Goal: Task Accomplishment & Management: Manage account settings

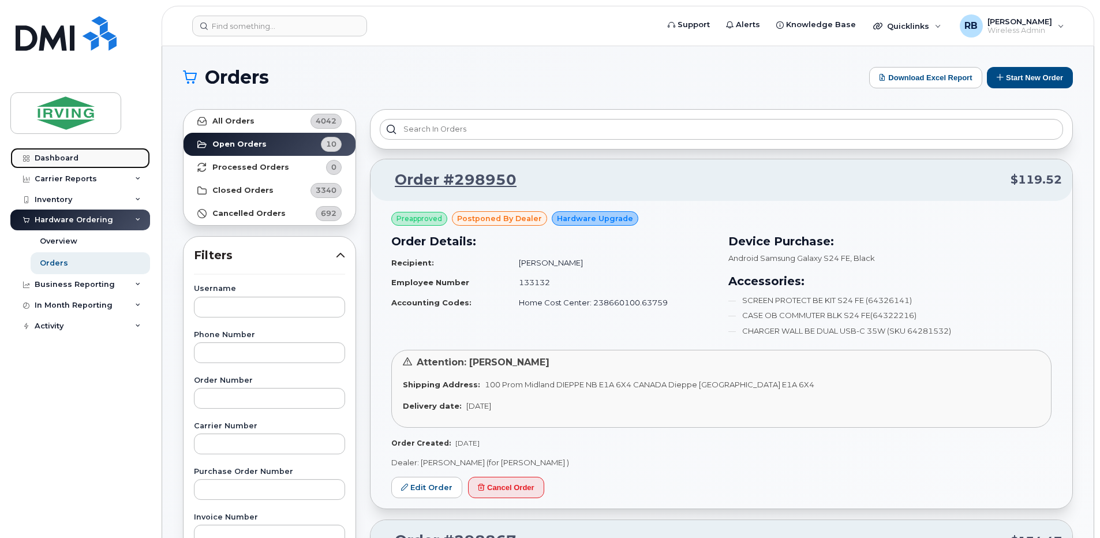
click at [59, 156] on div "Dashboard" at bounding box center [57, 157] width 44 height 9
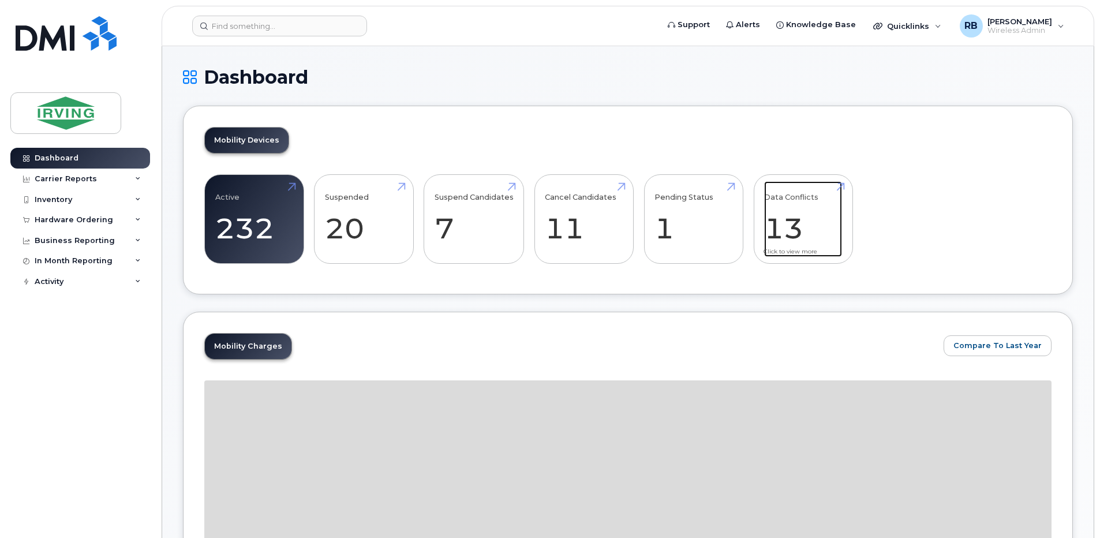
click at [776, 206] on link "Data Conflicts 13" at bounding box center [803, 219] width 78 height 76
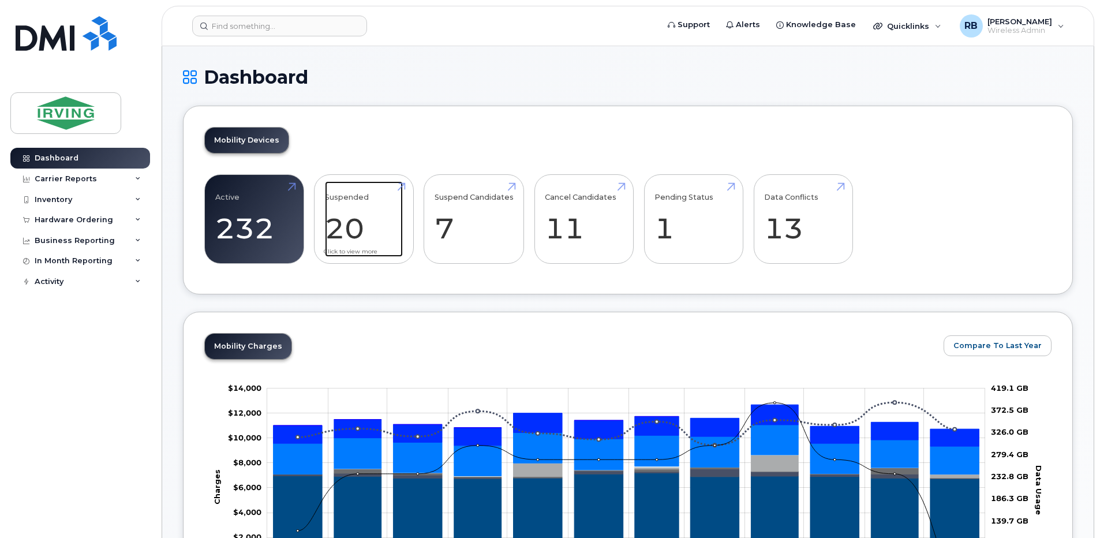
click at [361, 211] on link "Suspended 20 -96%" at bounding box center [364, 219] width 78 height 76
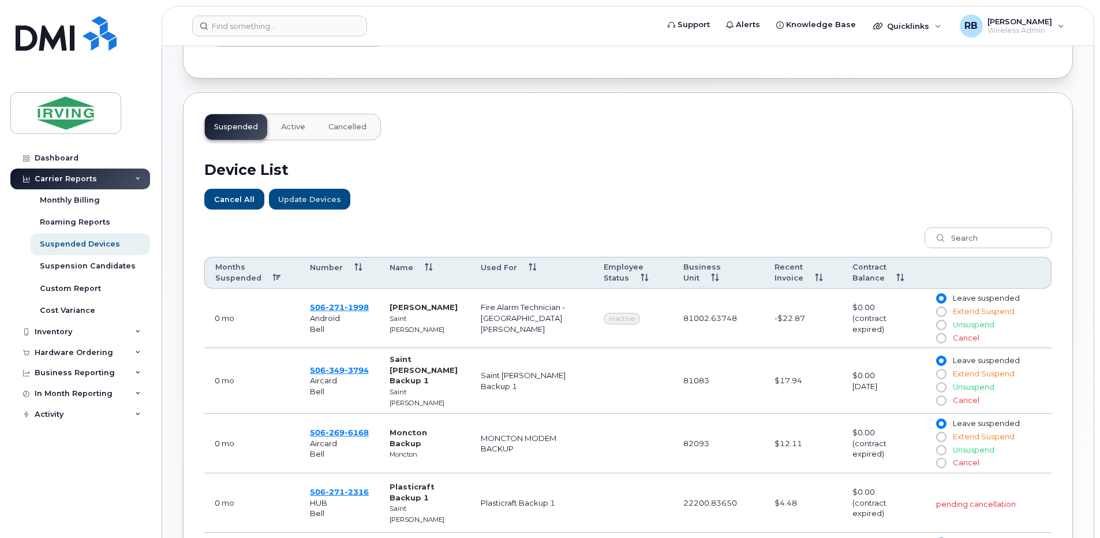
scroll to position [308, 0]
click at [357, 262] on th "Number" at bounding box center [339, 271] width 80 height 32
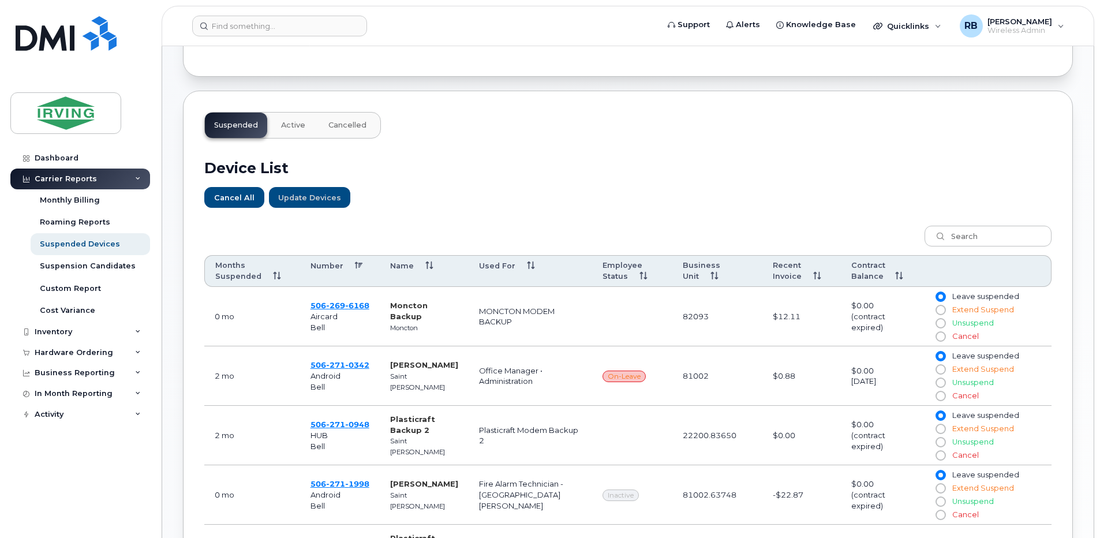
click at [265, 273] on th "Months Suspended" at bounding box center [252, 271] width 96 height 32
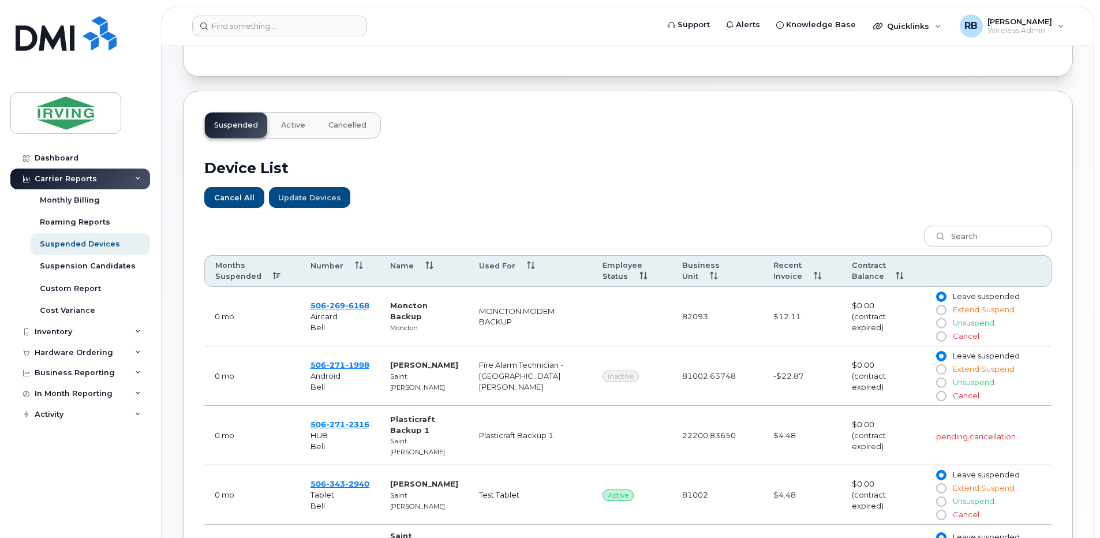
click at [267, 273] on th "Months Suspended" at bounding box center [252, 271] width 96 height 32
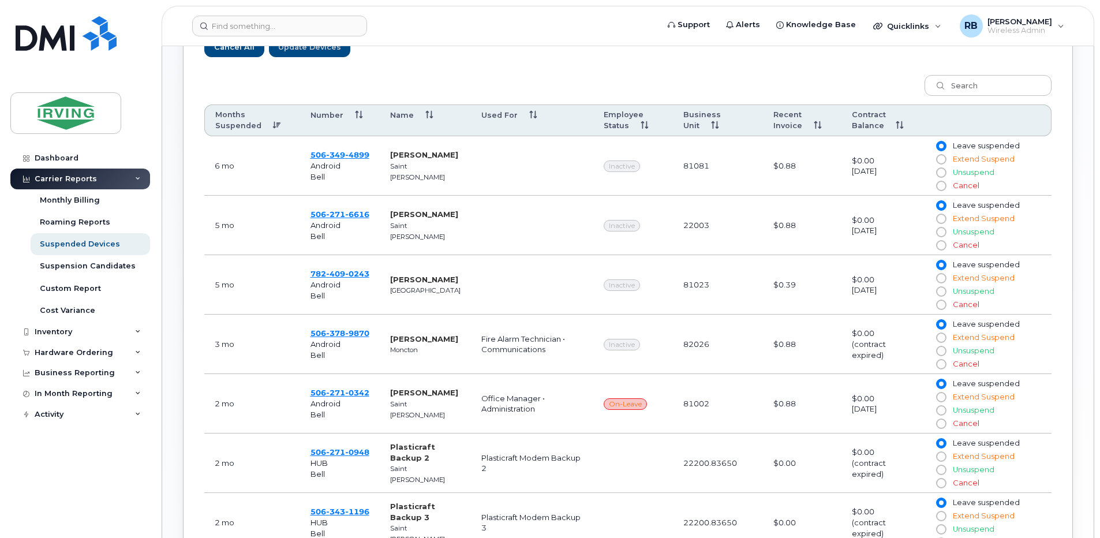
scroll to position [462, 0]
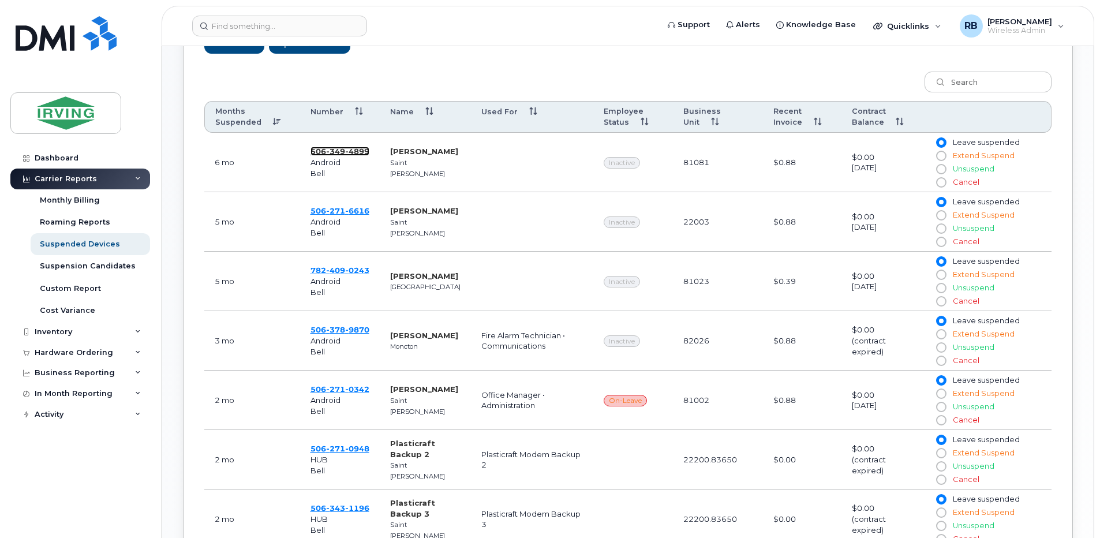
click at [338, 151] on span "349" at bounding box center [335, 151] width 19 height 9
click at [317, 211] on span "506 271 6616" at bounding box center [339, 210] width 59 height 9
click at [316, 268] on span "782 409 0243" at bounding box center [339, 269] width 59 height 9
click at [355, 269] on span "0243" at bounding box center [357, 269] width 24 height 9
click at [341, 329] on span "378" at bounding box center [335, 329] width 19 height 9
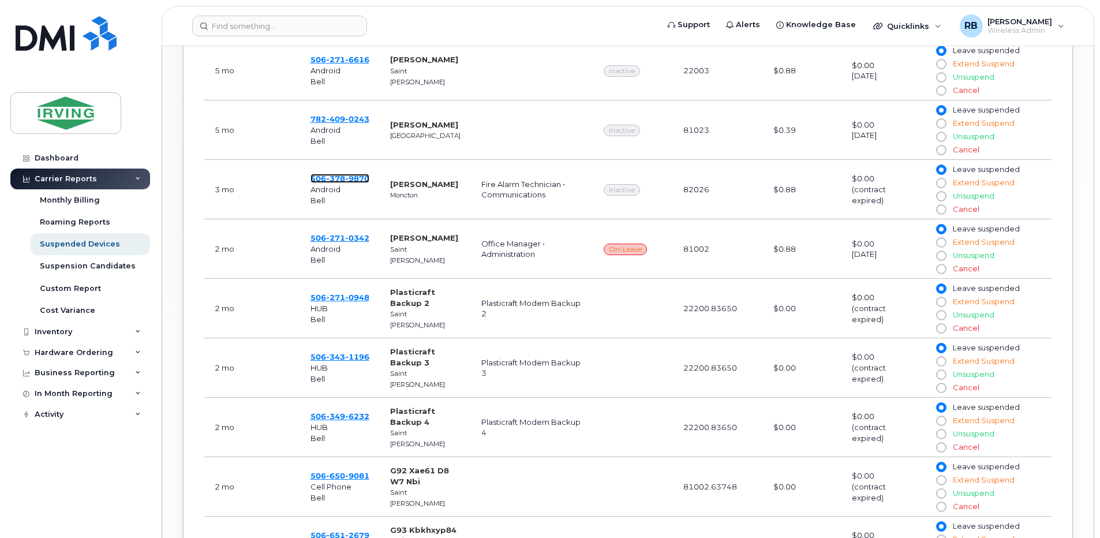
scroll to position [616, 0]
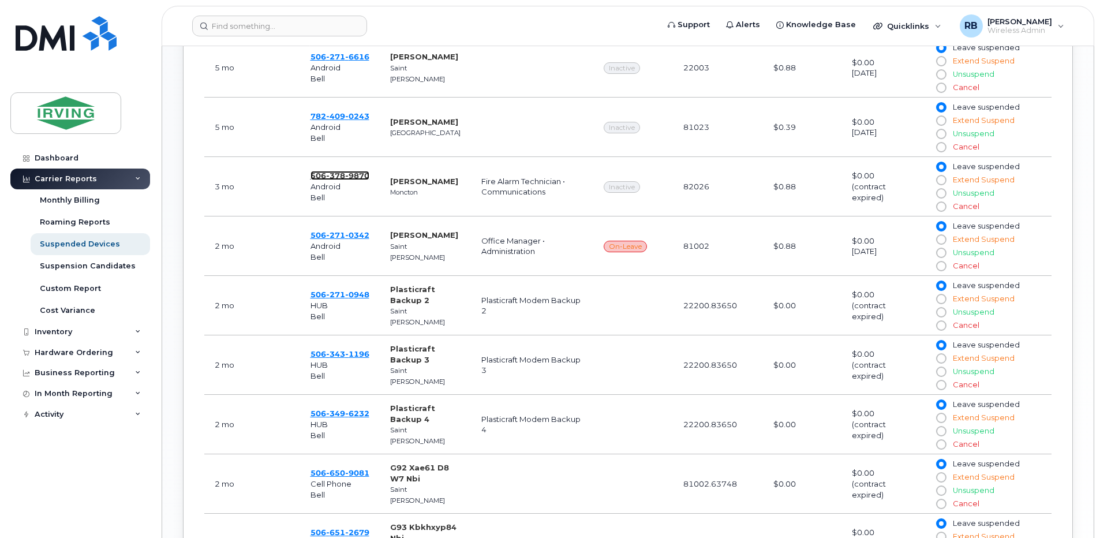
click at [342, 177] on span "378" at bounding box center [335, 175] width 19 height 9
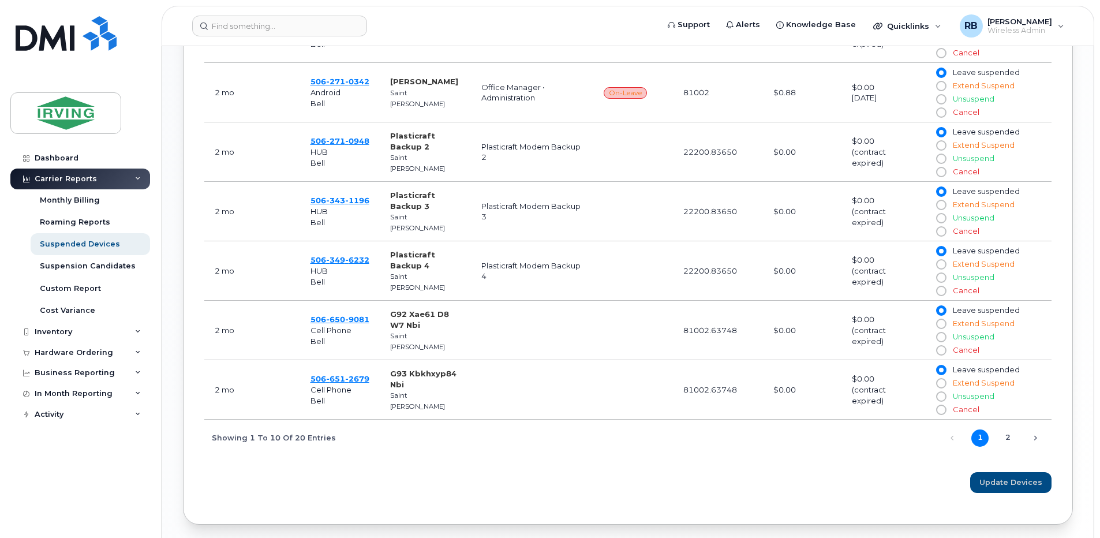
scroll to position [814, 0]
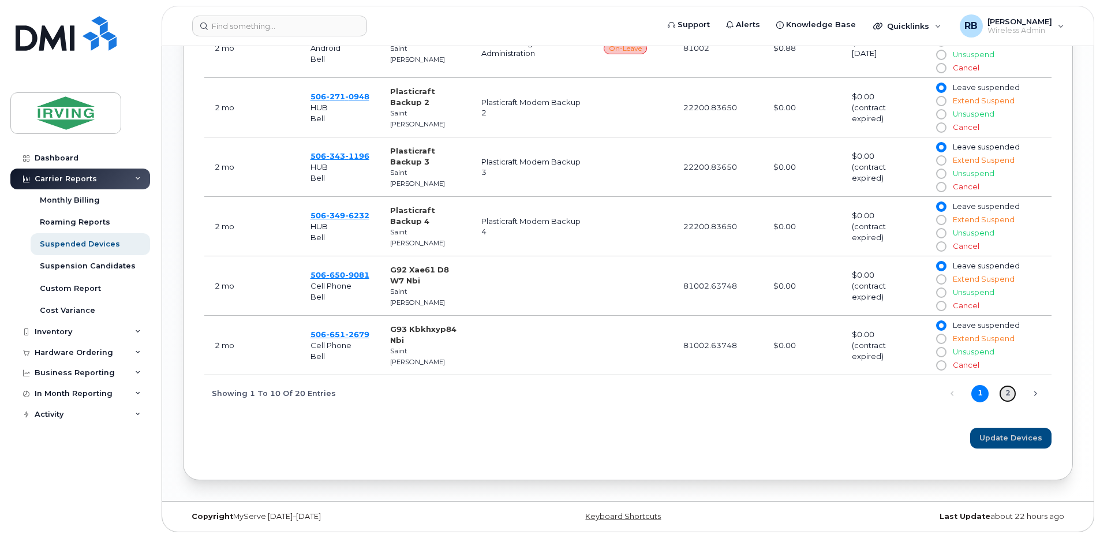
click at [1006, 392] on link "2" at bounding box center [1007, 393] width 17 height 17
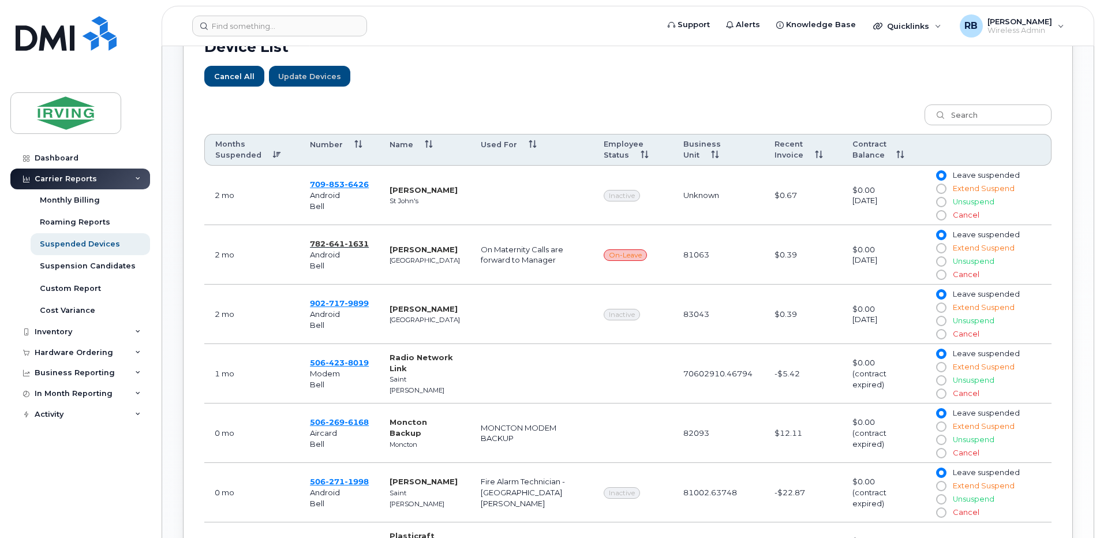
scroll to position [506, 0]
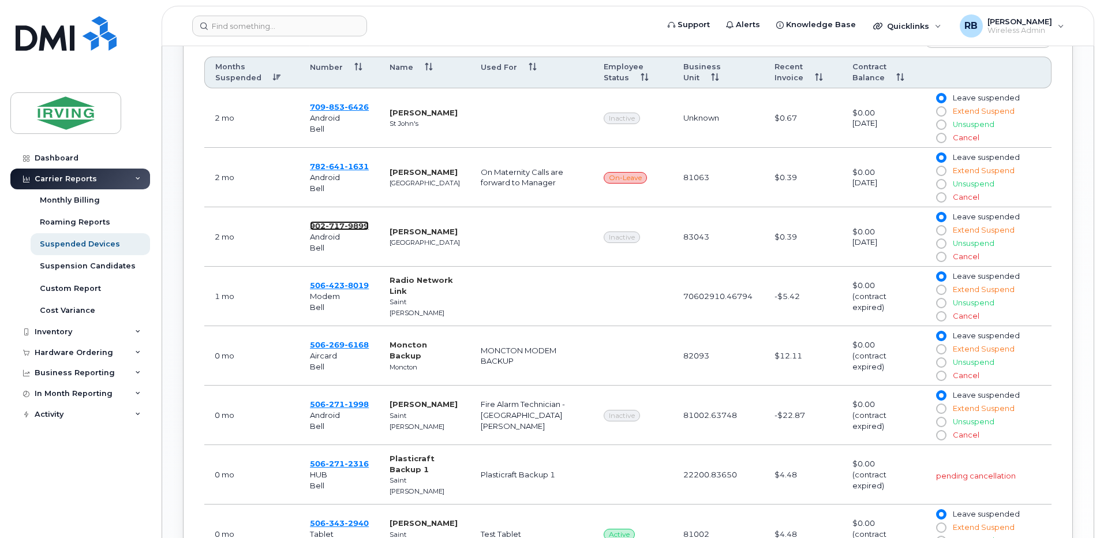
click at [349, 223] on span "9899" at bounding box center [356, 225] width 24 height 9
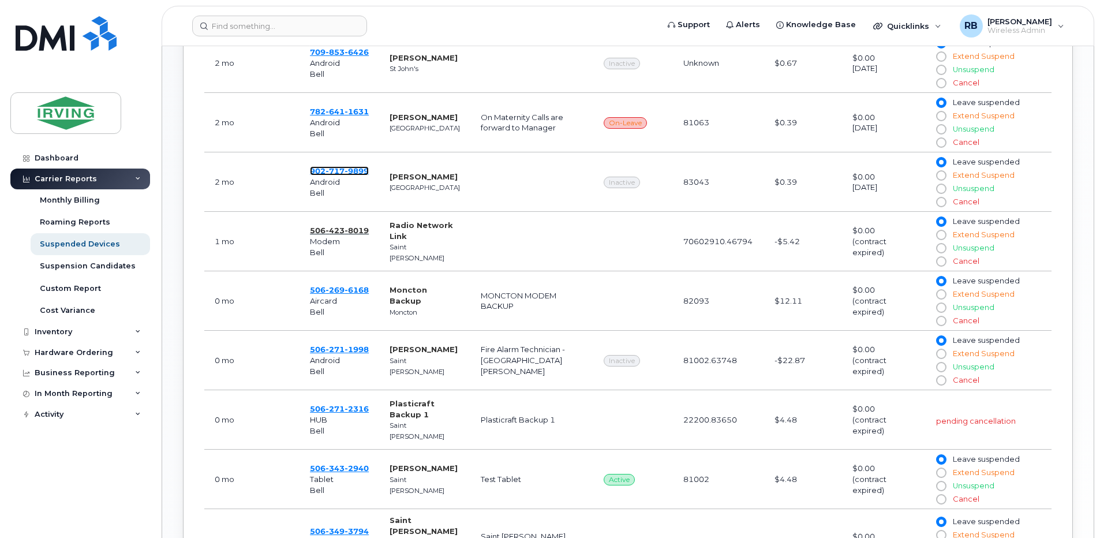
scroll to position [660, 0]
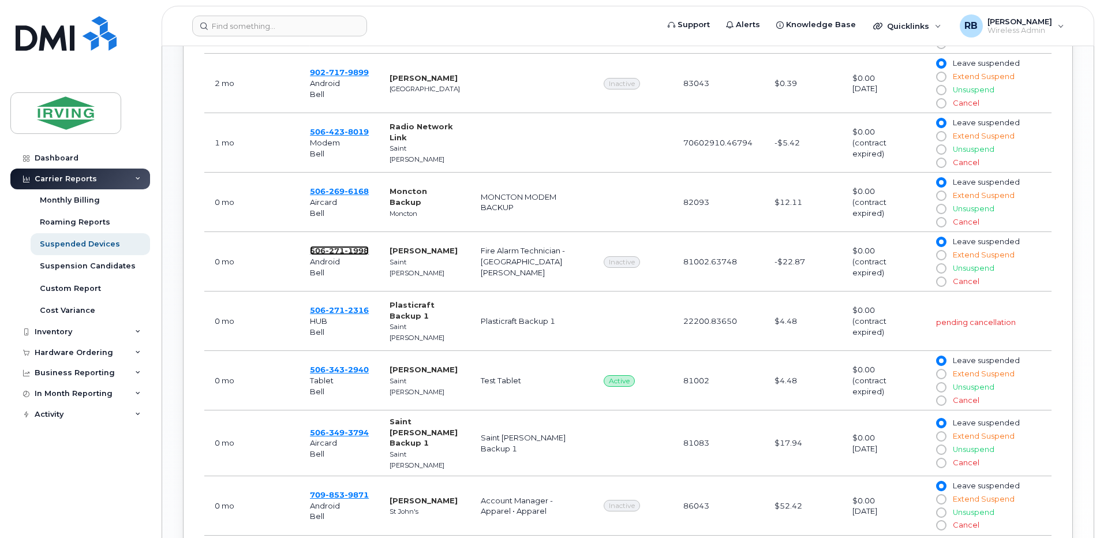
click at [324, 253] on span "506 271 1998" at bounding box center [339, 250] width 59 height 9
click at [327, 29] on input at bounding box center [279, 26] width 175 height 21
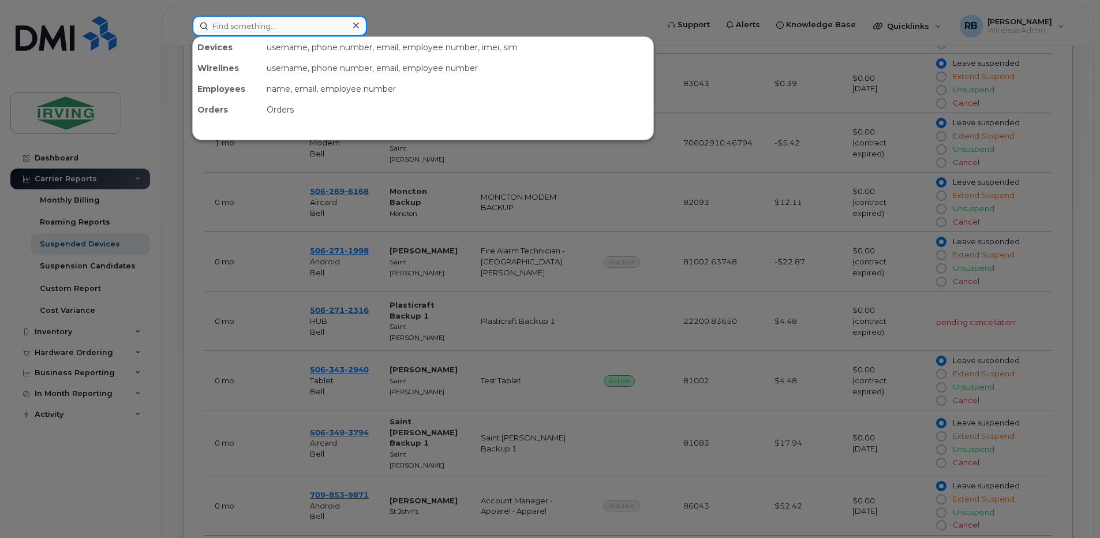
paste input "353610583092621"
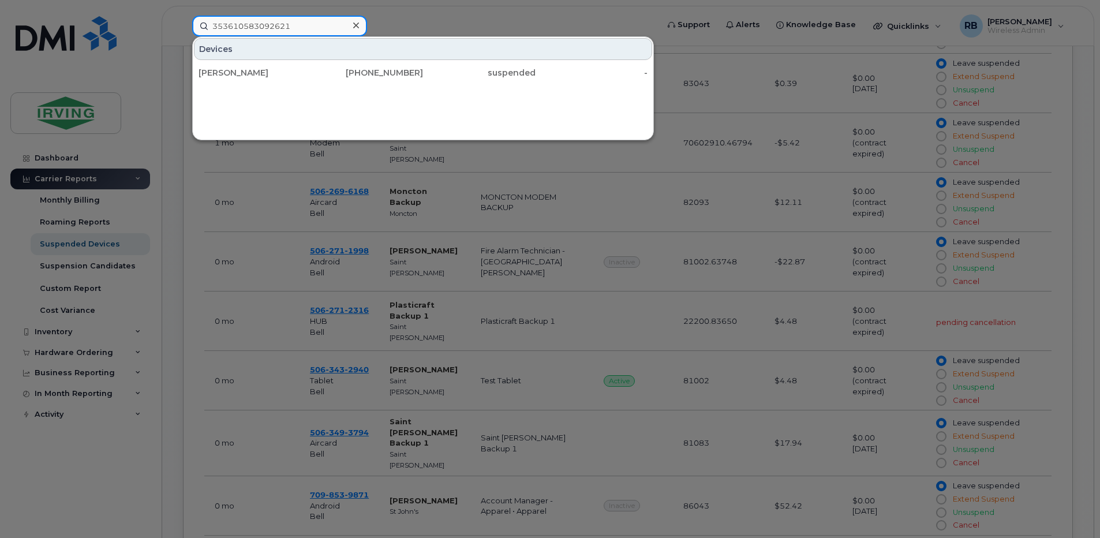
type input "353610583092621"
click at [432, 17] on div at bounding box center [550, 269] width 1100 height 538
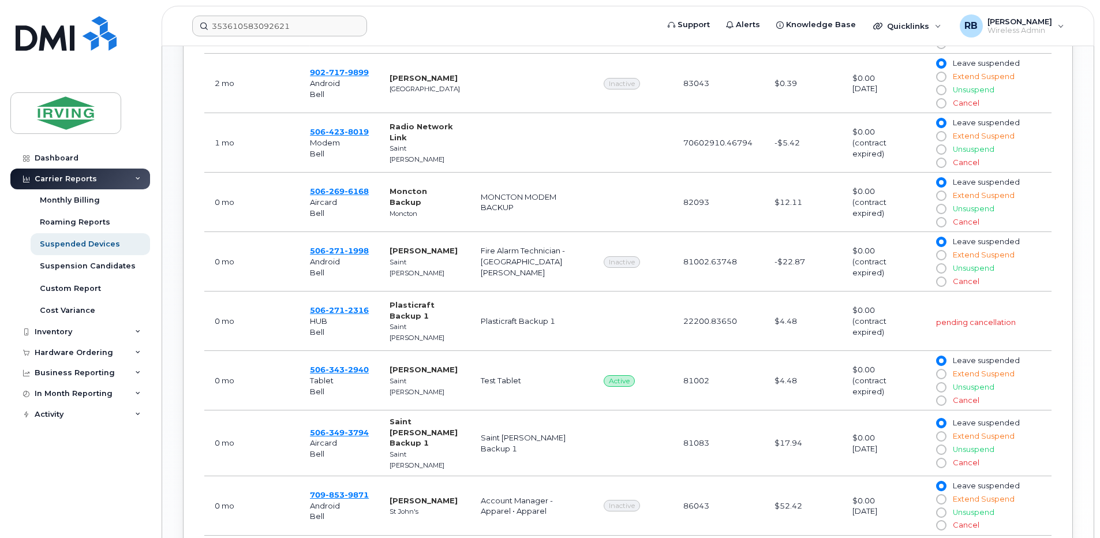
scroll to position [737, 0]
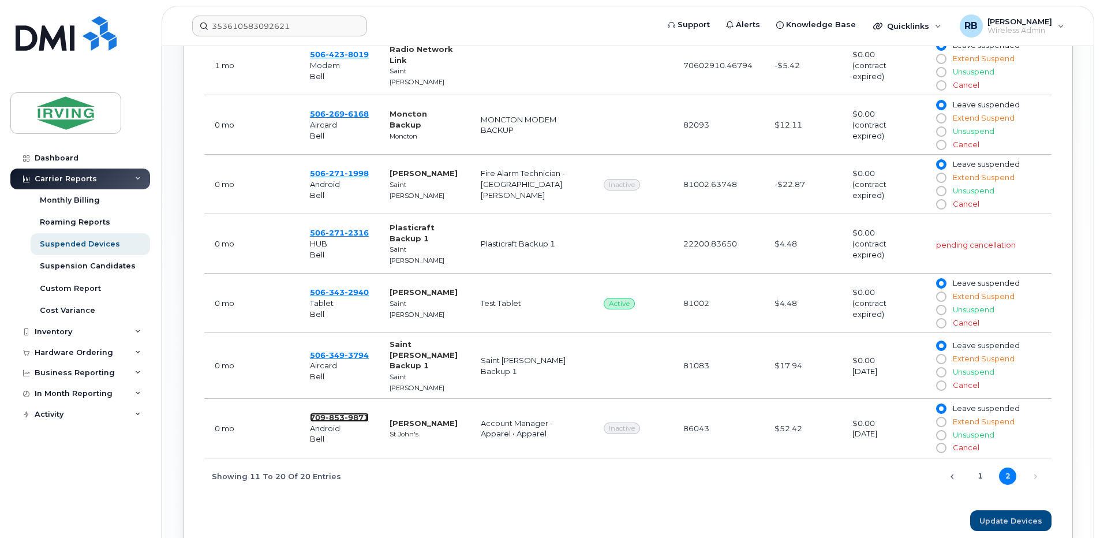
click at [329, 413] on span "853" at bounding box center [334, 417] width 19 height 9
click at [68, 152] on link "Dashboard" at bounding box center [80, 158] width 140 height 21
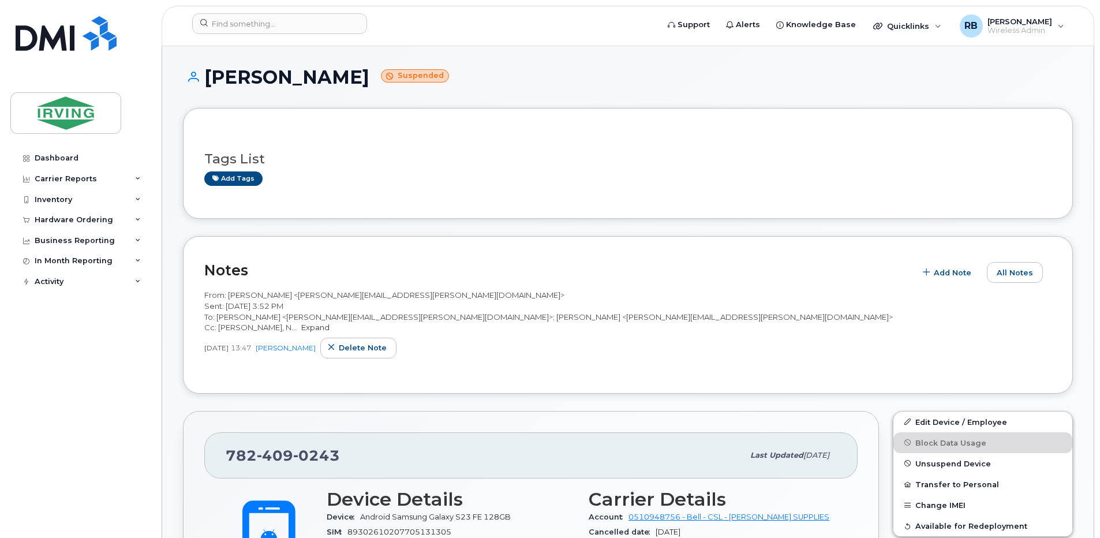
click at [301, 332] on link "Expand" at bounding box center [315, 327] width 28 height 9
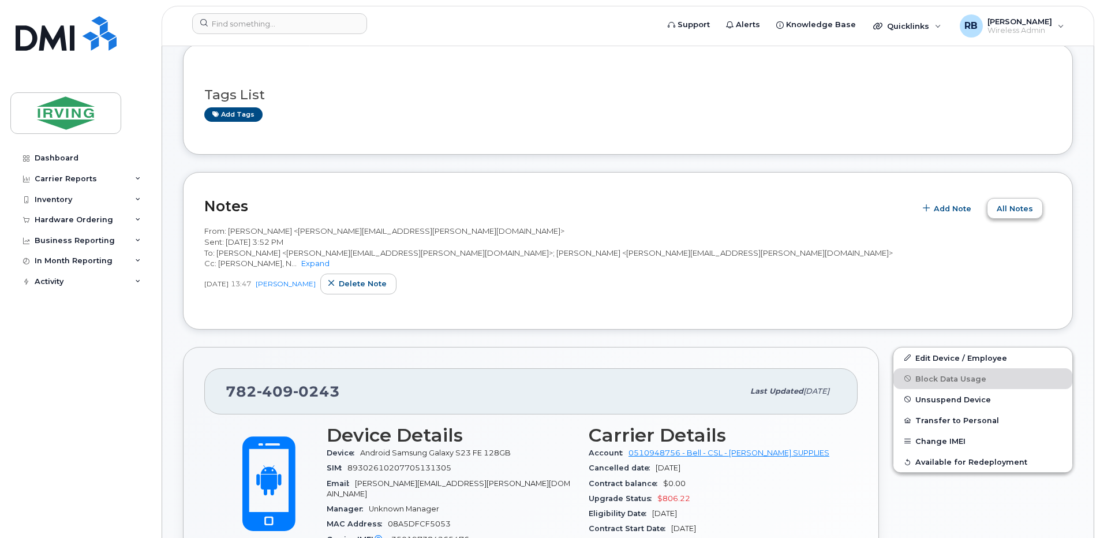
scroll to position [154, 0]
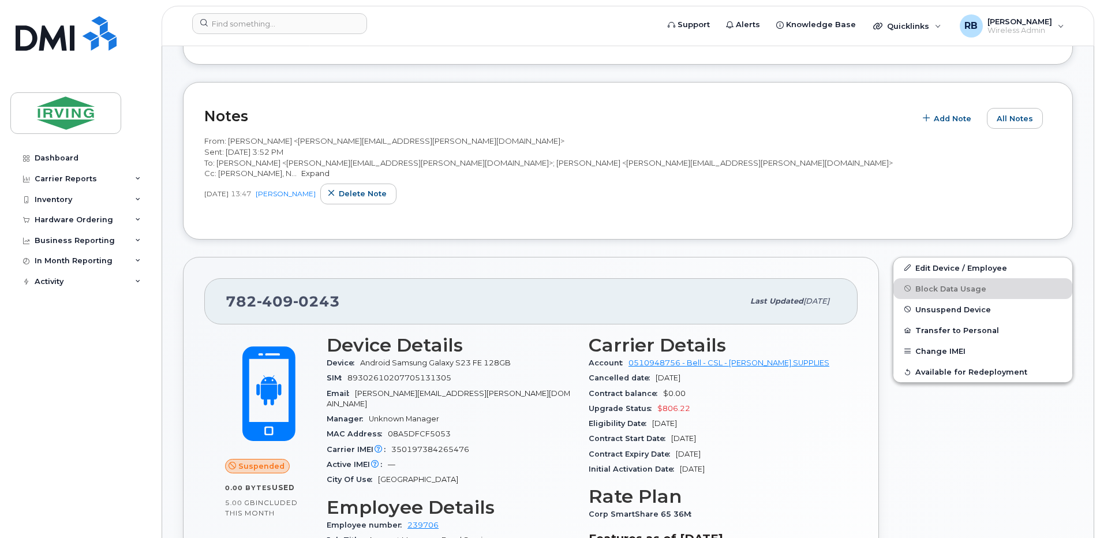
click at [301, 178] on link "Expand" at bounding box center [315, 172] width 28 height 9
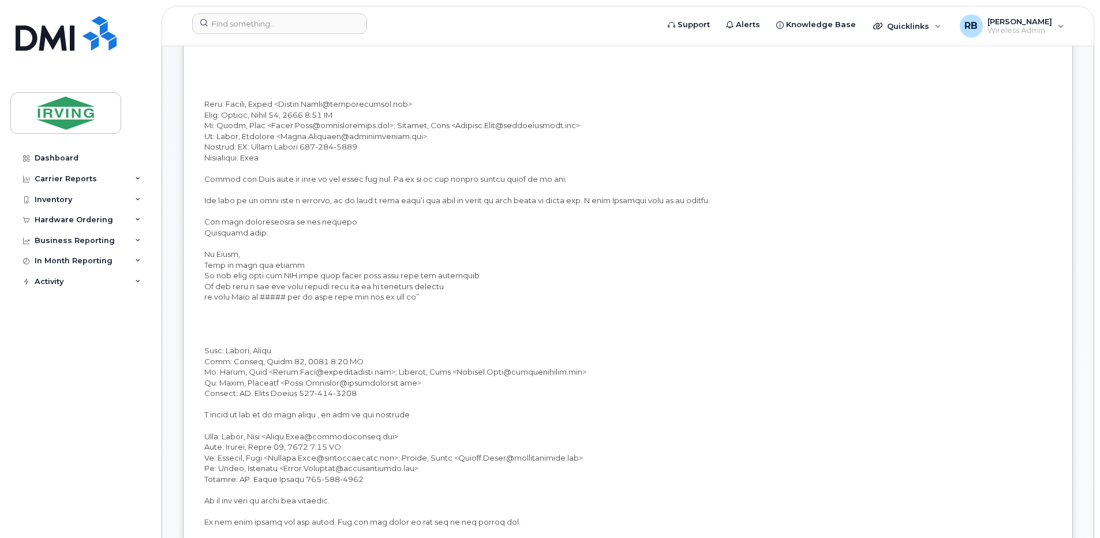
scroll to position [462, 0]
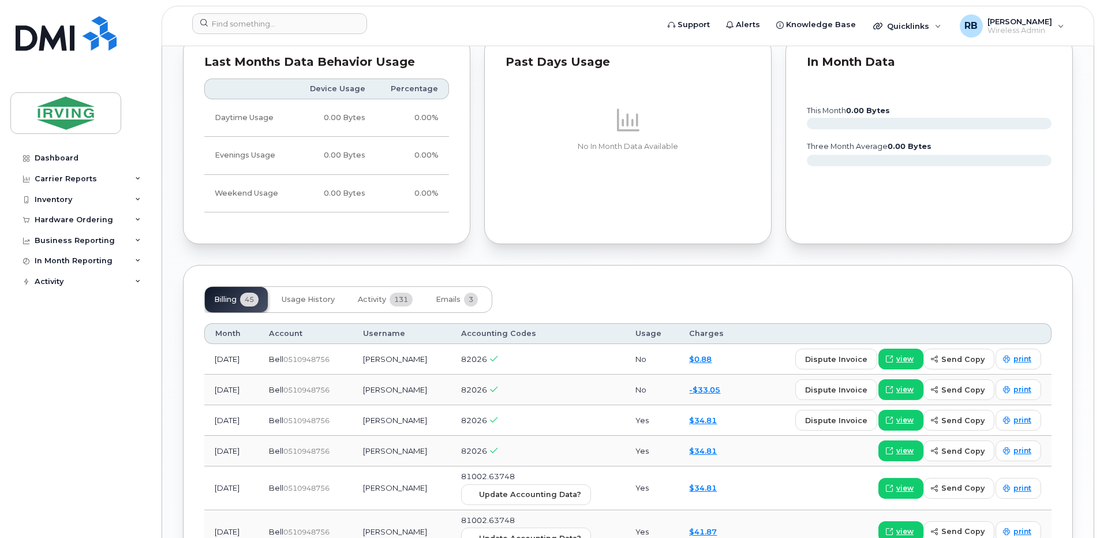
scroll to position [1154, 0]
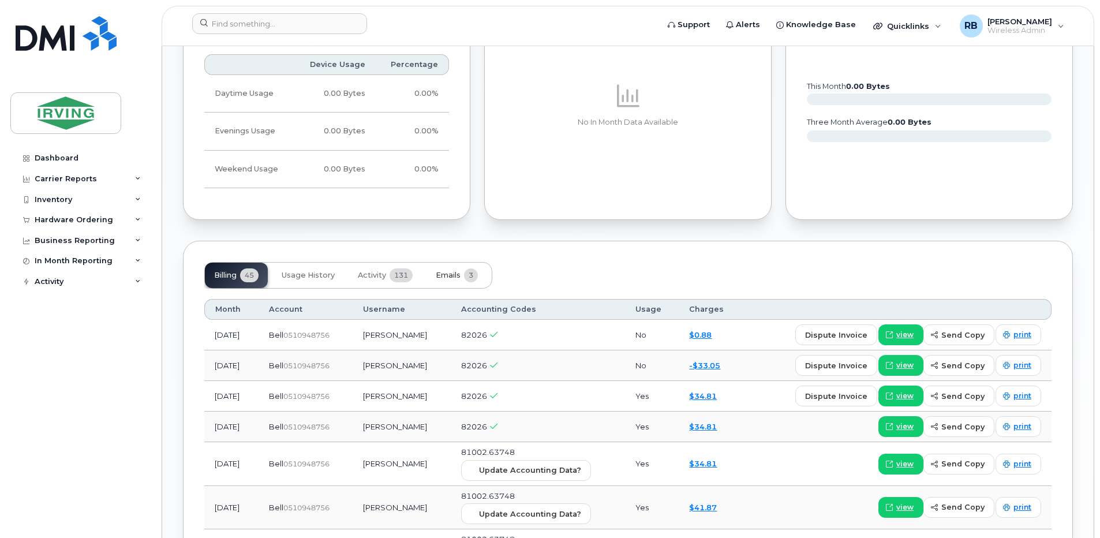
click at [450, 271] on span "Emails" at bounding box center [448, 275] width 25 height 9
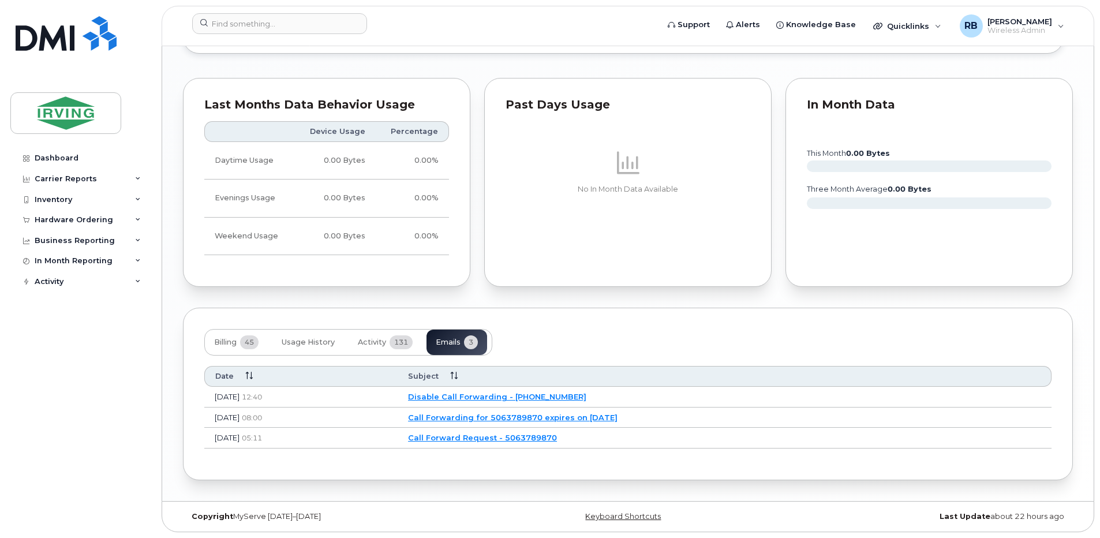
scroll to position [1087, 0]
click at [381, 338] on span "Activity" at bounding box center [372, 342] width 28 height 9
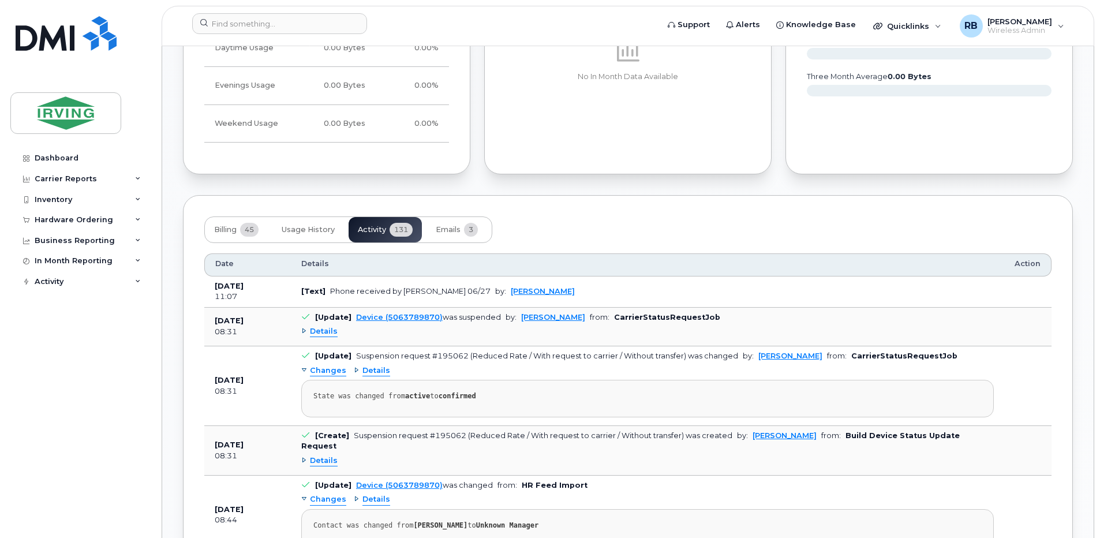
scroll to position [1241, 0]
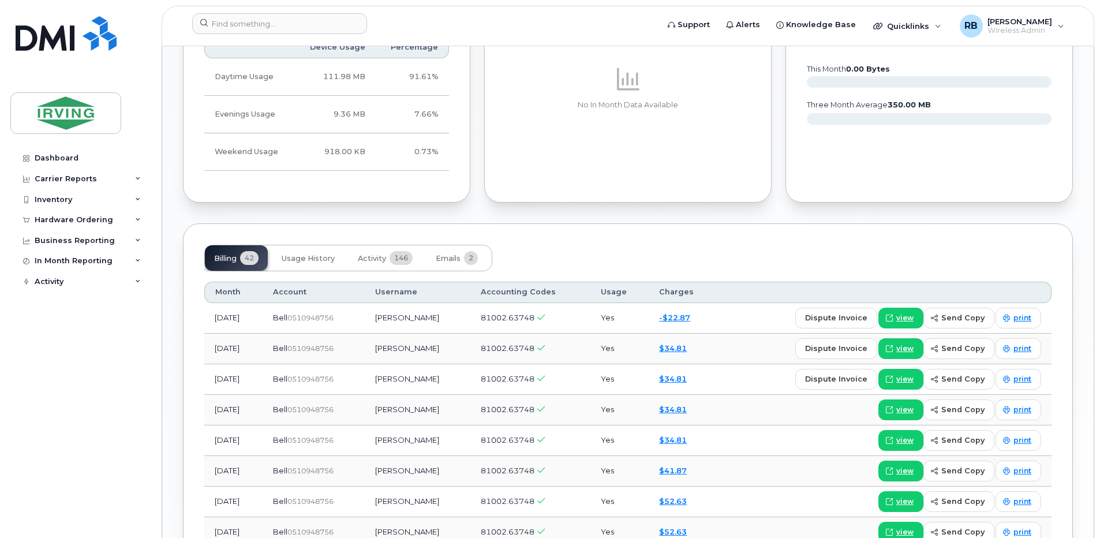
scroll to position [923, 0]
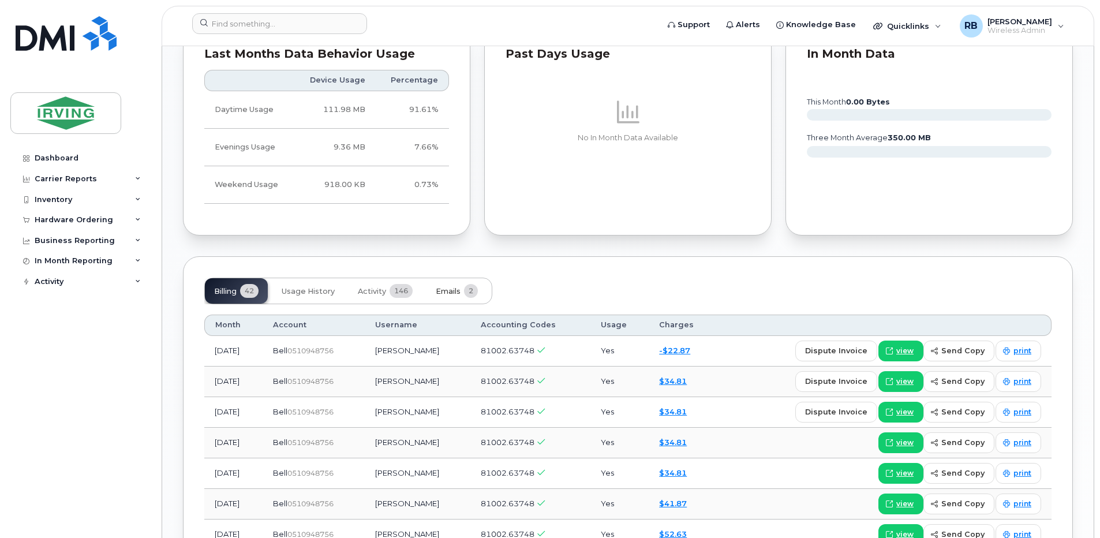
click at [451, 288] on span "Emails" at bounding box center [448, 291] width 25 height 9
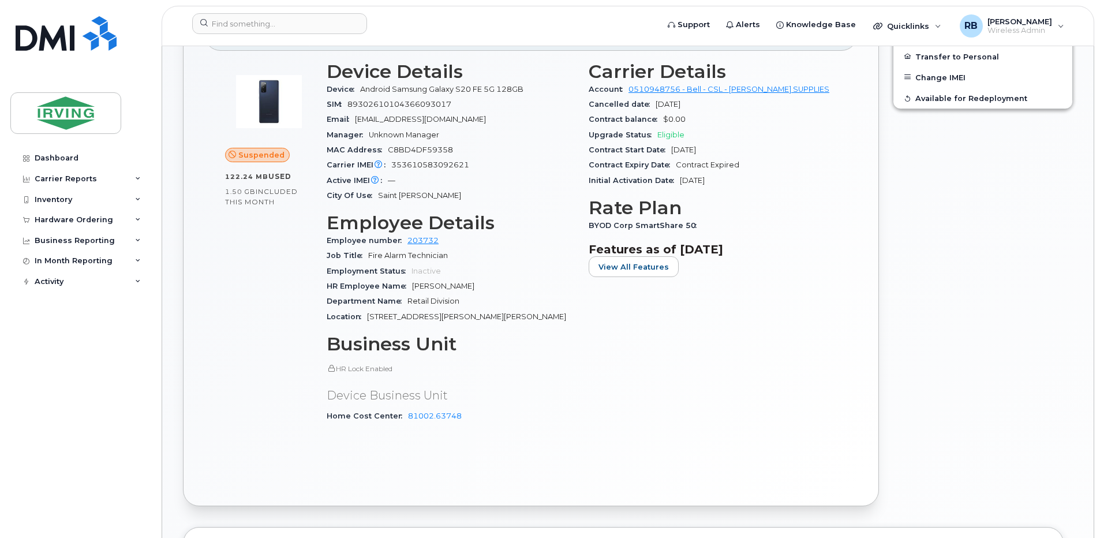
scroll to position [313, 0]
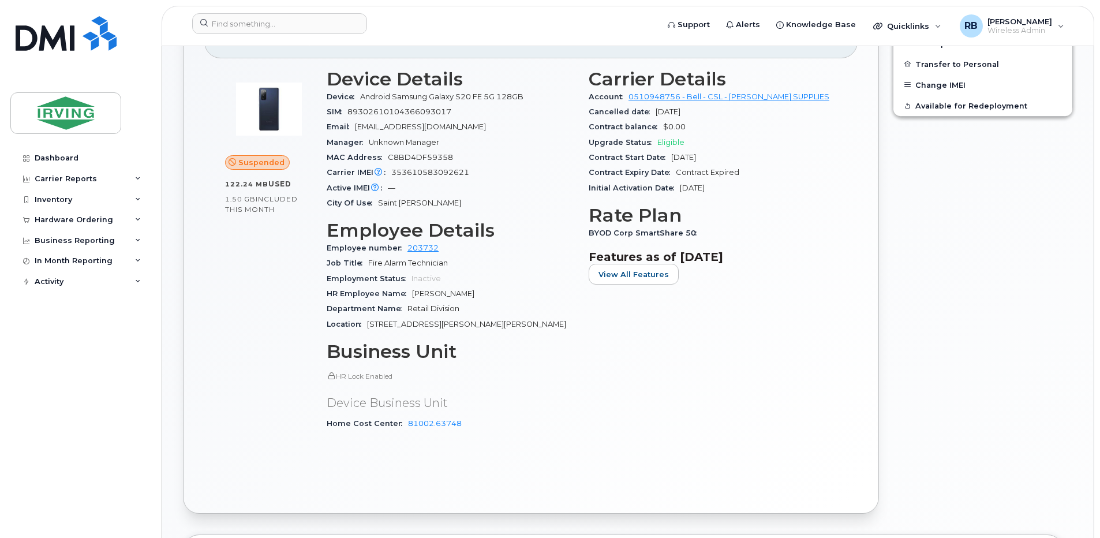
click at [436, 174] on span "353610583092621" at bounding box center [430, 172] width 78 height 9
copy span "353610583092621"
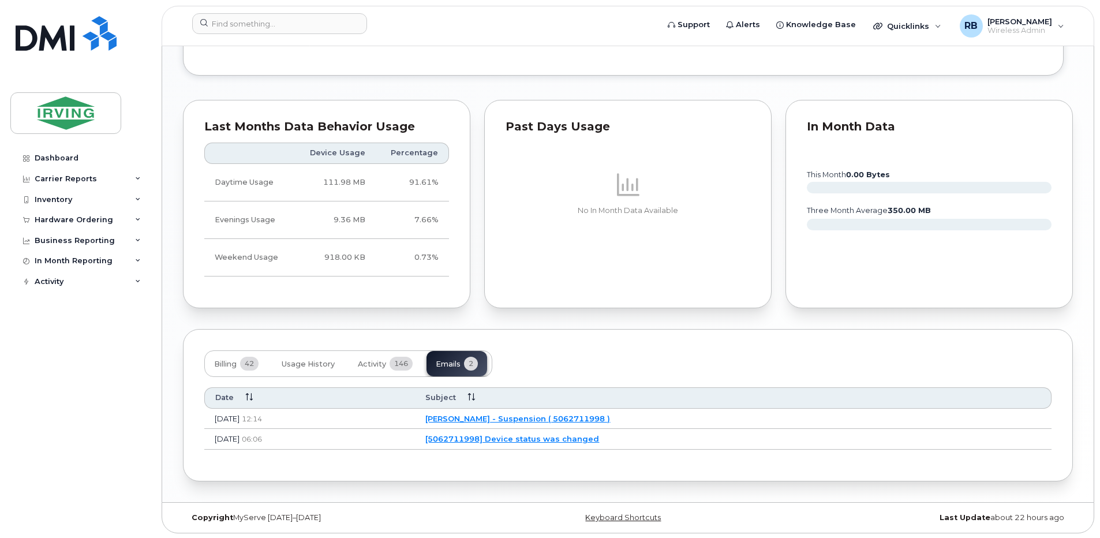
scroll to position [852, 0]
click at [376, 359] on span "Activity" at bounding box center [372, 362] width 28 height 9
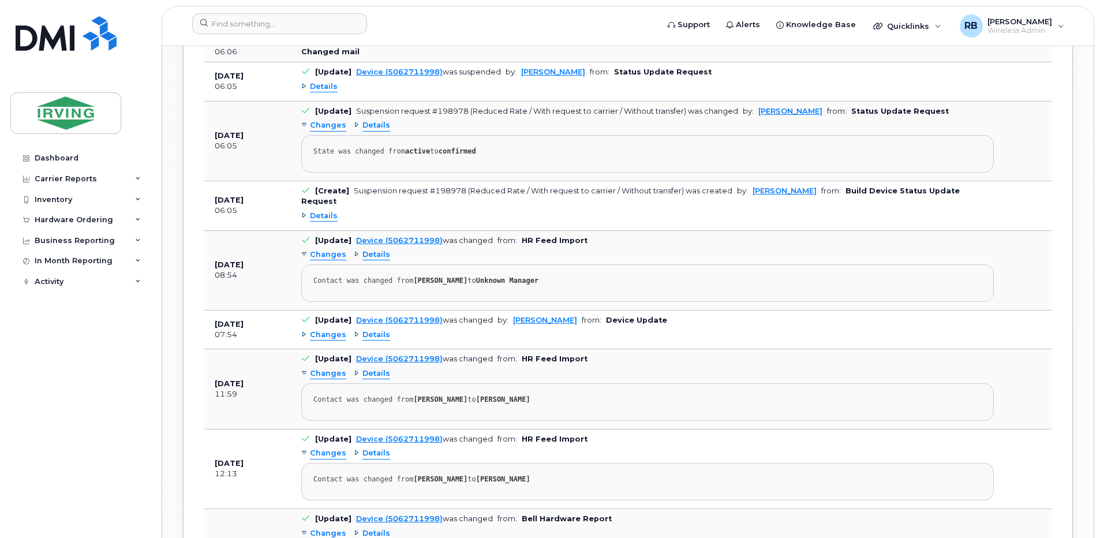
scroll to position [1544, 0]
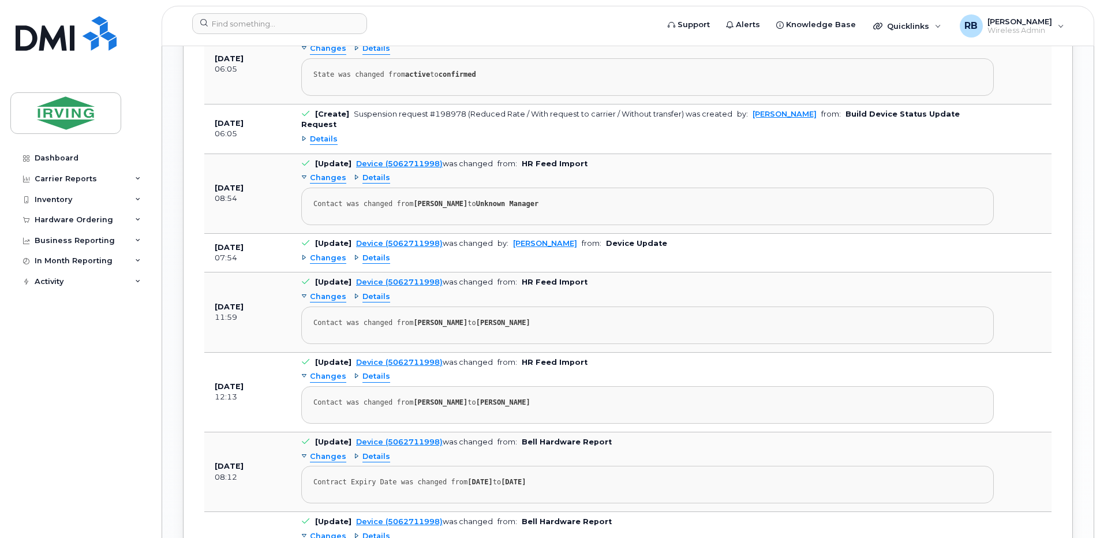
drag, startPoint x: 375, startPoint y: 234, endPoint x: 282, endPoint y: 199, distance: 99.7
click at [282, 199] on td "Jul 01, 2025 08:54" at bounding box center [247, 194] width 87 height 80
click at [374, 253] on span "Details" at bounding box center [376, 258] width 28 height 11
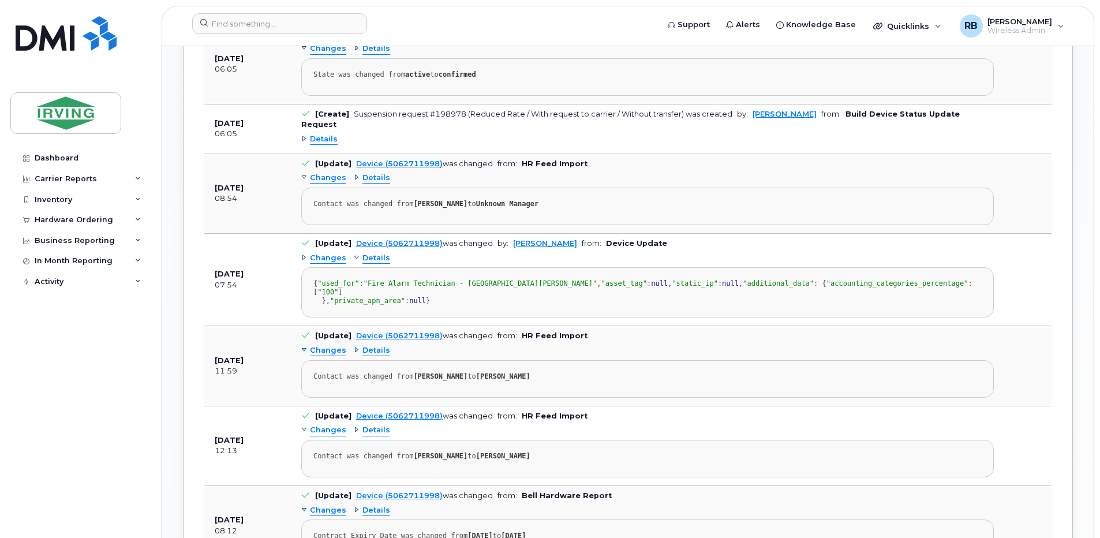
click at [374, 253] on span "Details" at bounding box center [376, 258] width 28 height 11
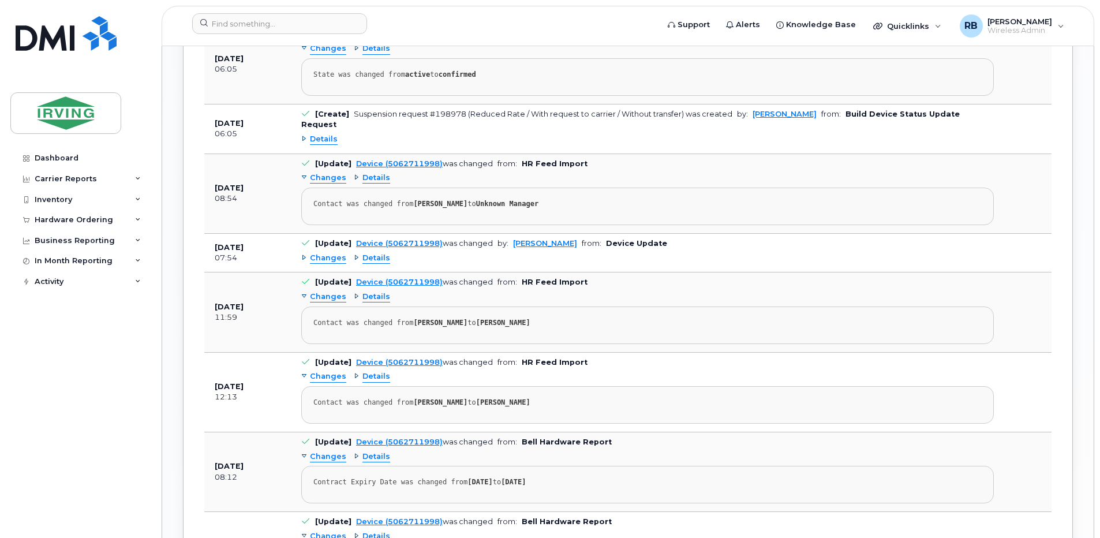
click at [381, 291] on span "Details" at bounding box center [376, 296] width 28 height 11
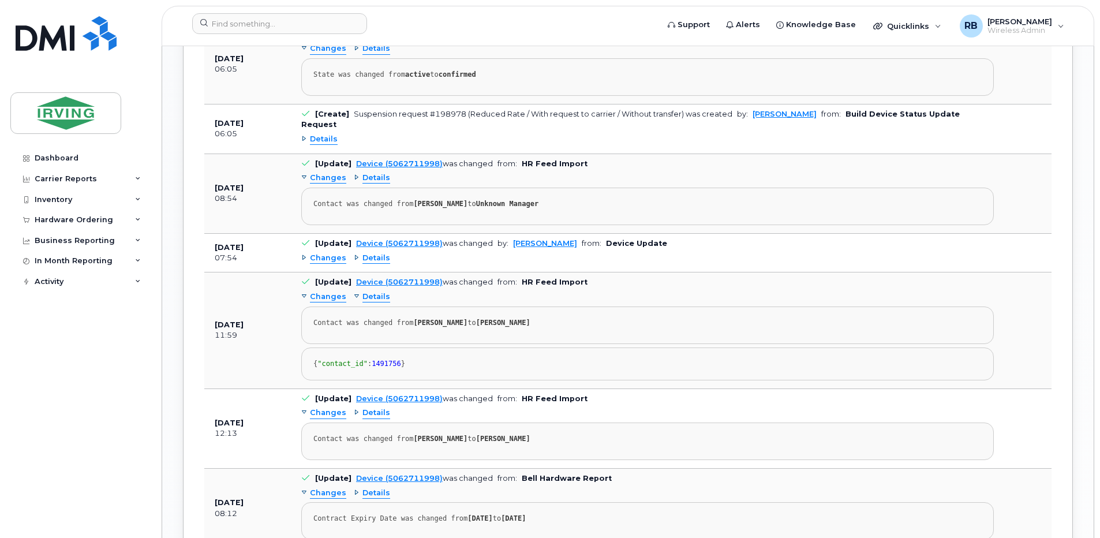
click at [381, 291] on span "Details" at bounding box center [376, 296] width 28 height 11
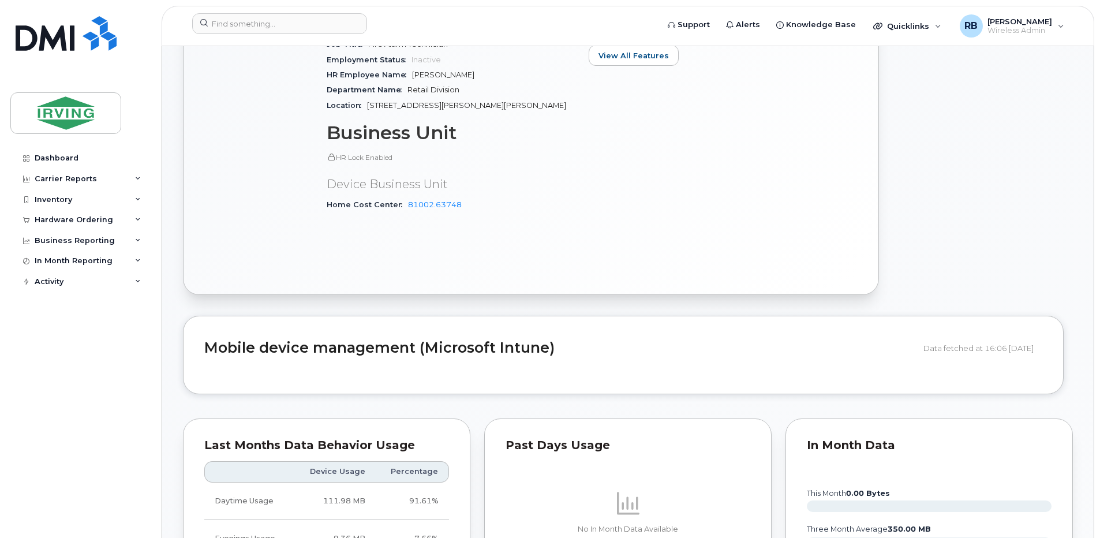
scroll to position [313, 0]
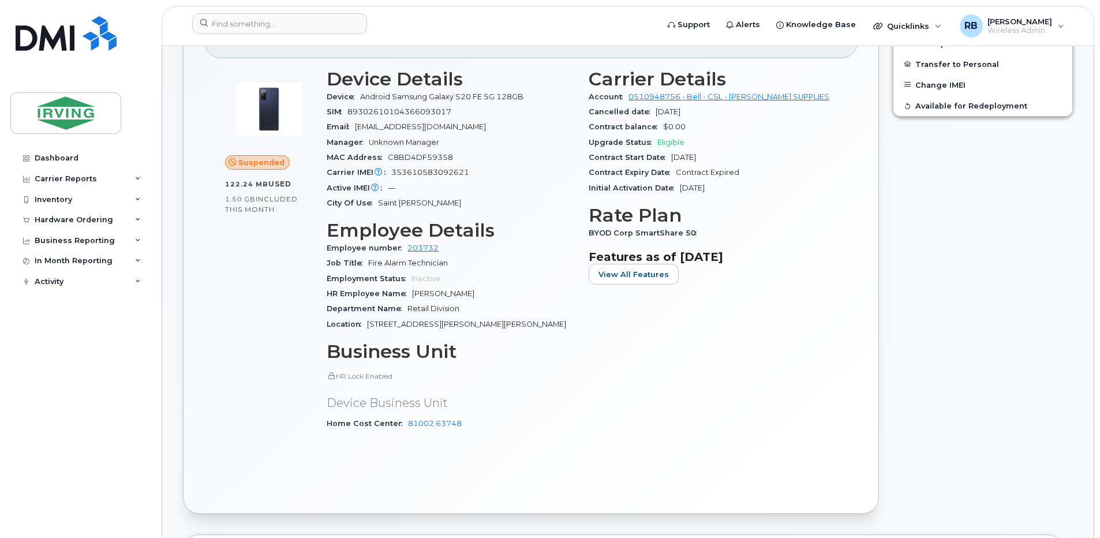
click at [430, 174] on span "353610583092621" at bounding box center [430, 172] width 78 height 9
copy span "353610583092621"
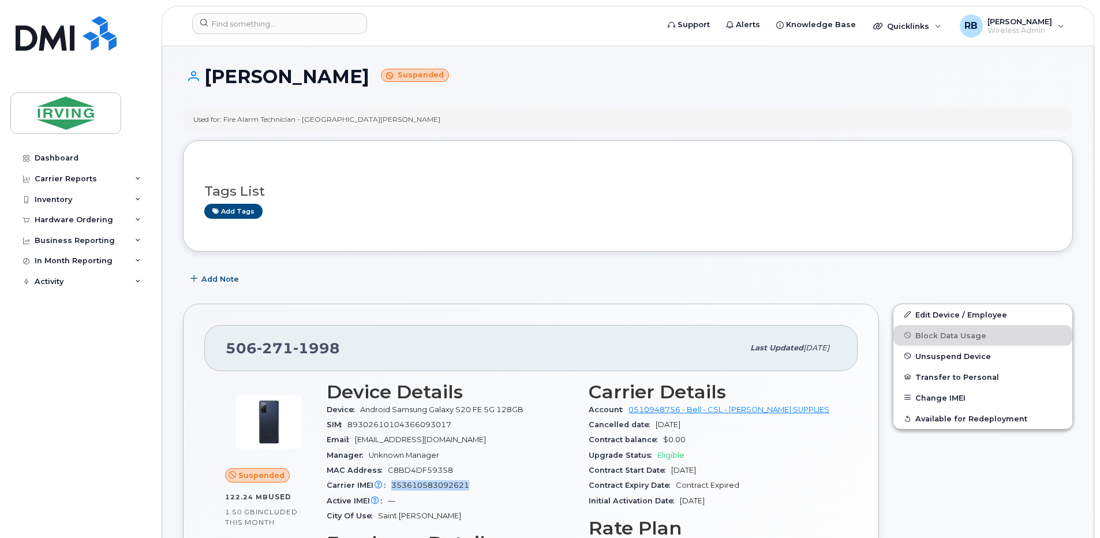
scroll to position [0, 0]
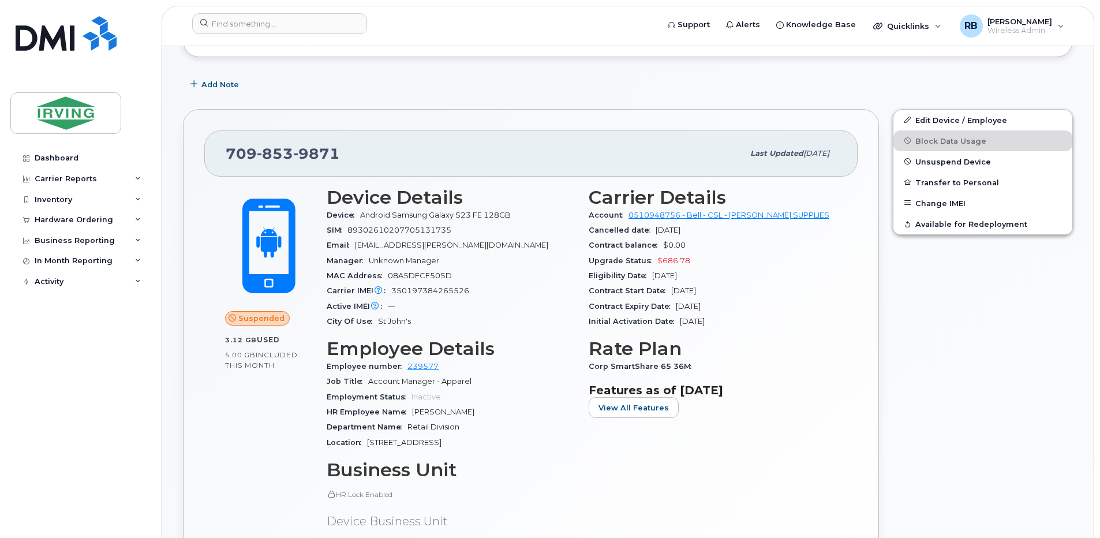
scroll to position [231, 0]
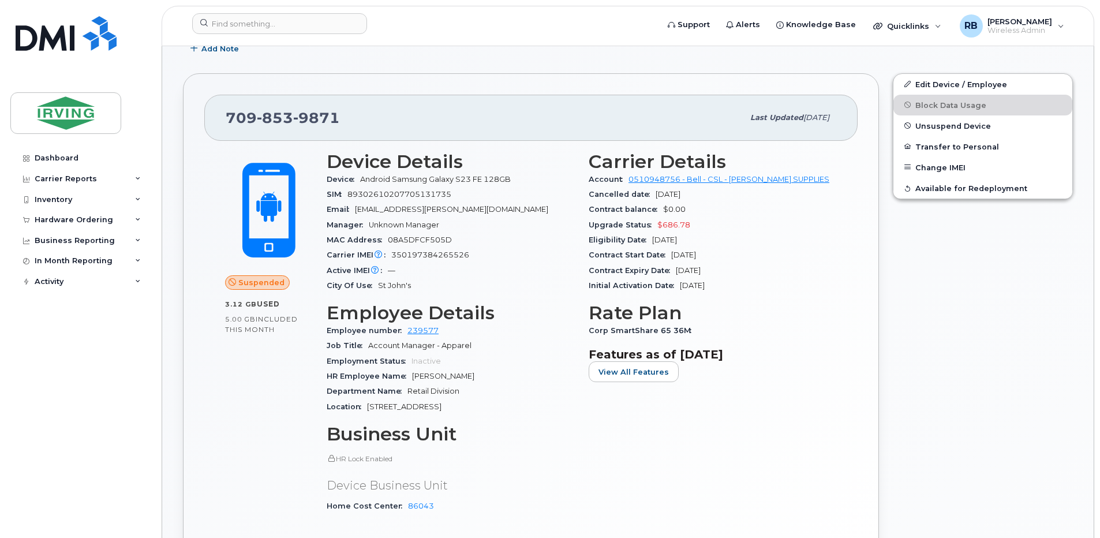
click at [418, 255] on span "350197384265526" at bounding box center [430, 254] width 78 height 9
copy span "350197384265526"
click at [241, 27] on input at bounding box center [279, 23] width 175 height 21
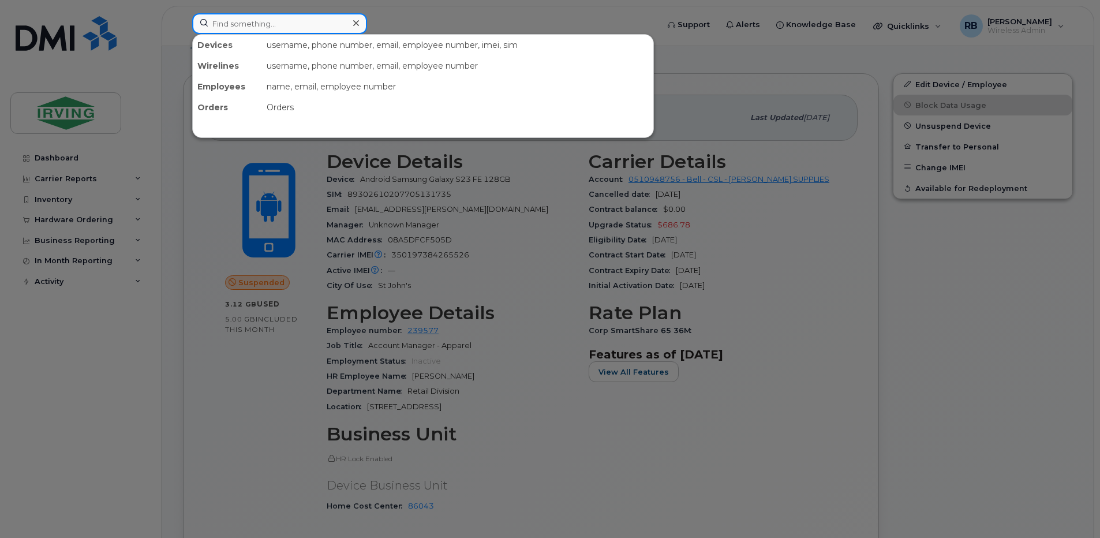
paste input "350197384265526"
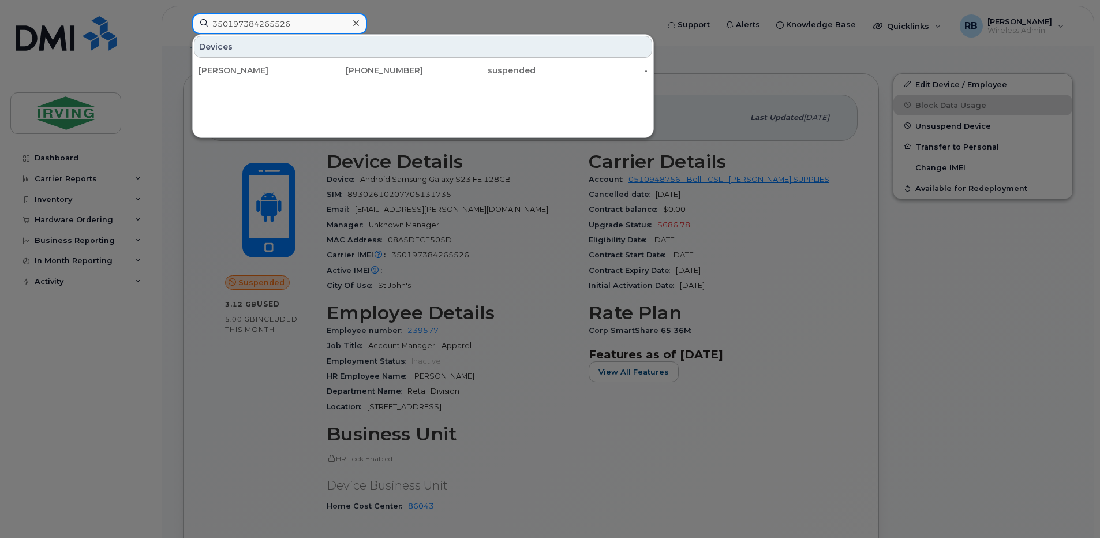
type input "350197384265526"
click at [389, 22] on div at bounding box center [550, 269] width 1100 height 538
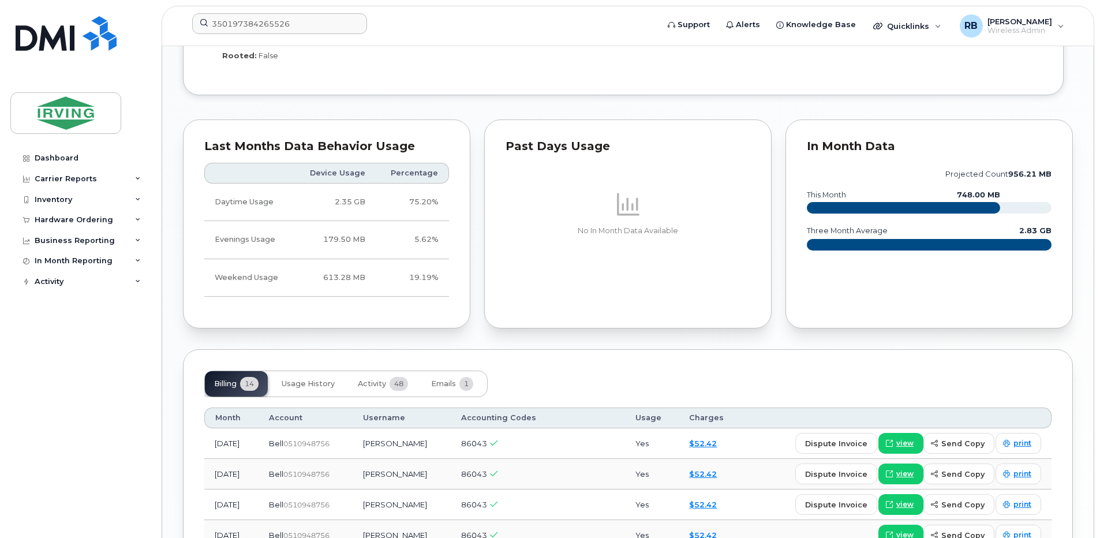
scroll to position [1000, 0]
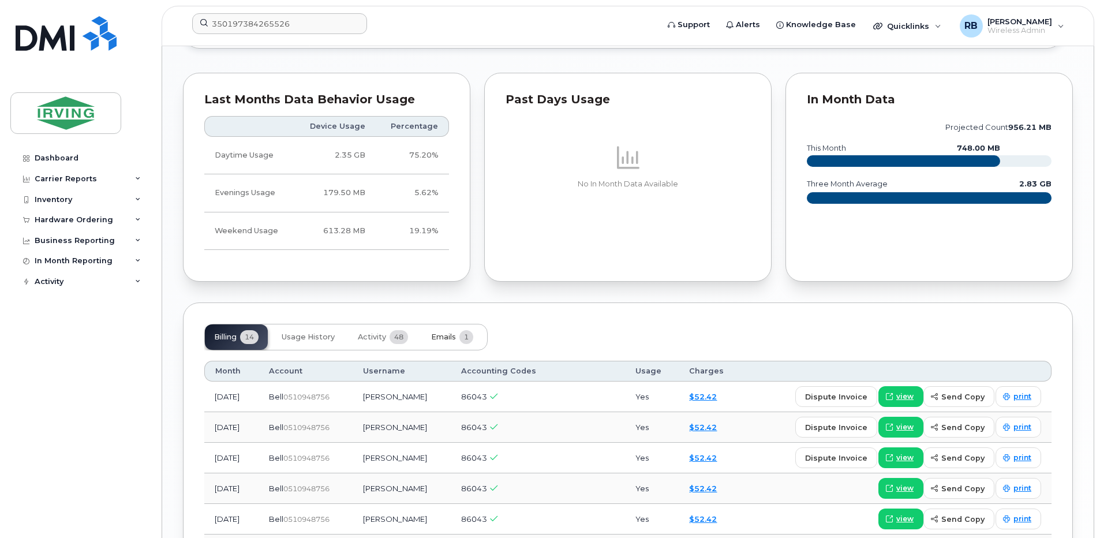
click at [440, 332] on button "Emails 1" at bounding box center [452, 336] width 61 height 25
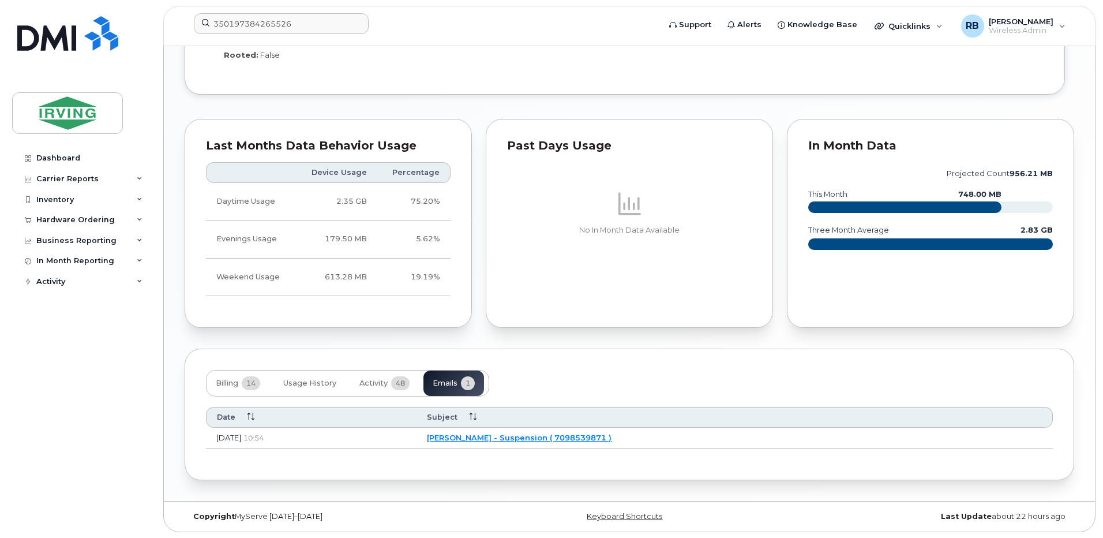
scroll to position [954, 0]
click at [546, 438] on link "[PERSON_NAME] - Suspension ( 7098539871 )" at bounding box center [517, 437] width 185 height 9
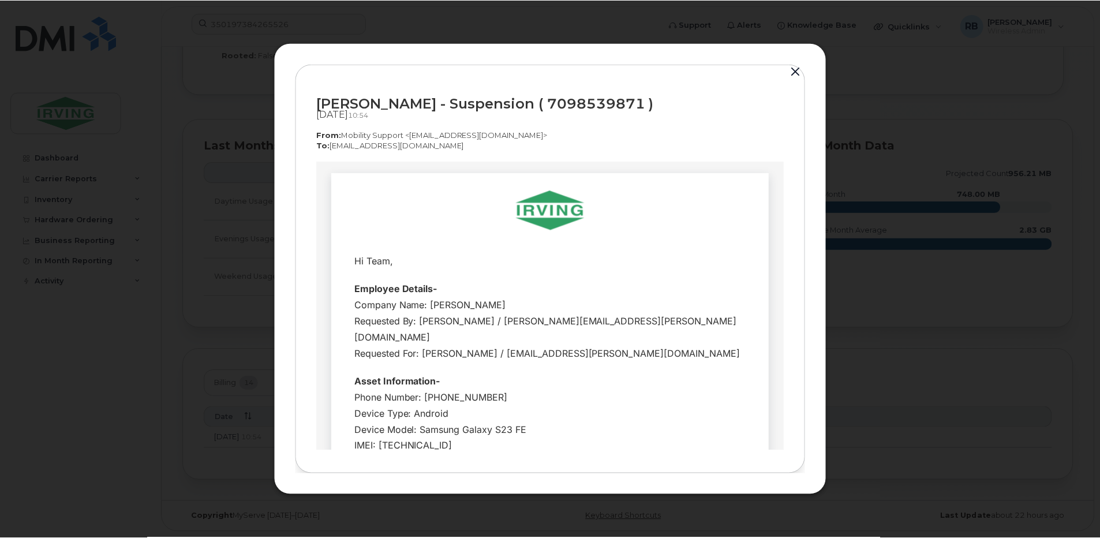
scroll to position [0, 0]
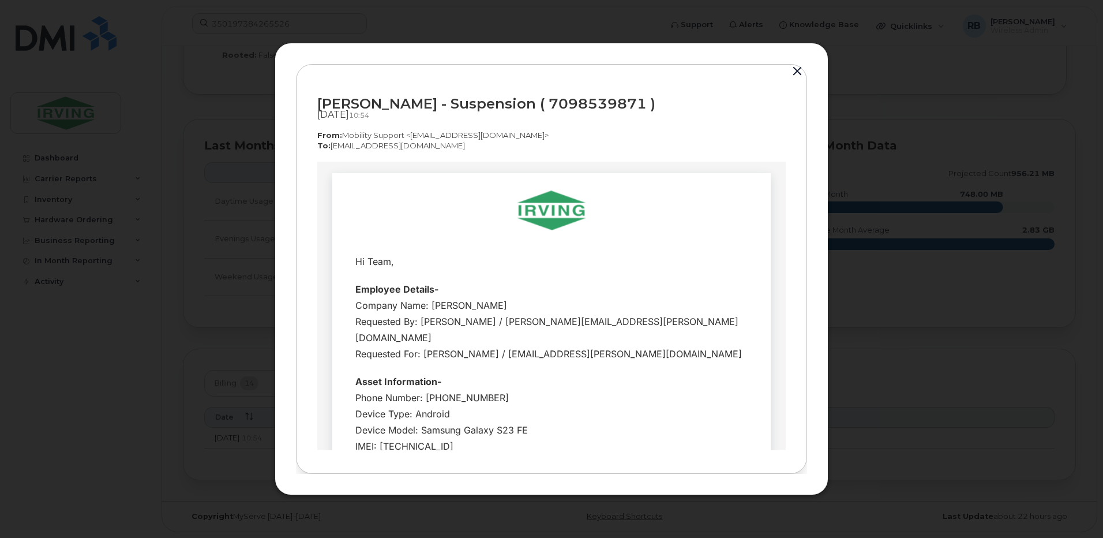
click at [799, 74] on button "button" at bounding box center [797, 71] width 17 height 16
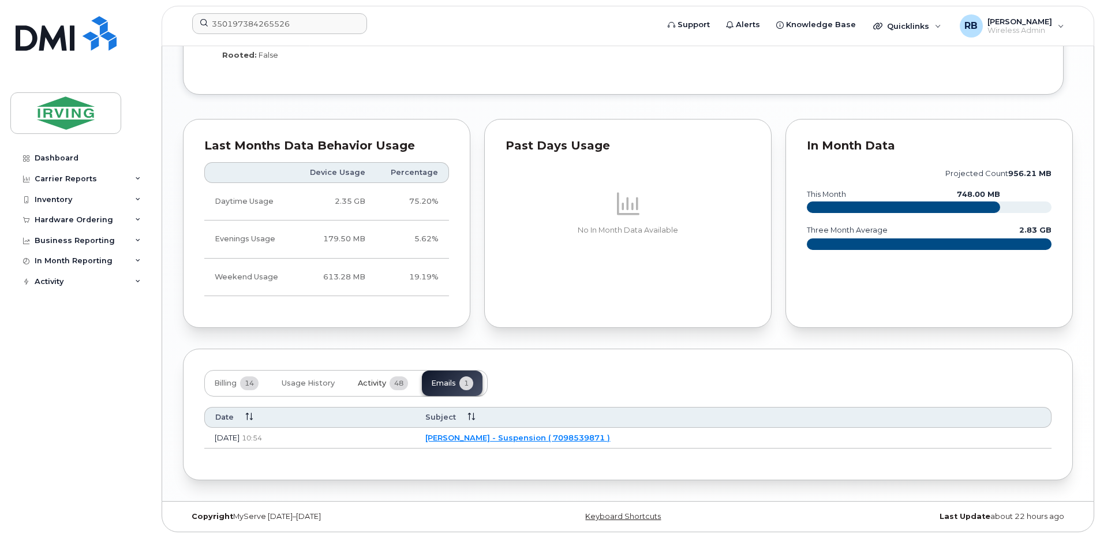
click at [380, 381] on span "Activity" at bounding box center [372, 383] width 28 height 9
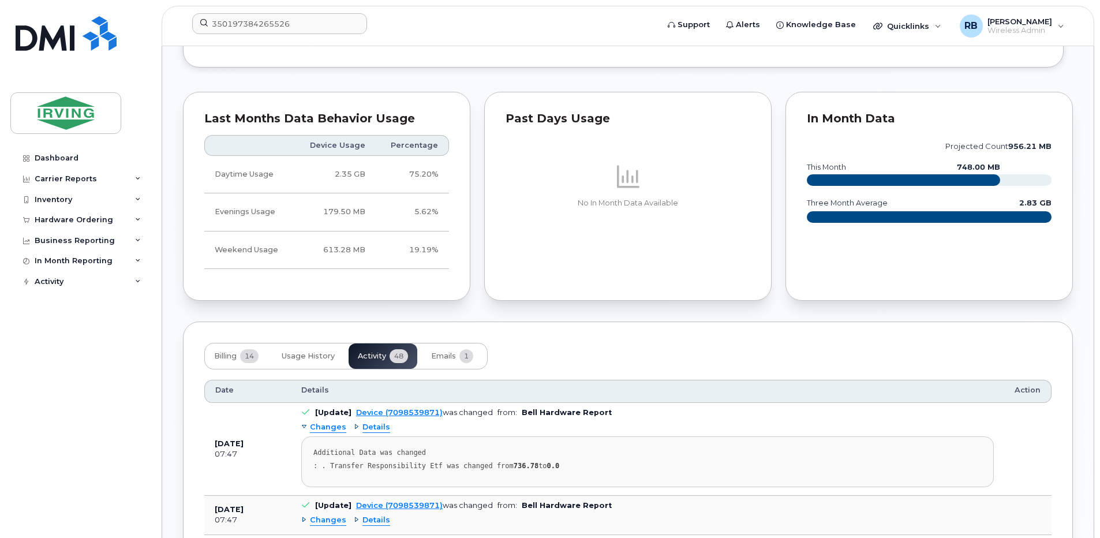
scroll to position [954, 0]
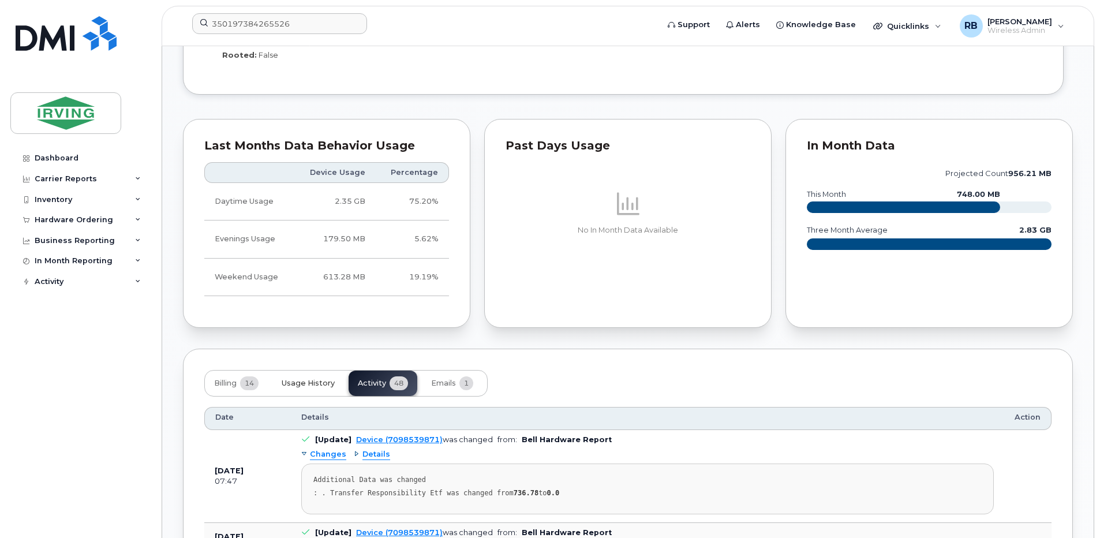
click at [325, 388] on button "Usage History" at bounding box center [308, 382] width 72 height 25
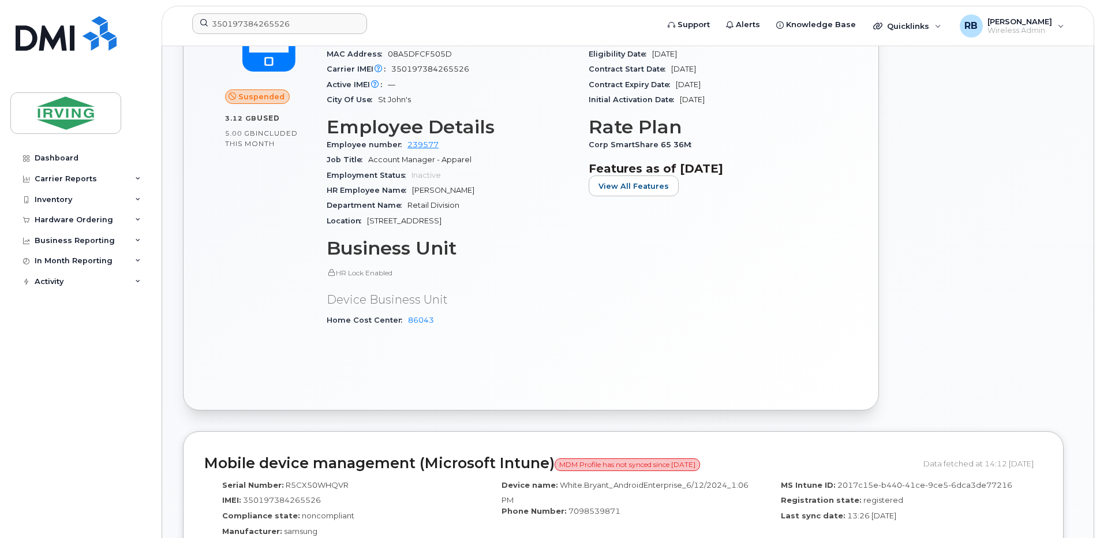
scroll to position [415, 0]
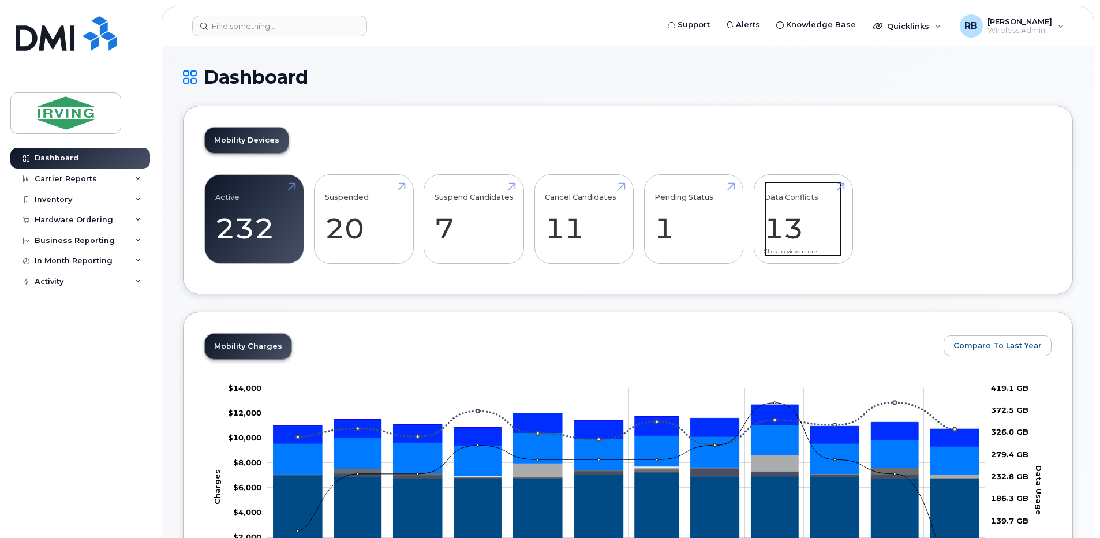
click at [804, 229] on link "Data Conflicts 13" at bounding box center [803, 219] width 78 height 76
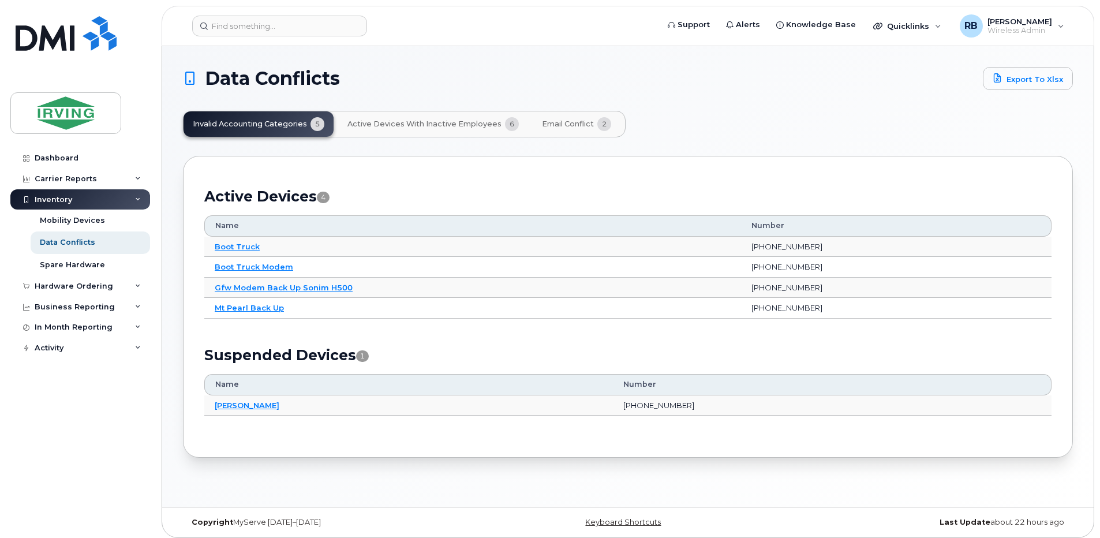
click at [463, 121] on span "Active Devices with Inactive Employees" at bounding box center [424, 123] width 154 height 9
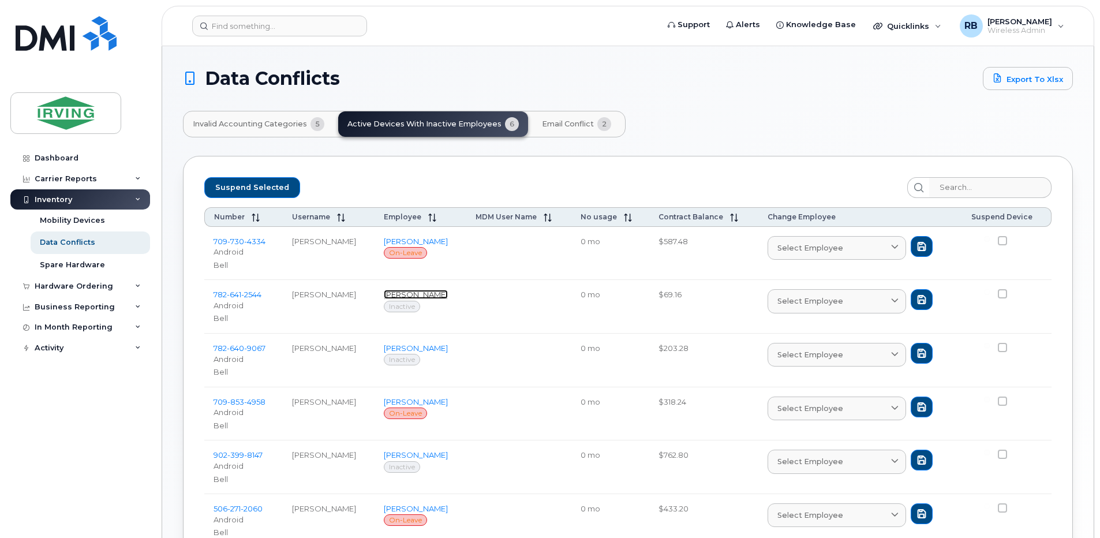
click at [402, 292] on link "[PERSON_NAME]" at bounding box center [416, 294] width 64 height 9
click at [234, 295] on span "641" at bounding box center [234, 294] width 14 height 9
click at [895, 248] on icon at bounding box center [895, 248] width 8 height 8
click at [970, 246] on td at bounding box center [1006, 254] width 89 height 54
click at [891, 305] on span at bounding box center [894, 300] width 11 height 11
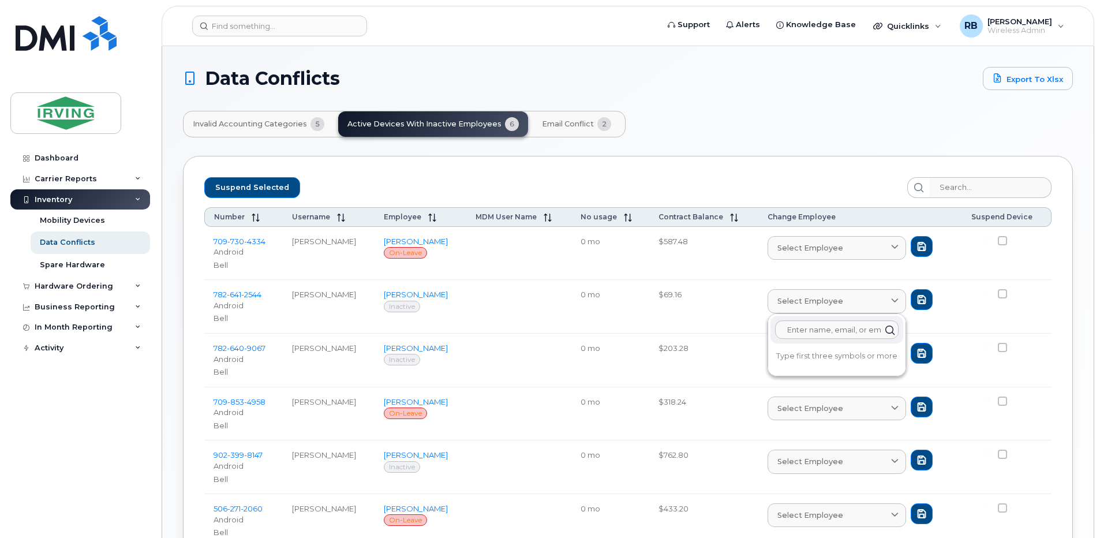
click at [946, 275] on td "Select employee Type first three symbols or more" at bounding box center [860, 254] width 204 height 54
click at [255, 298] on span "2544" at bounding box center [251, 294] width 20 height 9
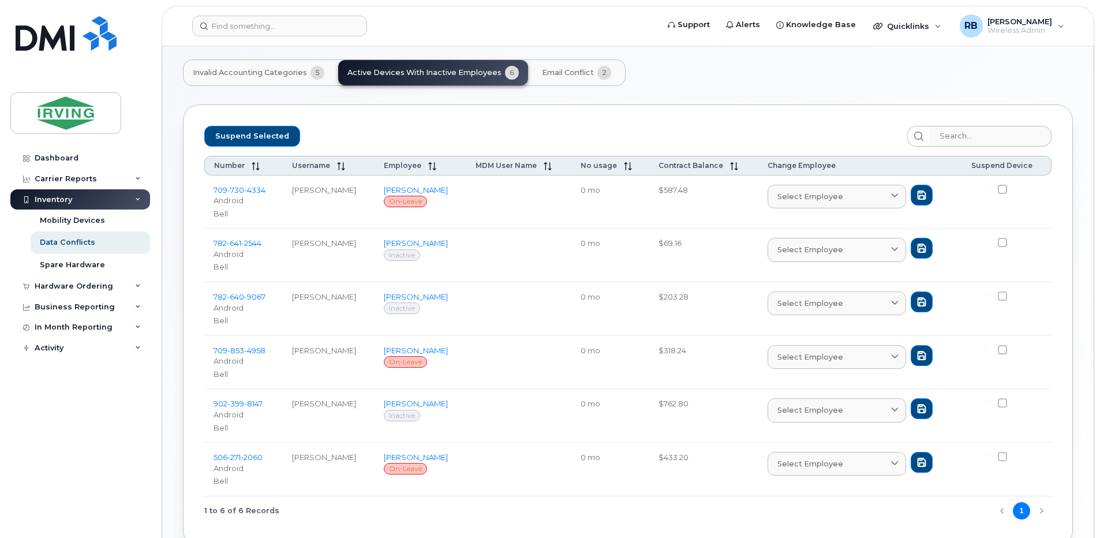
scroll to position [77, 0]
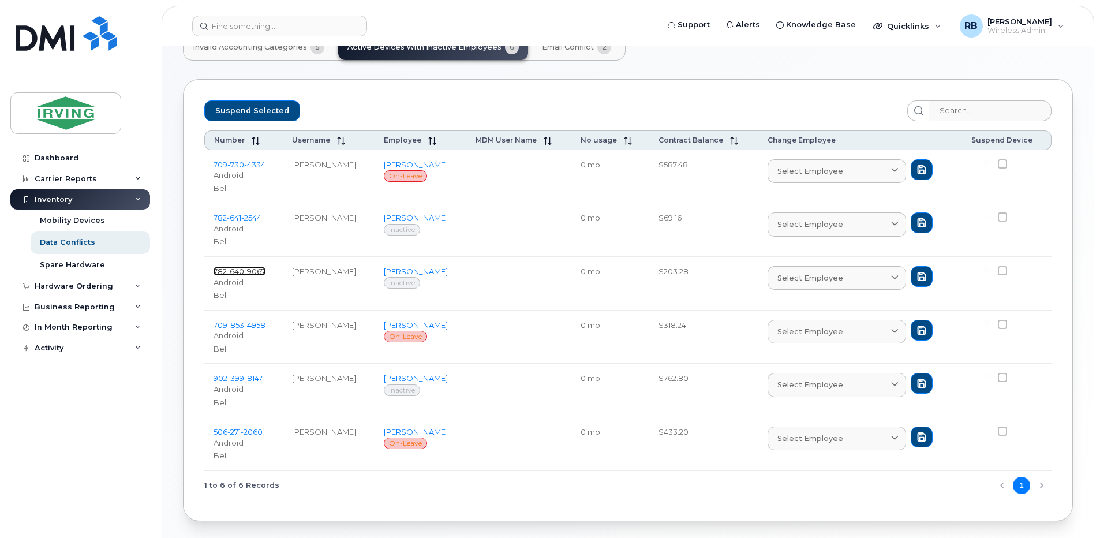
click at [252, 269] on span "9067" at bounding box center [254, 271] width 21 height 9
click at [256, 379] on span "8147" at bounding box center [253, 377] width 18 height 9
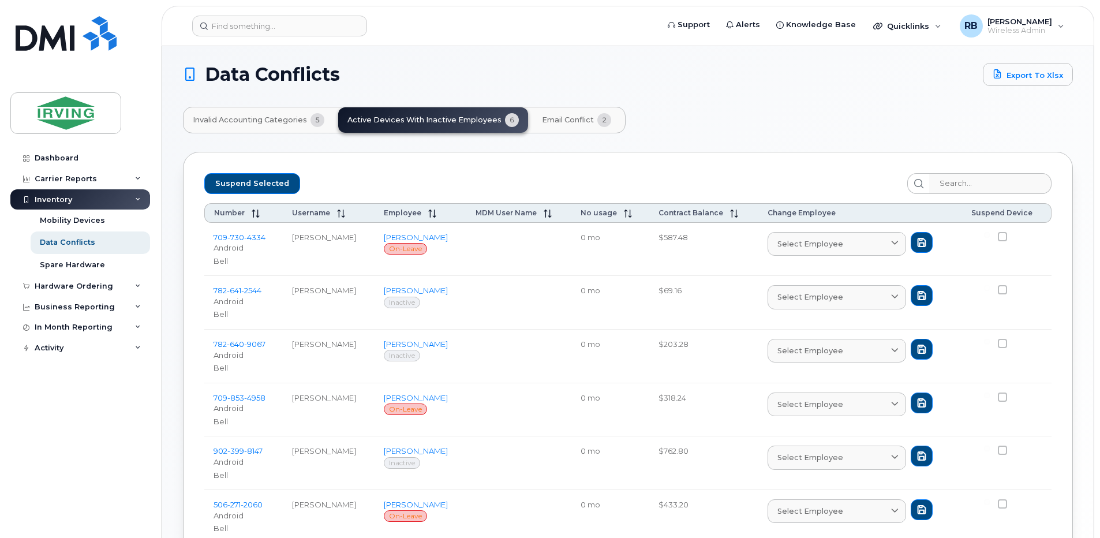
scroll to position [0, 0]
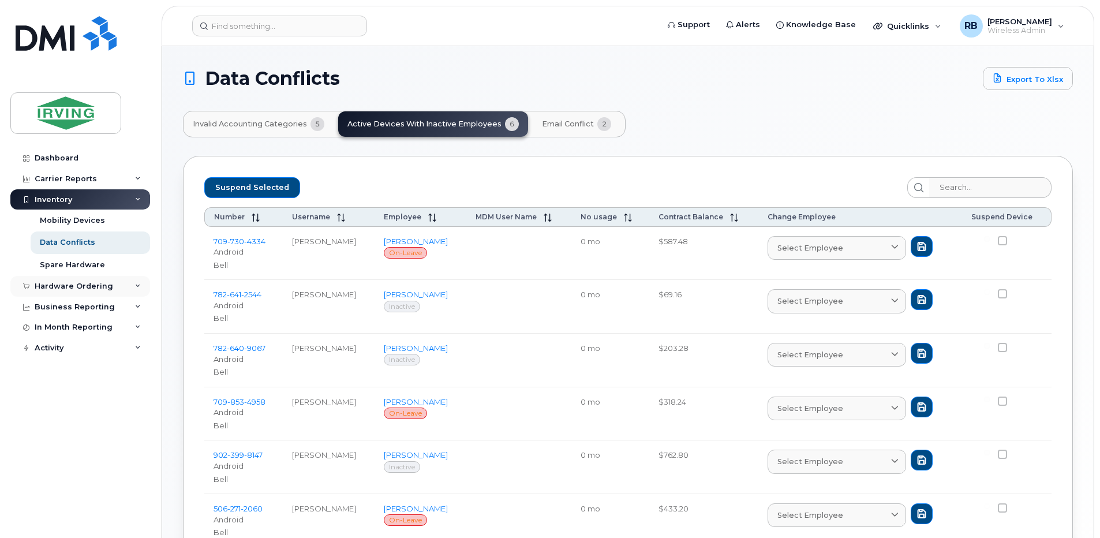
click at [55, 282] on div "Hardware Ordering" at bounding box center [74, 286] width 78 height 9
click at [57, 330] on div "Orders" at bounding box center [54, 329] width 28 height 10
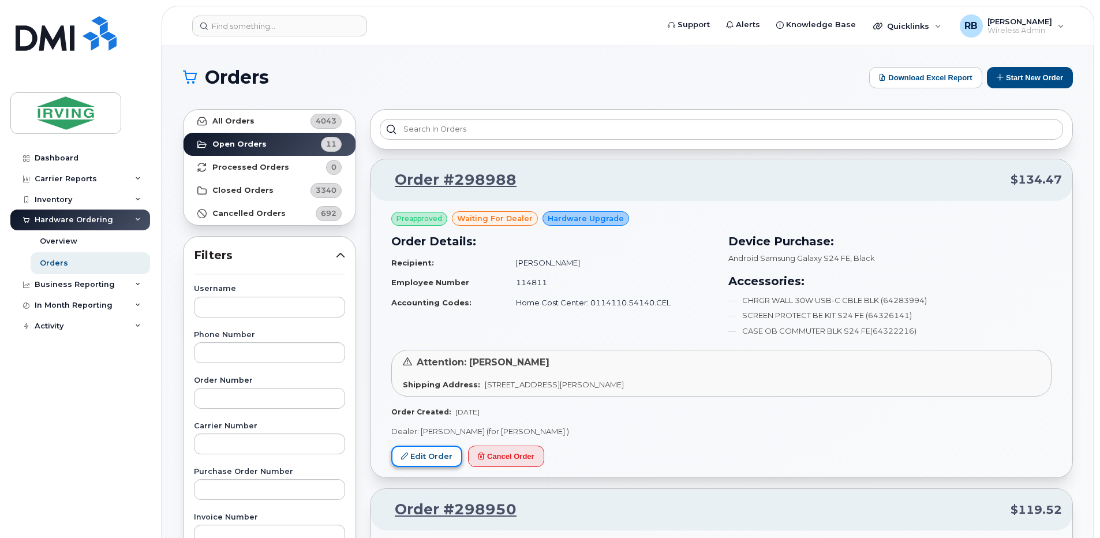
click at [437, 451] on link "Edit Order" at bounding box center [426, 455] width 71 height 21
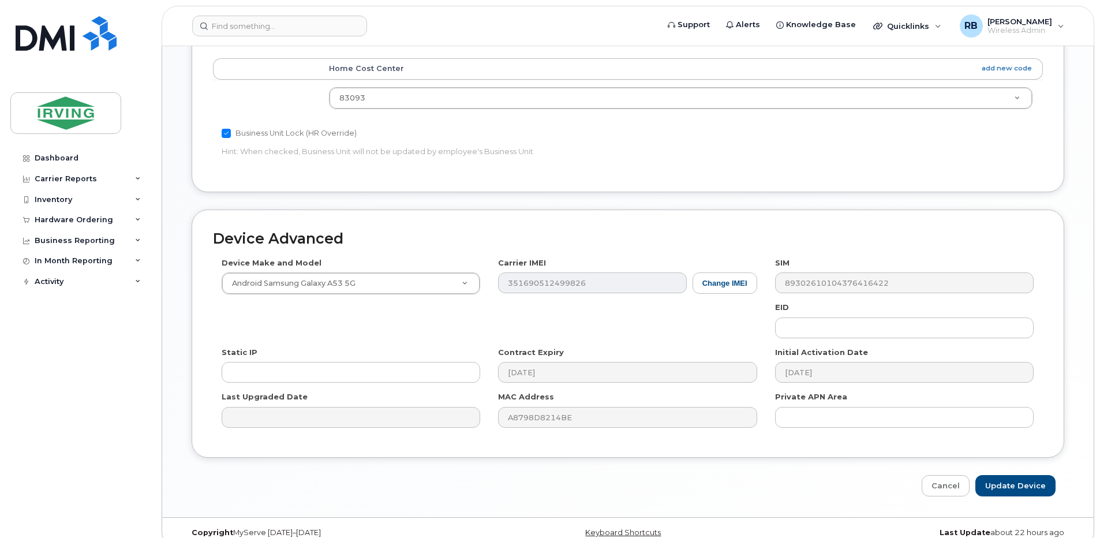
scroll to position [546, 0]
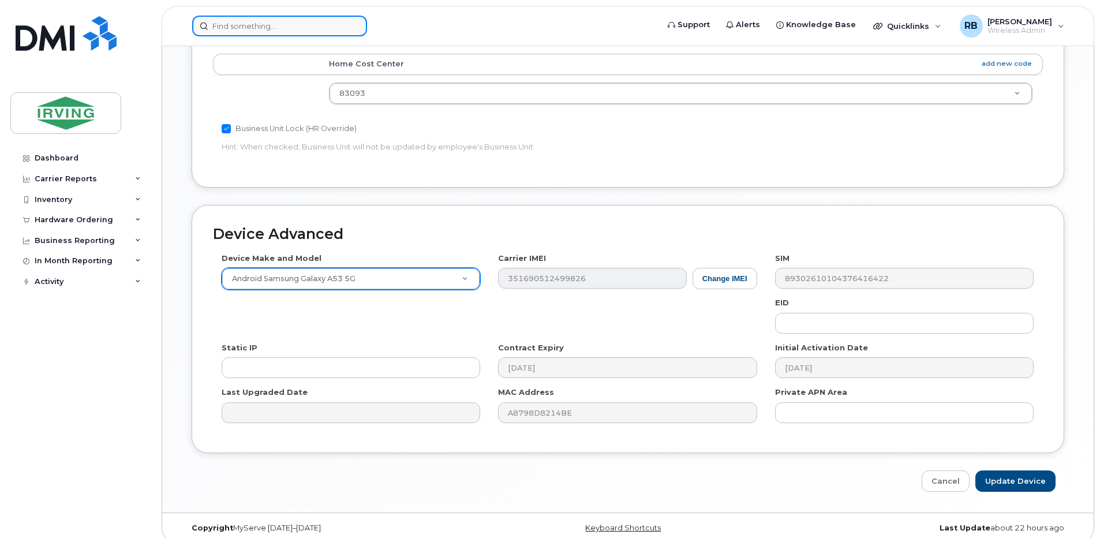
click at [242, 29] on input at bounding box center [279, 26] width 175 height 21
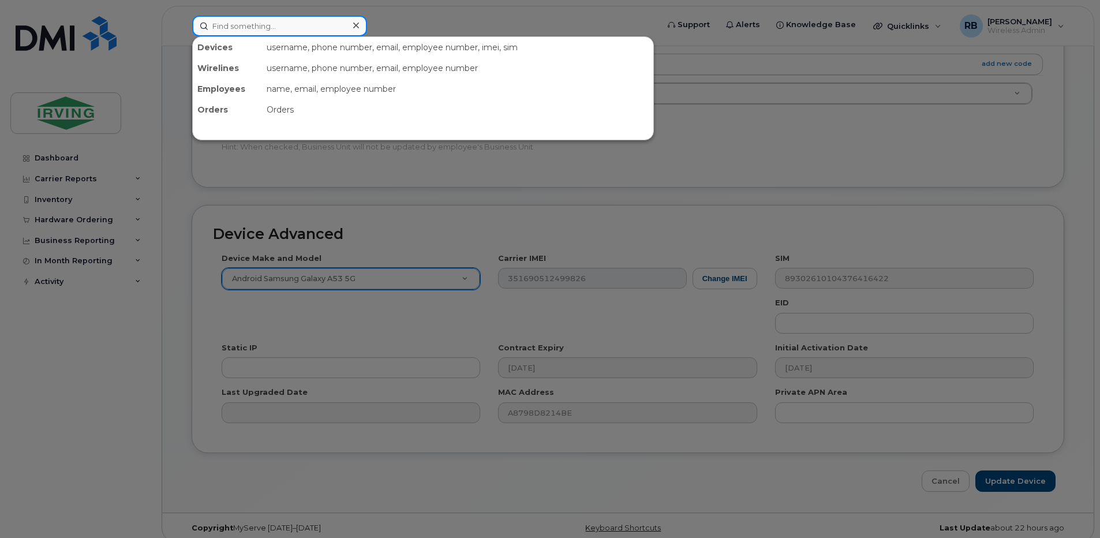
paste input "351690512499826"
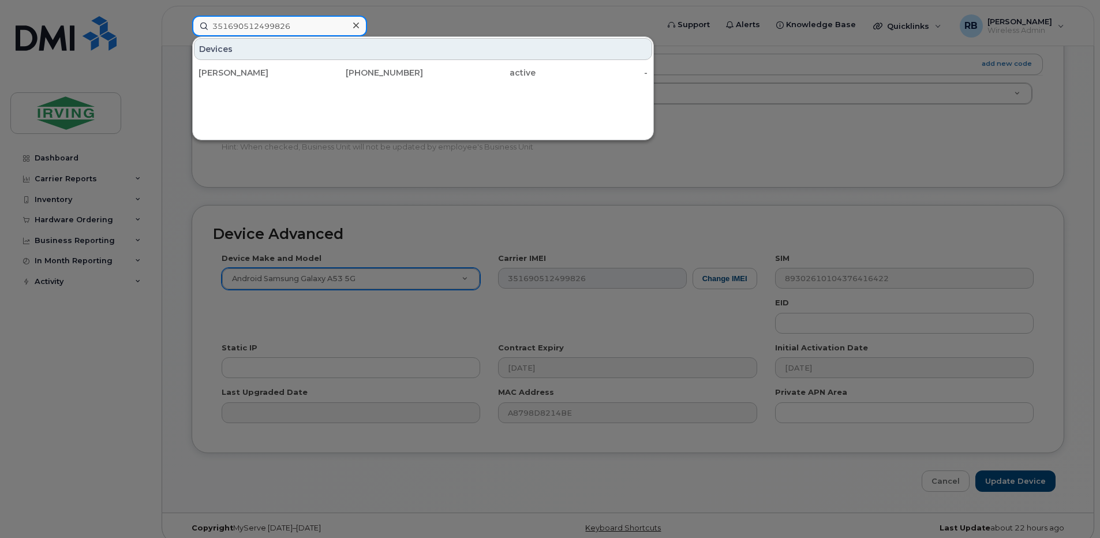
type input "351690512499826"
click at [168, 153] on div at bounding box center [550, 269] width 1100 height 538
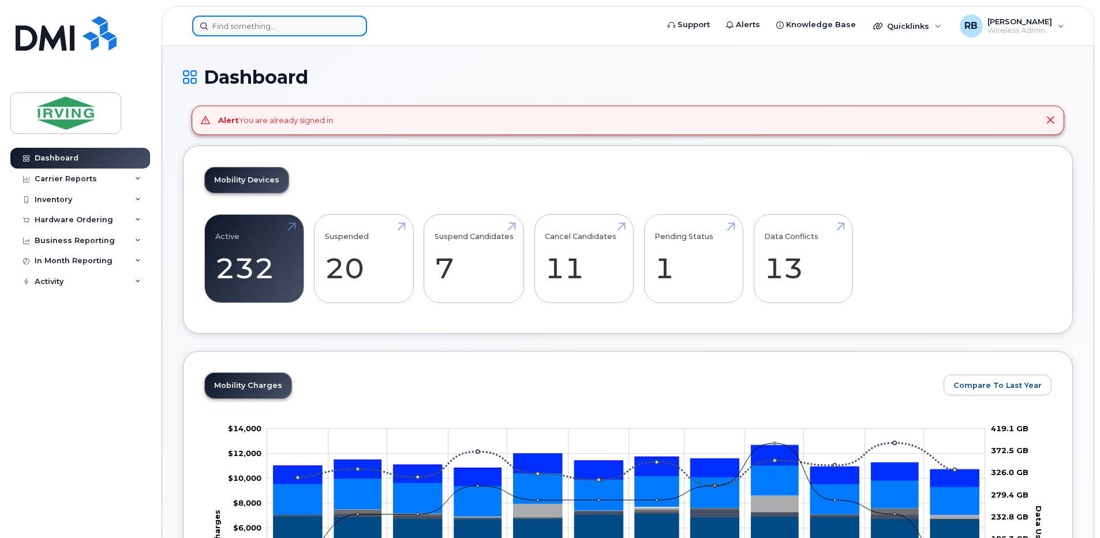
click at [245, 28] on input at bounding box center [279, 26] width 175 height 21
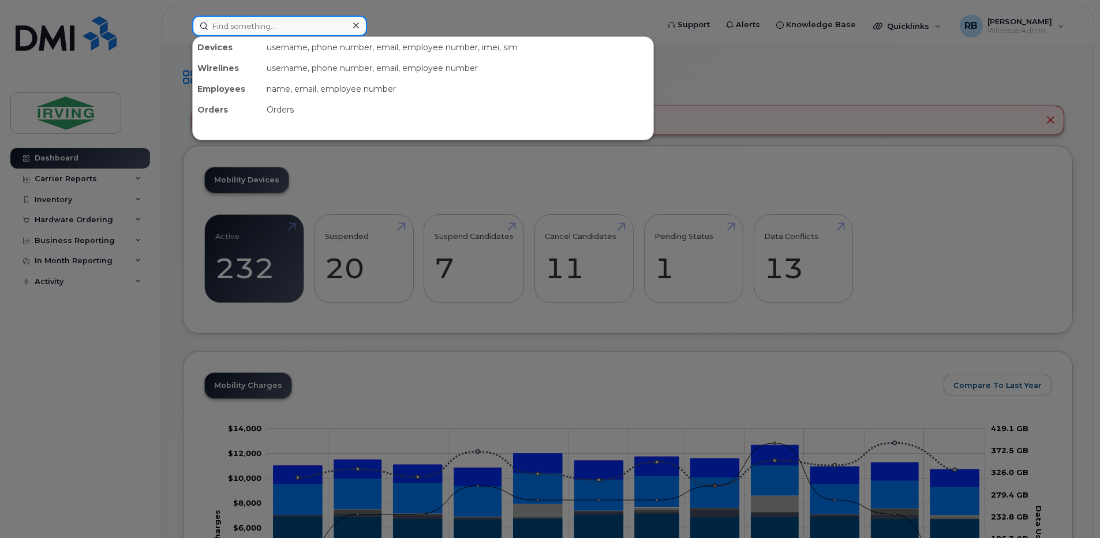
paste input "351690512499826"
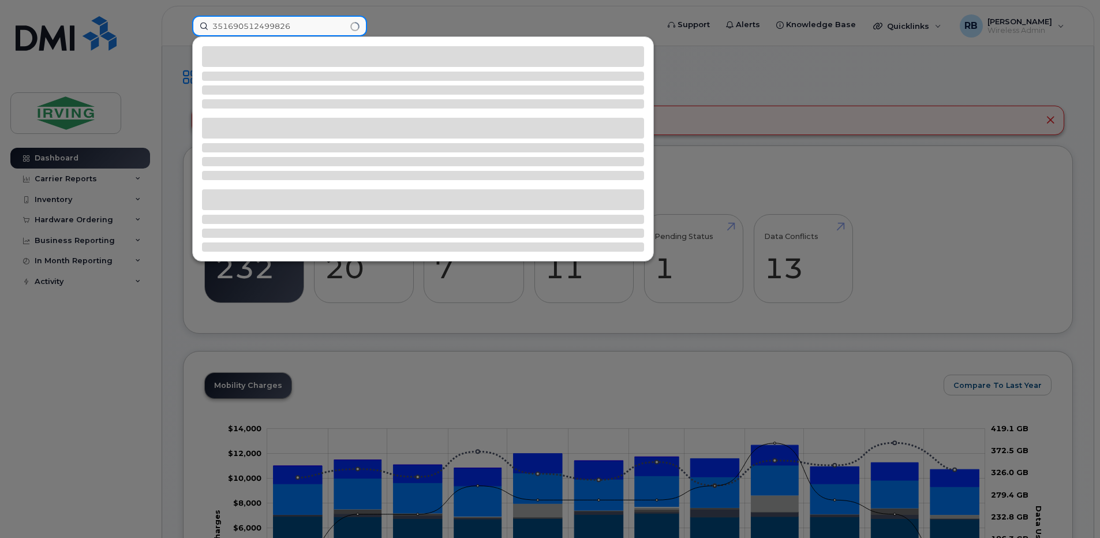
type input "351690512499826"
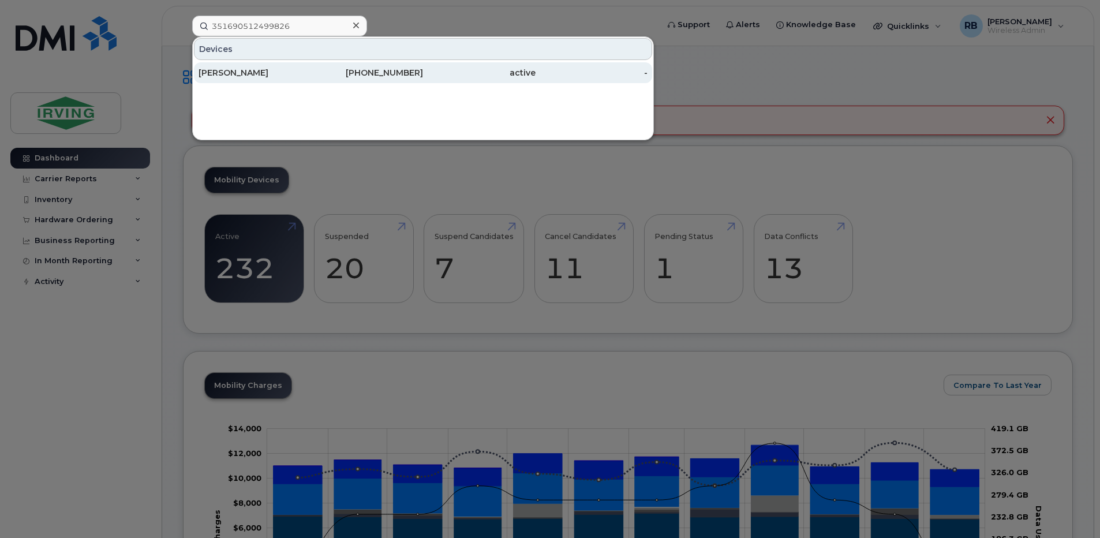
click at [219, 74] on div "[PERSON_NAME]" at bounding box center [255, 73] width 113 height 12
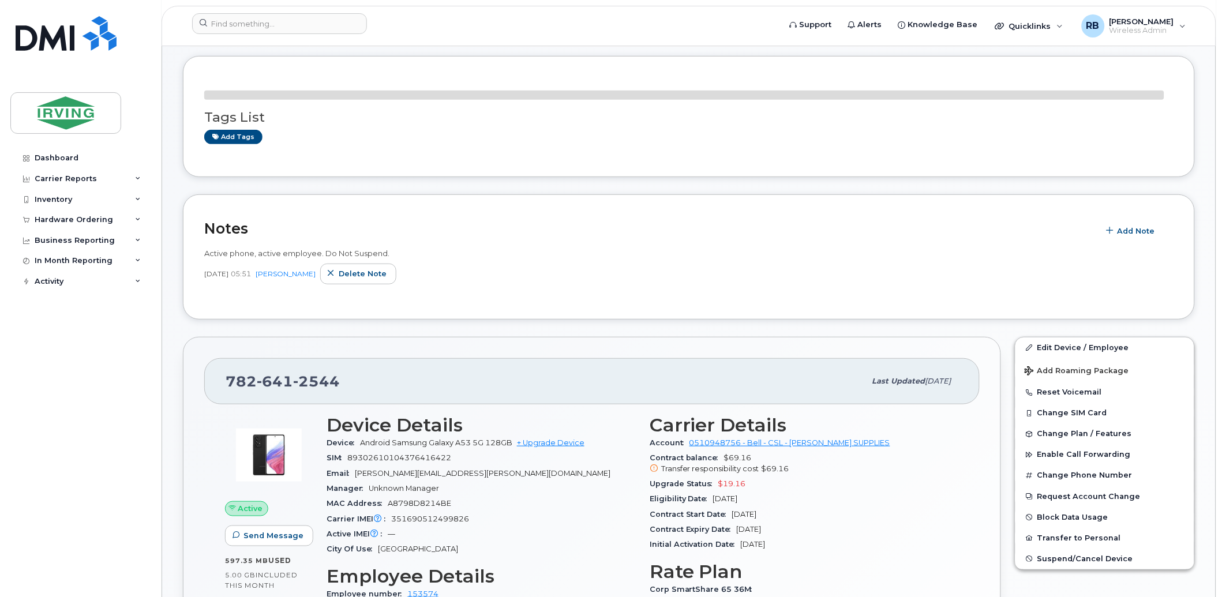
scroll to position [183, 0]
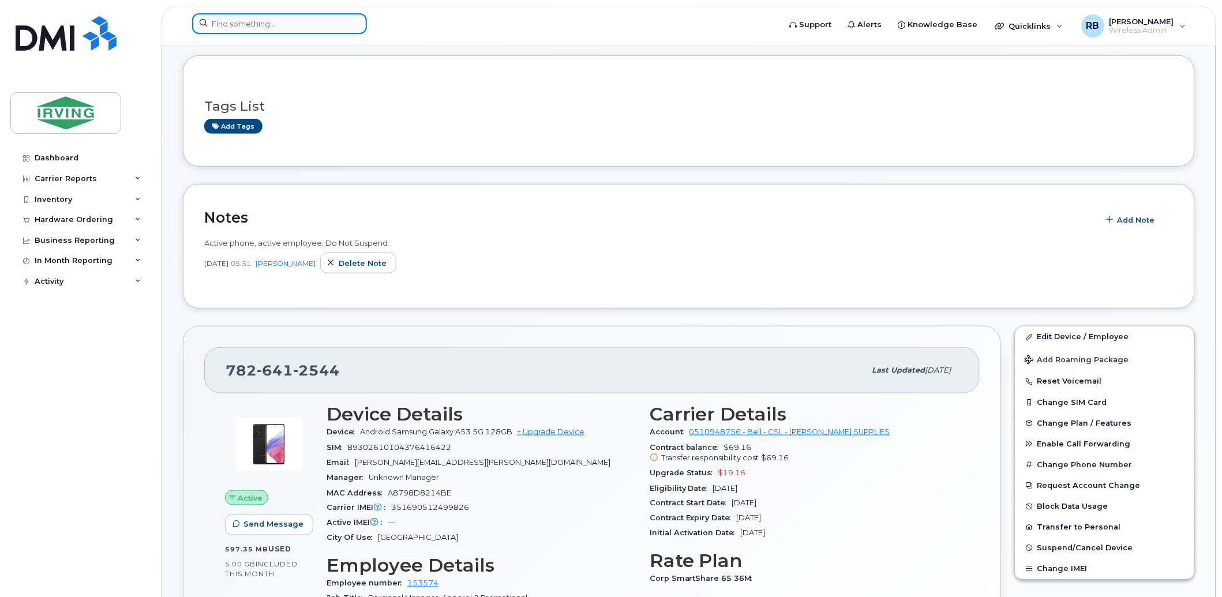
click at [266, 18] on input at bounding box center [279, 23] width 175 height 21
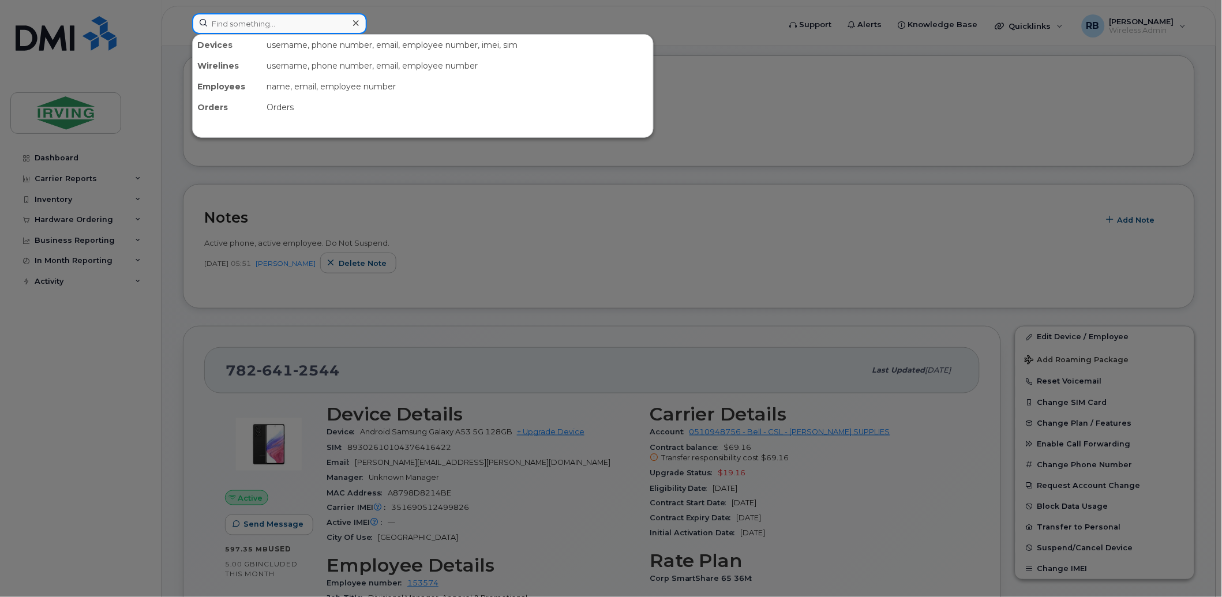
paste input "351690514973703"
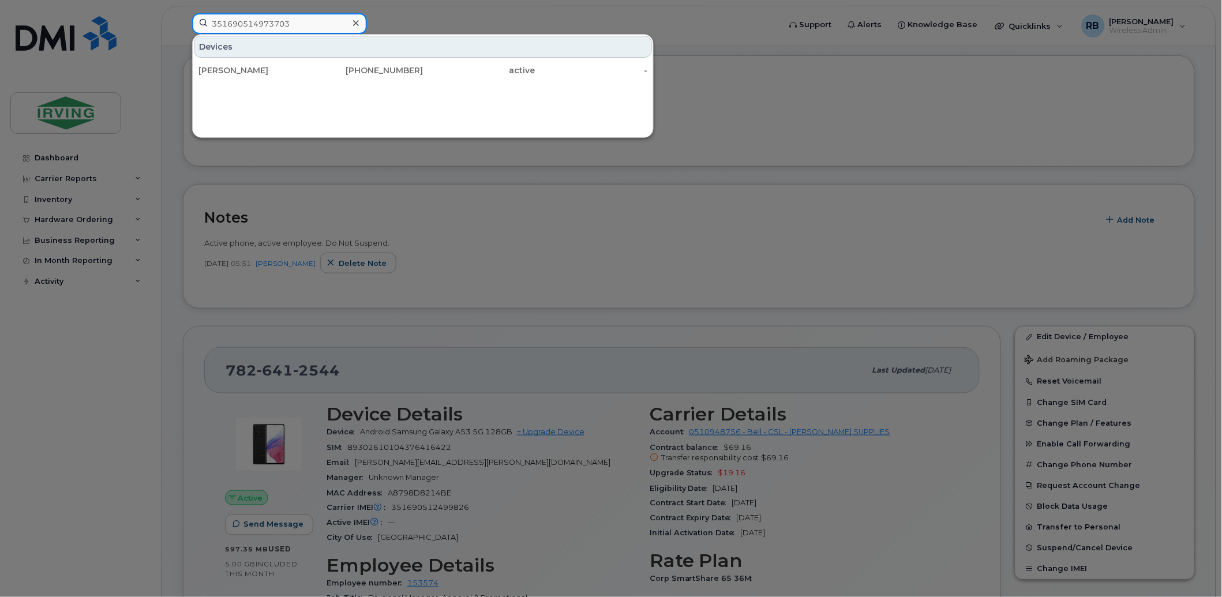
type input "351690514973703"
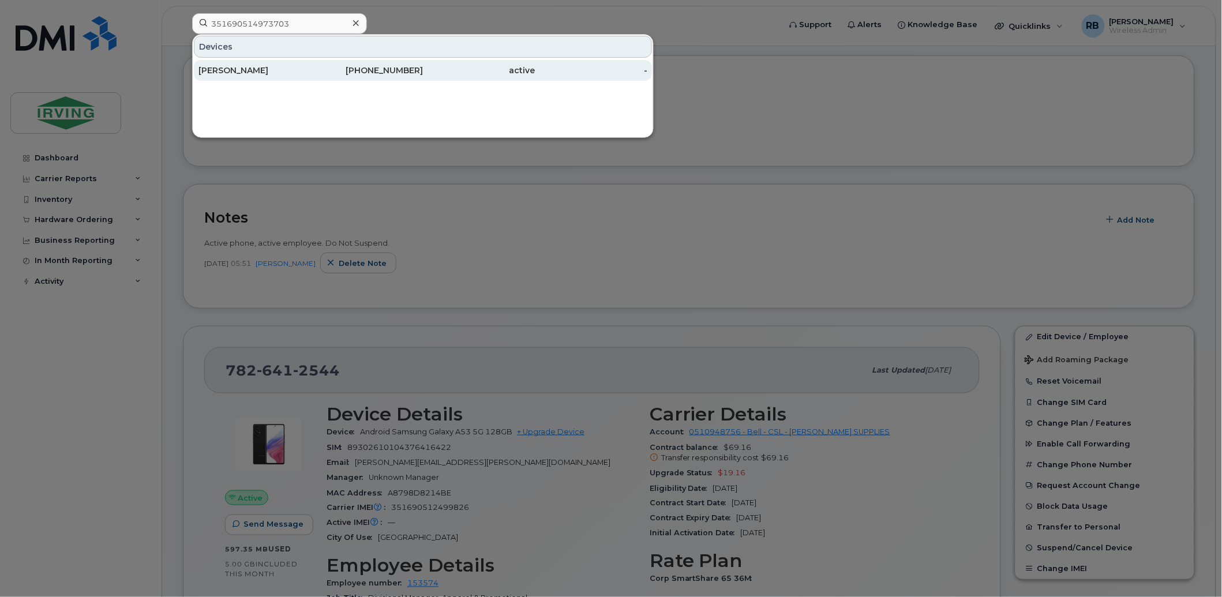
click at [227, 67] on div "[PERSON_NAME]" at bounding box center [255, 71] width 113 height 12
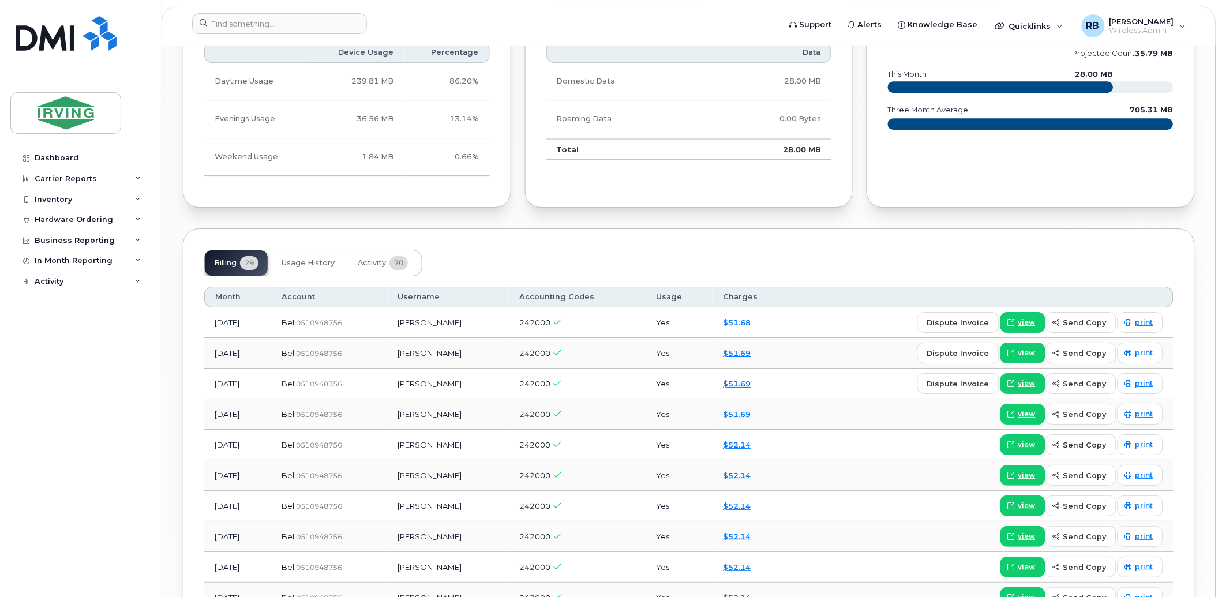
scroll to position [1111, 0]
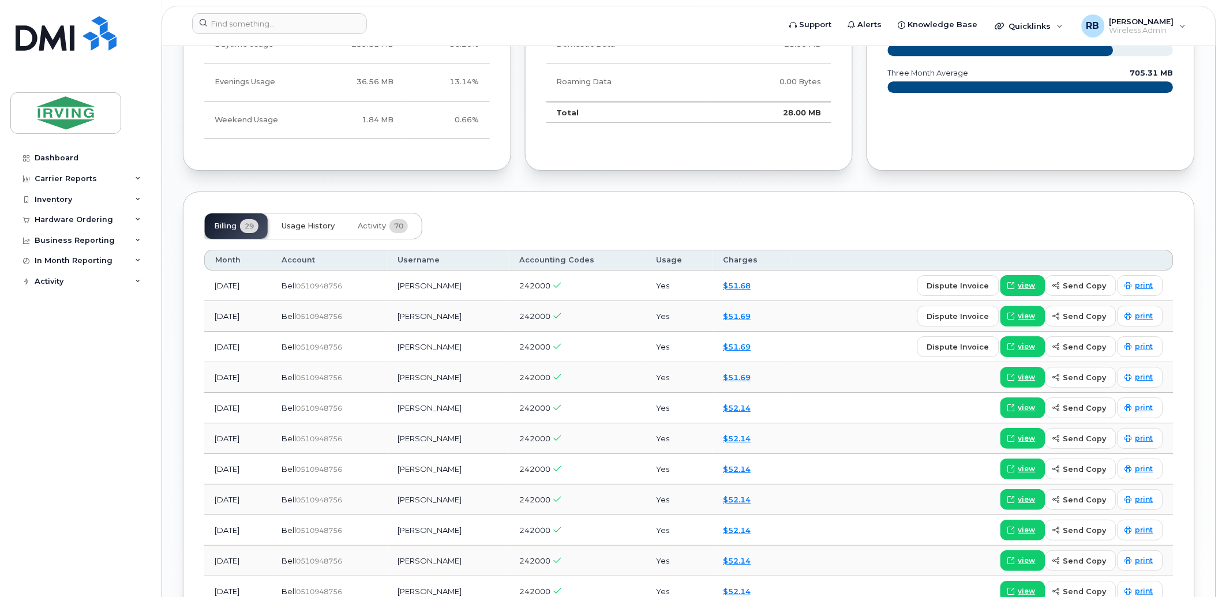
click at [319, 220] on button "Usage History" at bounding box center [308, 226] width 72 height 25
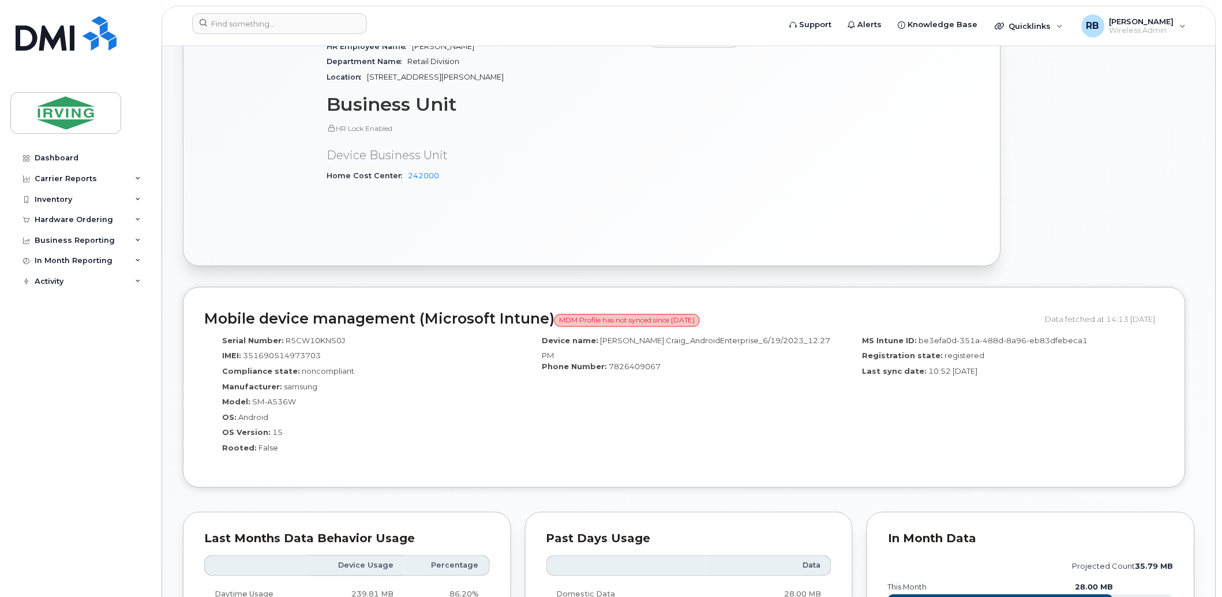
scroll to position [512, 0]
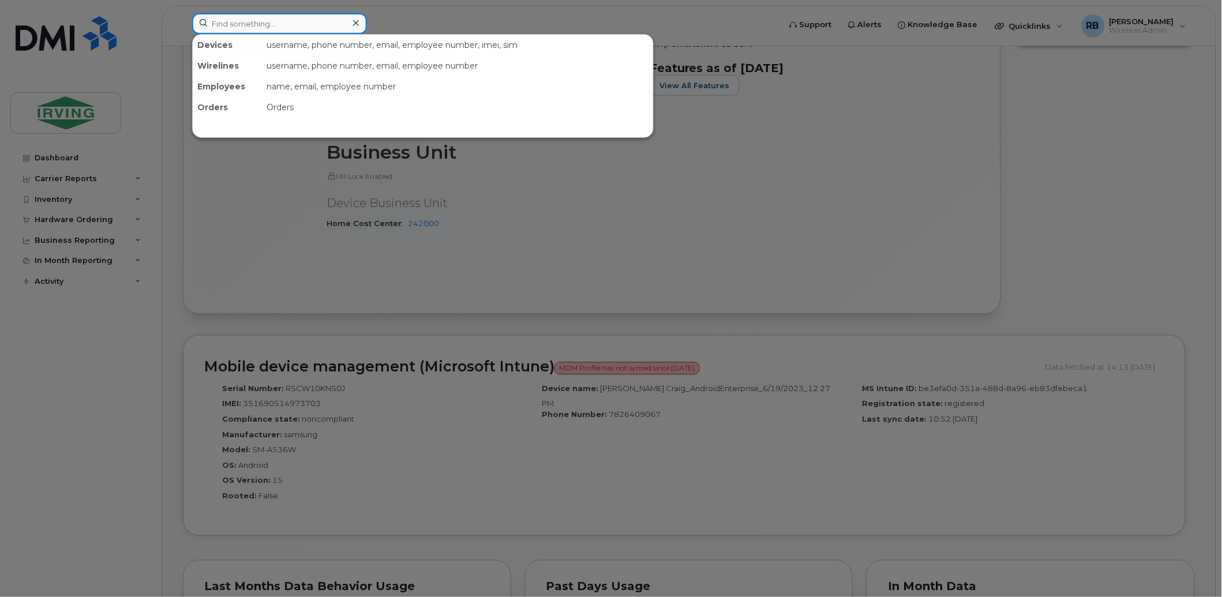
click at [292, 22] on input at bounding box center [279, 23] width 175 height 21
paste input "350197384675864"
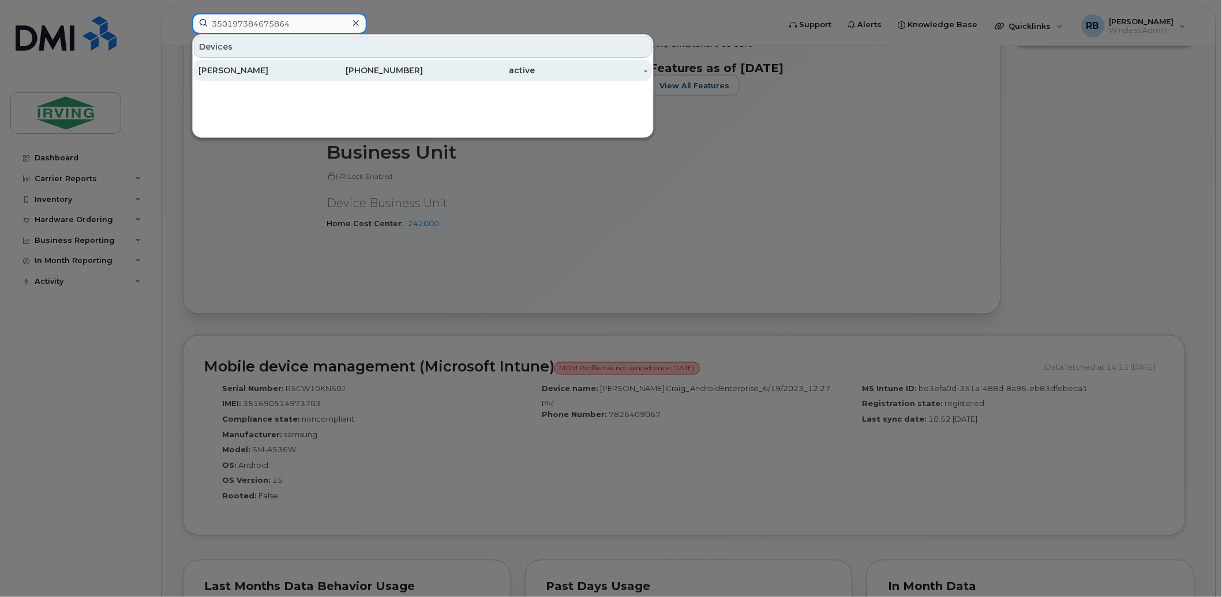
type input "350197384675864"
click at [233, 70] on div "[PERSON_NAME]" at bounding box center [255, 71] width 113 height 12
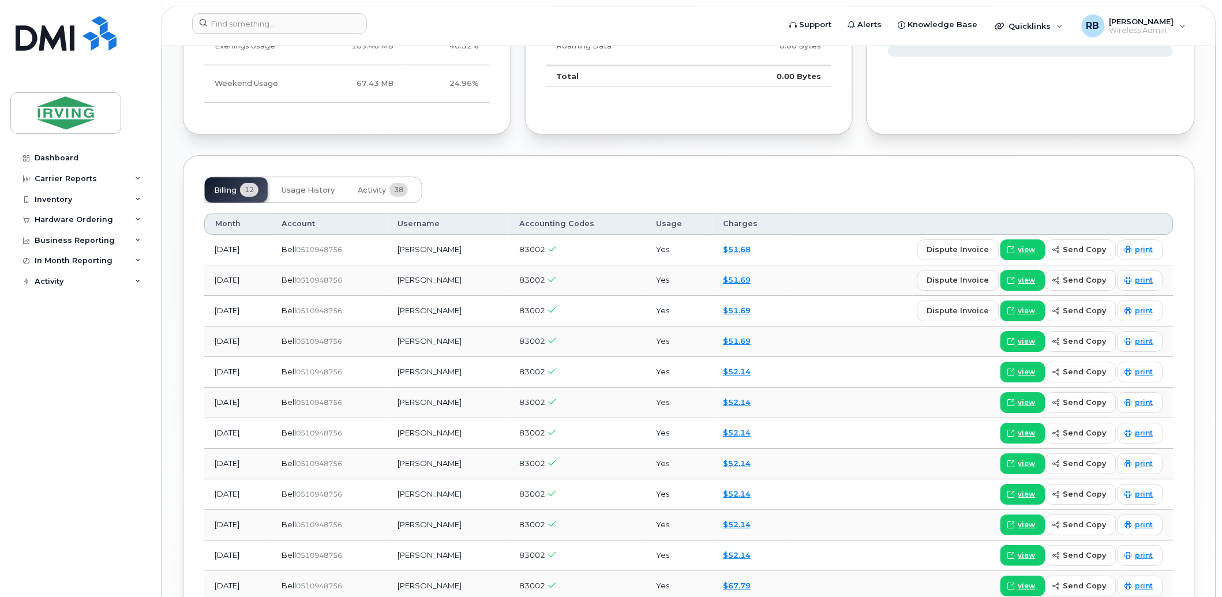
scroll to position [1025, 0]
click at [314, 188] on span "Usage History" at bounding box center [308, 189] width 53 height 9
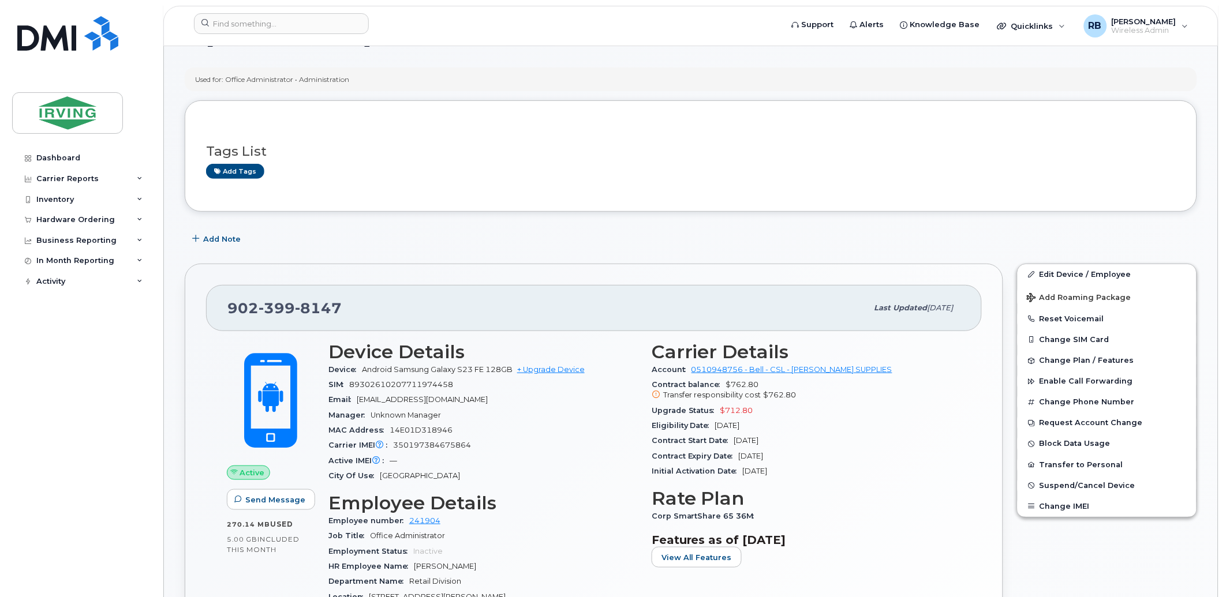
scroll to position [0, 0]
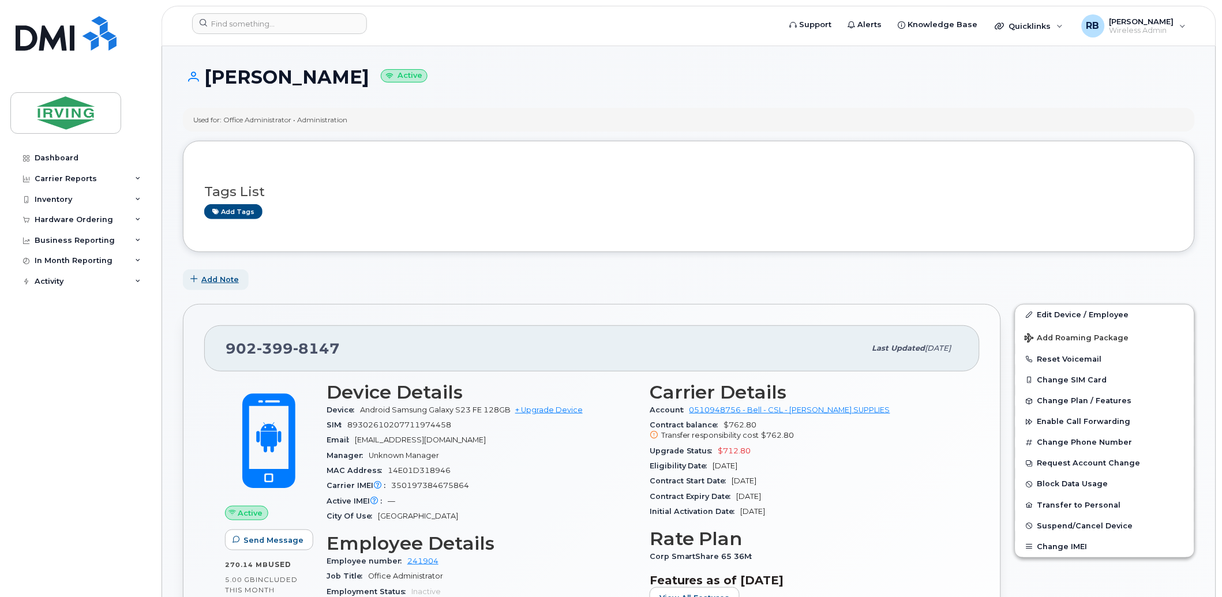
click at [212, 278] on span "Add Note" at bounding box center [220, 279] width 38 height 11
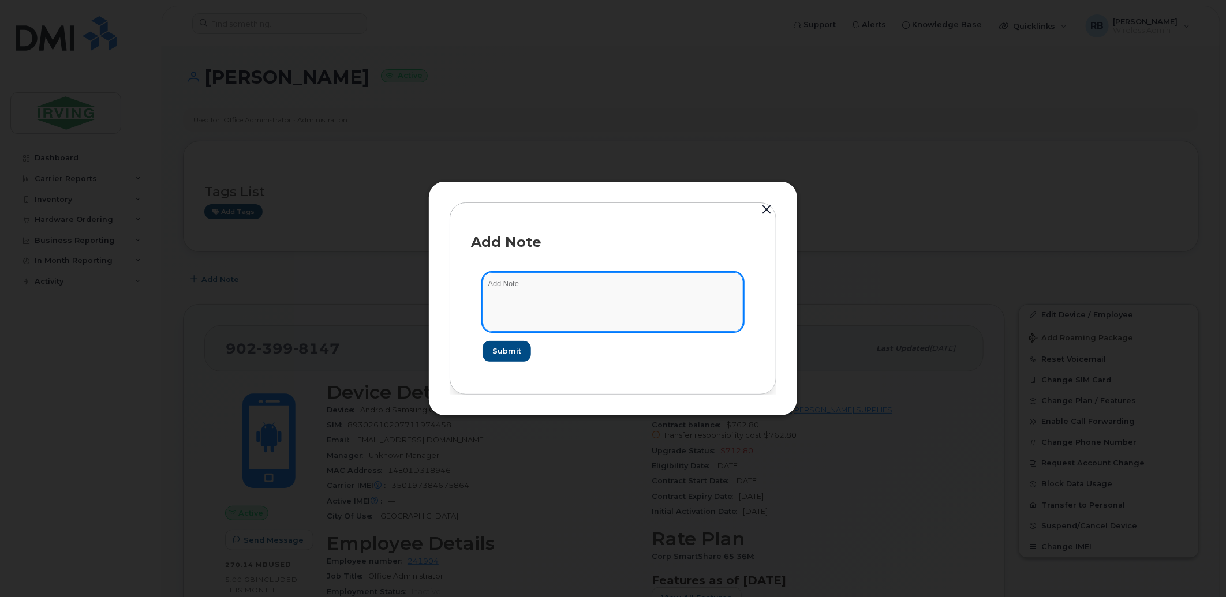
click at [499, 286] on textarea at bounding box center [612, 301] width 261 height 59
paste textarea "From: Roberts, Brad On Behalf Of CSL Mobility Sent: Friday, August 22, 2025 9:2…"
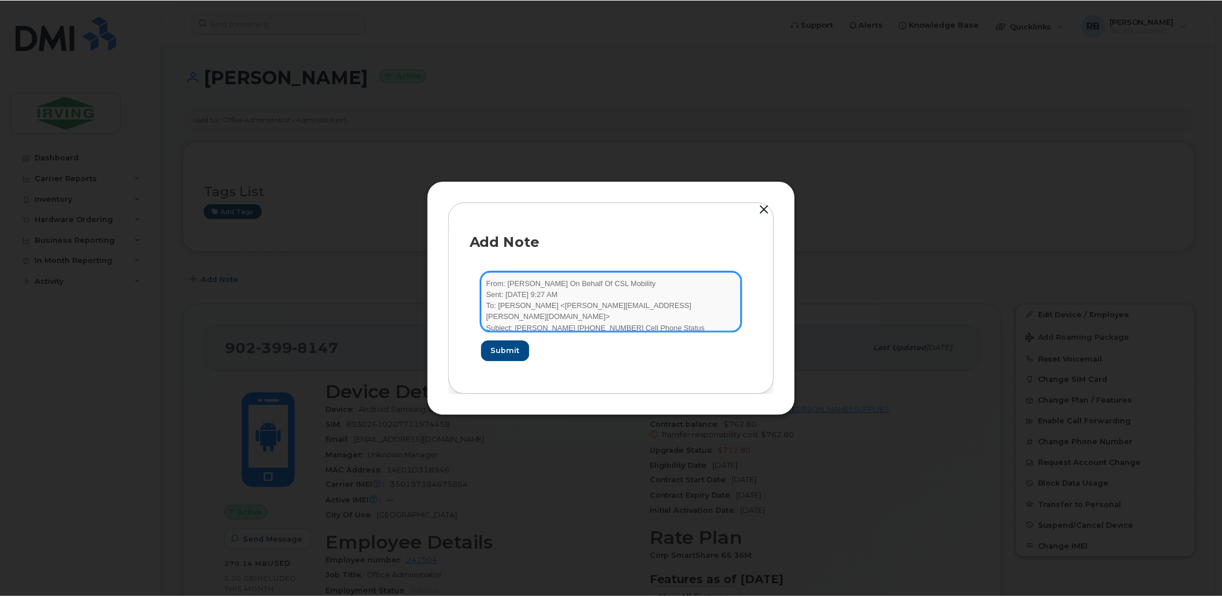
scroll to position [190, 0]
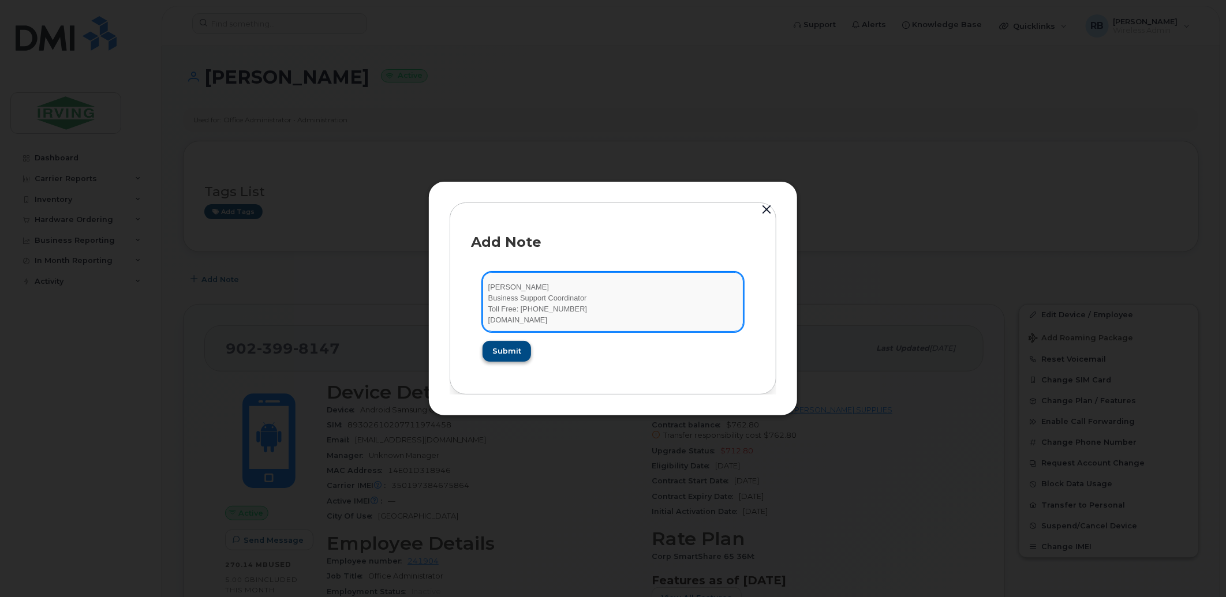
type textarea "From: Roberts, Brad On Behalf Of CSL Mobility Sent: Friday, August 22, 2025 9:2…"
click at [494, 350] on span "Submit" at bounding box center [506, 351] width 29 height 11
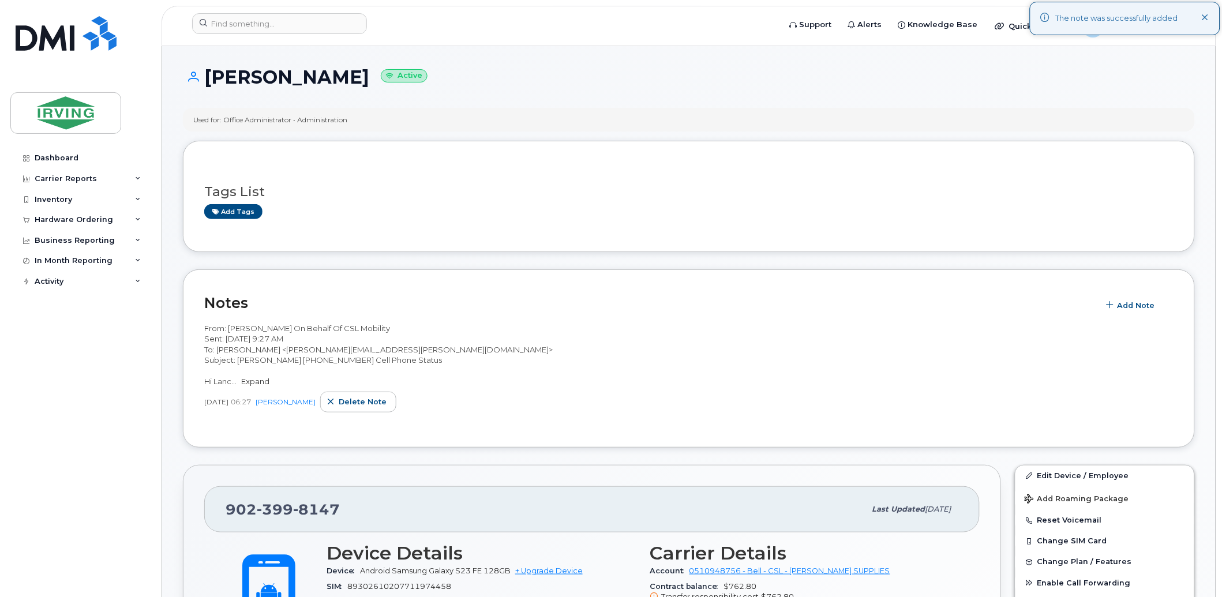
click at [262, 386] on link "Expand" at bounding box center [255, 381] width 28 height 9
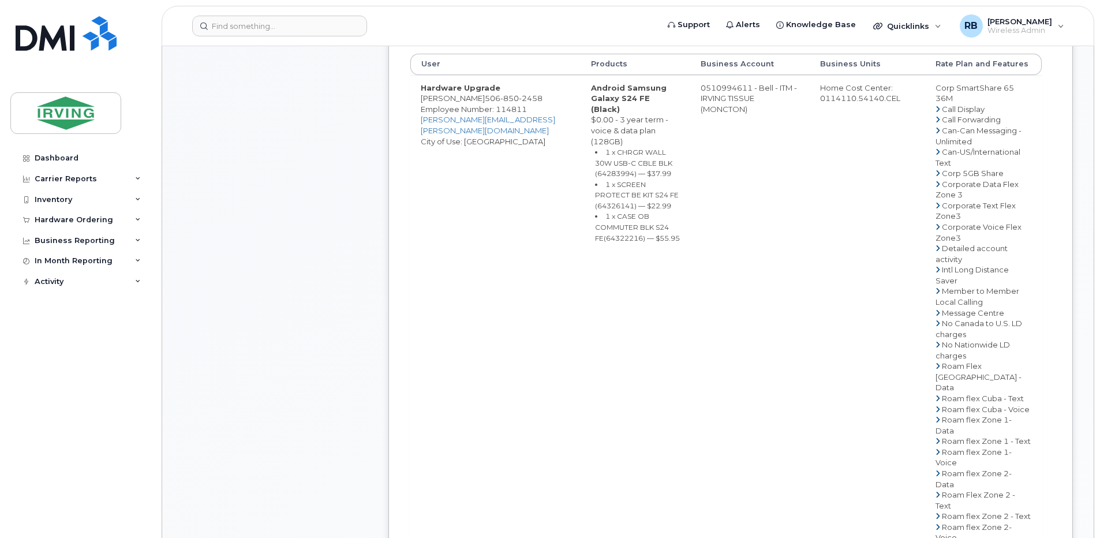
scroll to position [462, 0]
drag, startPoint x: 684, startPoint y: 99, endPoint x: 733, endPoint y: 98, distance: 49.6
click at [733, 98] on td "0510994611 - Bell - ITM - IRVING TISSUE (MONCTON)" at bounding box center [749, 376] width 119 height 604
copy td "510994611"
click at [691, 133] on td "0510994611 - Bell - ITM - IRVING TISSUE (MONCTON)" at bounding box center [749, 376] width 119 height 604
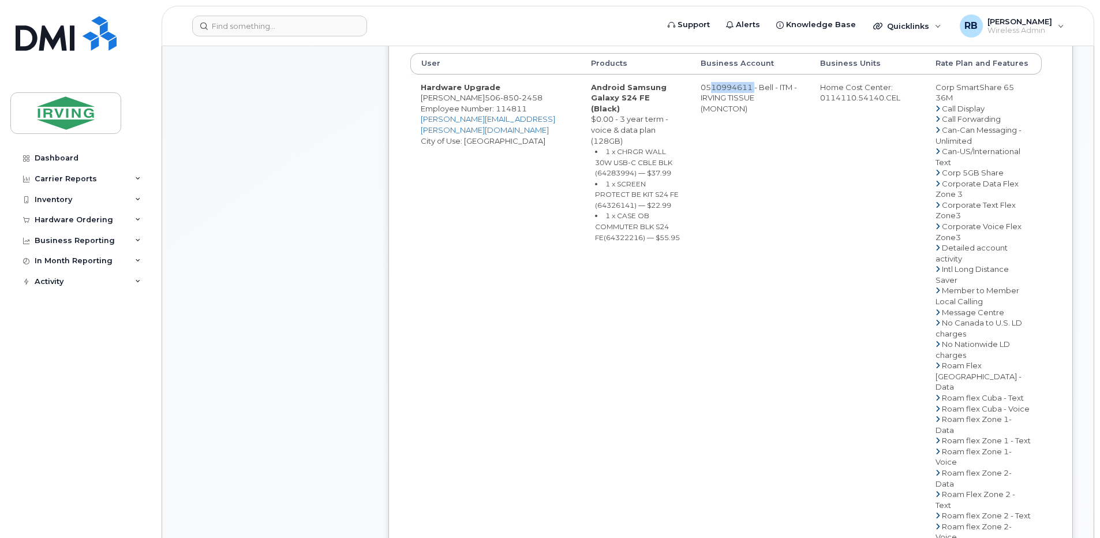
drag, startPoint x: 682, startPoint y: 96, endPoint x: 729, endPoint y: 97, distance: 47.3
click at [729, 97] on td "0510994611 - Bell - ITM - IRVING TISSUE (MONCTON)" at bounding box center [749, 376] width 119 height 604
copy td "510994611"
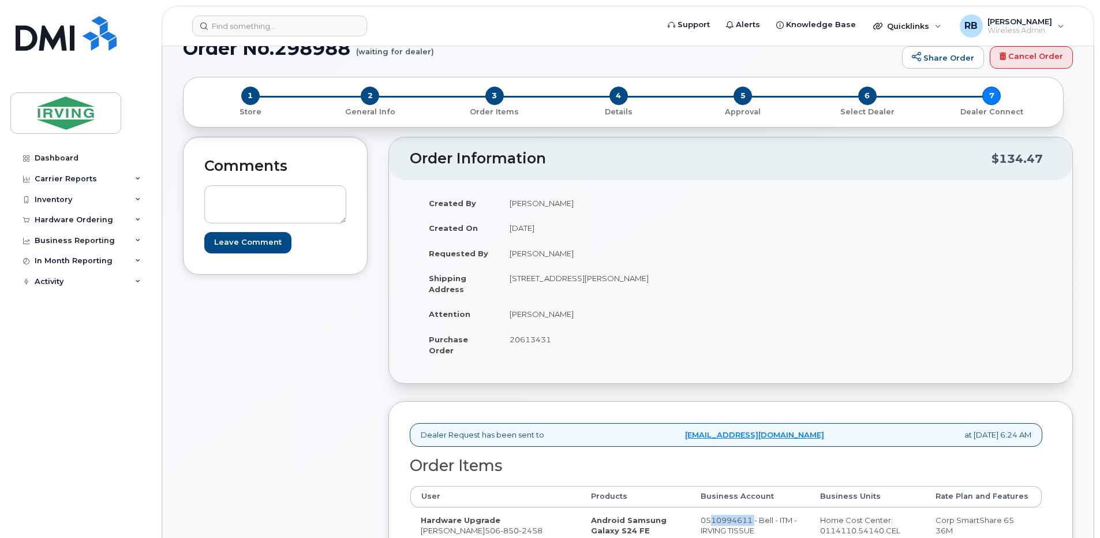
scroll to position [0, 0]
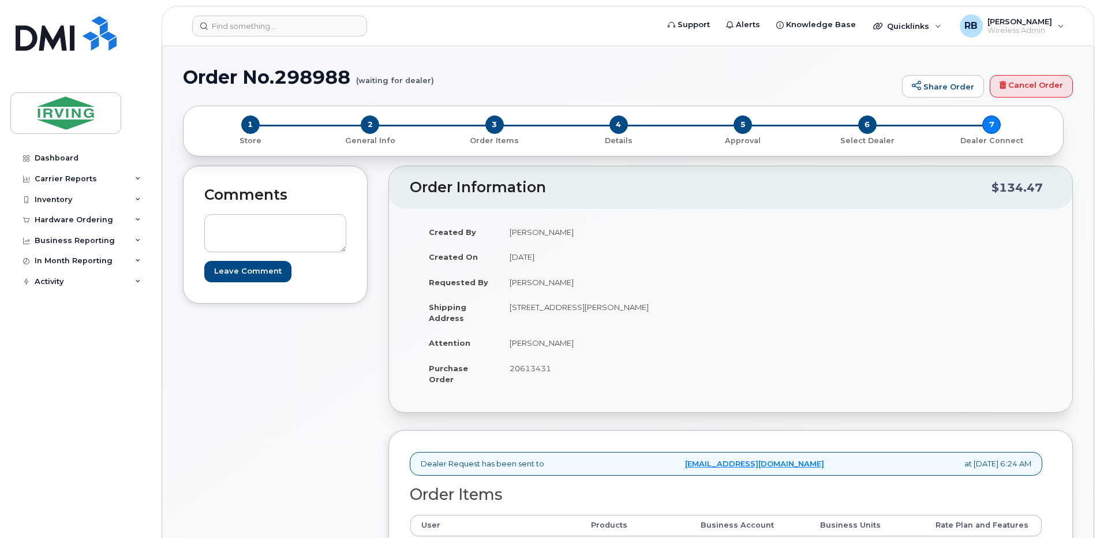
click at [528, 372] on span "20613431" at bounding box center [531, 368] width 42 height 9
copy span "20613431"
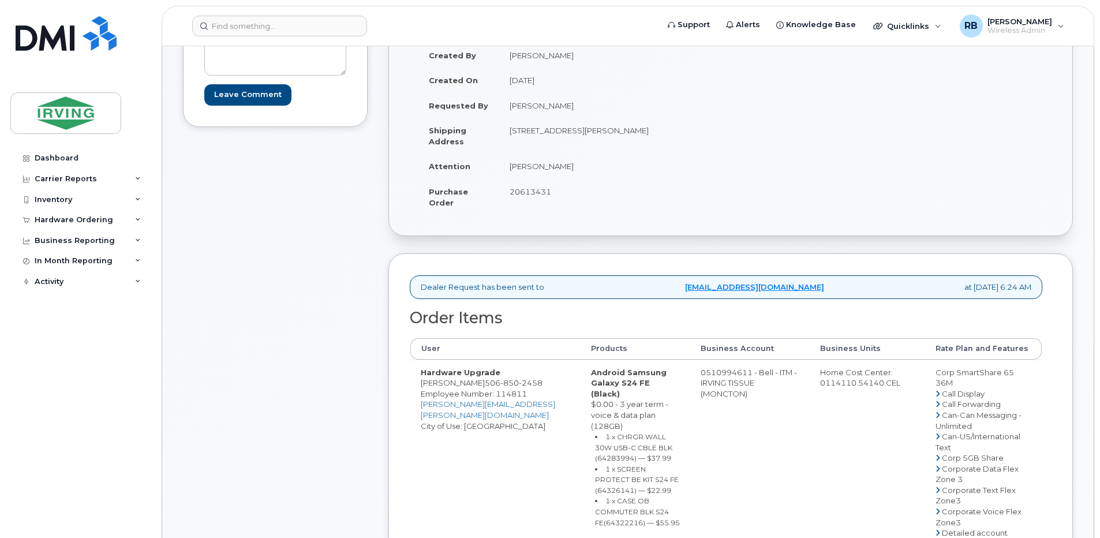
scroll to position [154, 0]
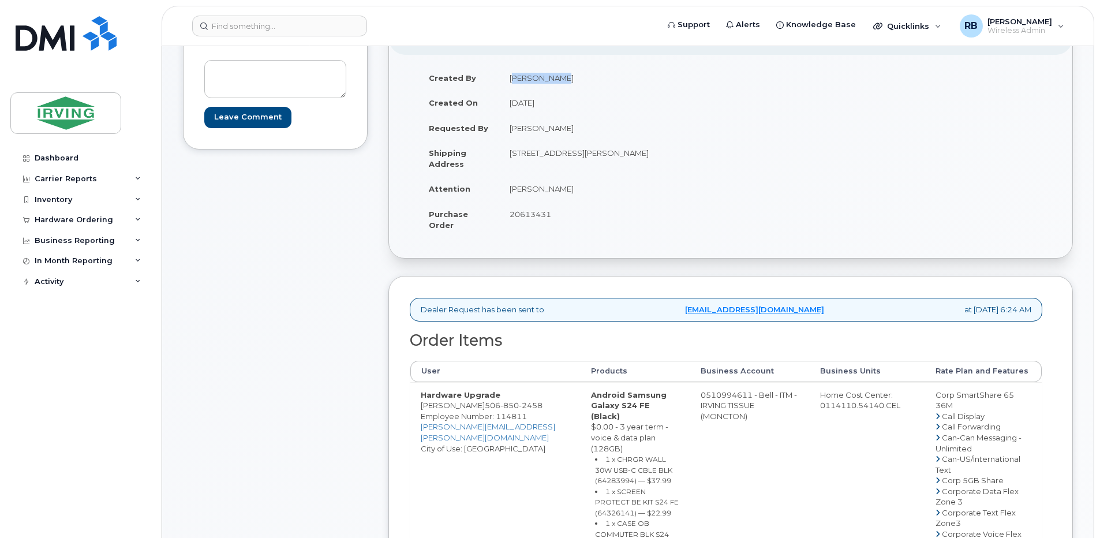
drag, startPoint x: 551, startPoint y: 76, endPoint x: 511, endPoint y: 79, distance: 40.5
click at [511, 79] on td "[PERSON_NAME]" at bounding box center [610, 77] width 223 height 25
copy td "[PERSON_NAME]"
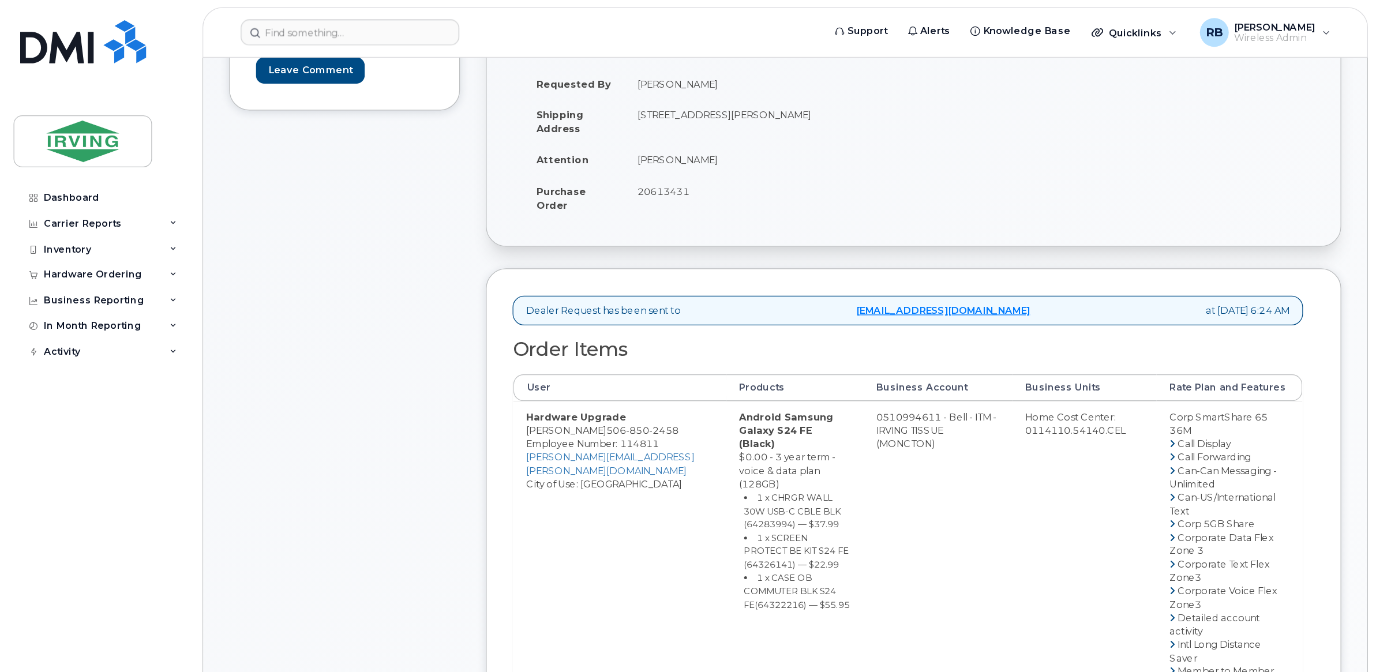
scroll to position [231, 0]
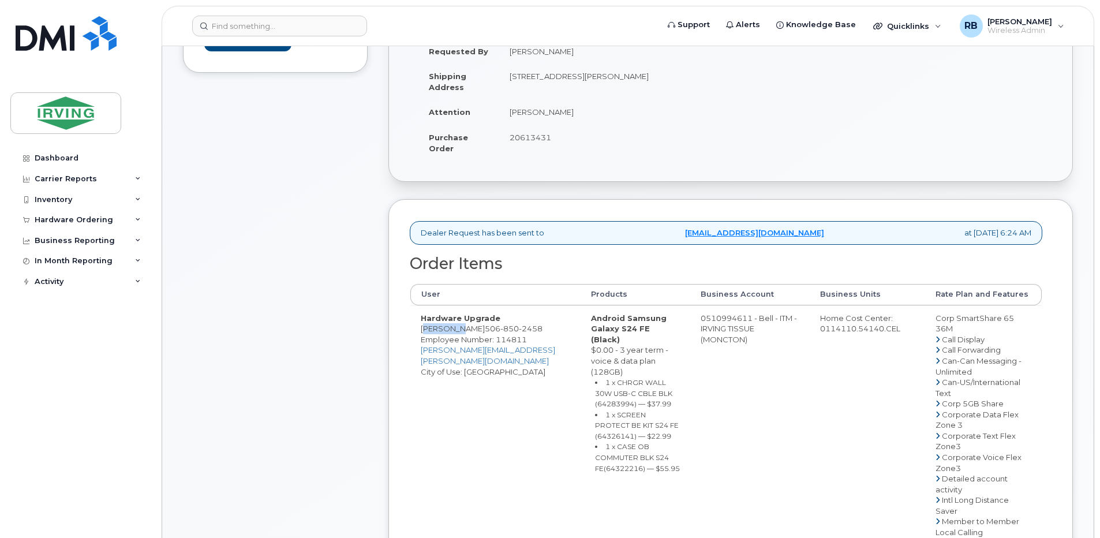
drag, startPoint x: 455, startPoint y: 342, endPoint x: 421, endPoint y: 344, distance: 34.7
copy td "[PERSON_NAME]"
click at [608, 382] on small "1 x CHRGR WALL 30W USB-C CBLE BLK (64283994) — $37.99" at bounding box center [633, 393] width 77 height 30
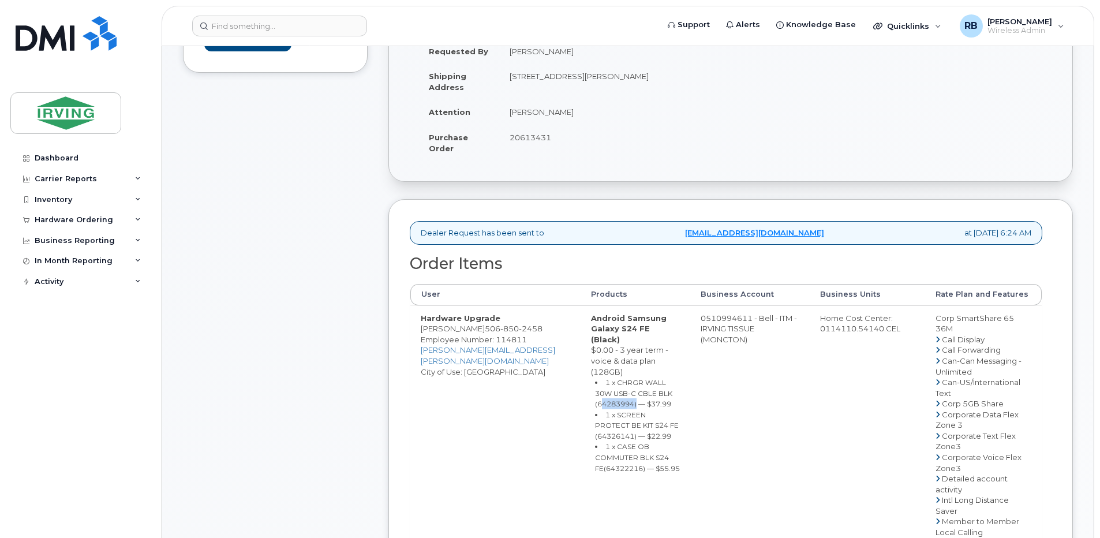
click at [608, 382] on small "1 x CHRGR WALL 30W USB-C CBLE BLK (64283994) — $37.99" at bounding box center [633, 393] width 77 height 30
copy small "64283994"
click at [595, 410] on small "1 x SCREEN PROTECT BE KIT S24 FE (64326141) — $22.99" at bounding box center [637, 425] width 84 height 30
copy small "64326141"
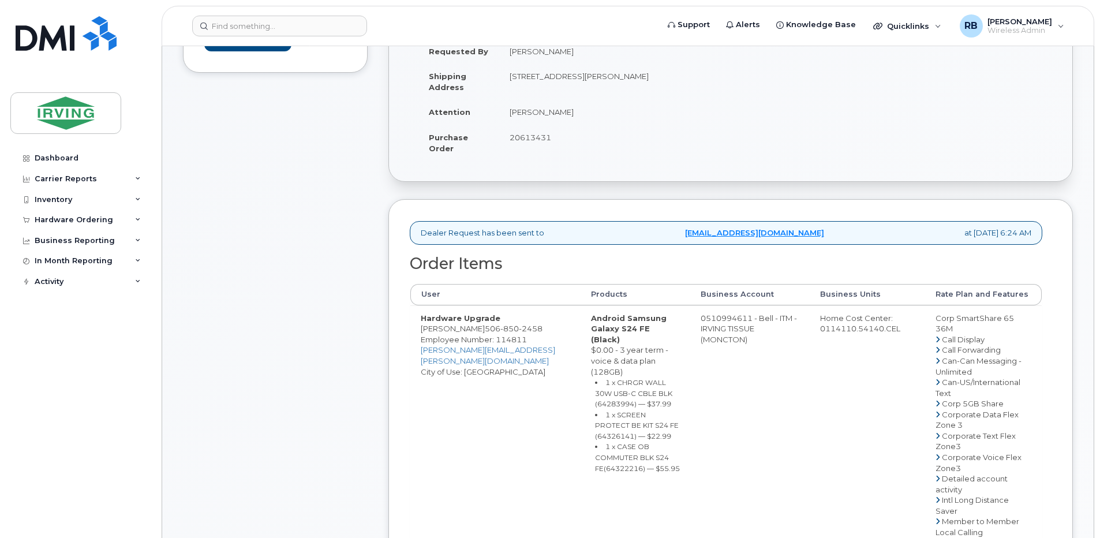
click at [595, 442] on small "1 x CASE OB COMMUTER BLK S24 FE(64322216) — $55.95" at bounding box center [637, 457] width 85 height 30
copy small "64322216"
click at [500, 333] on span "850" at bounding box center [509, 328] width 18 height 9
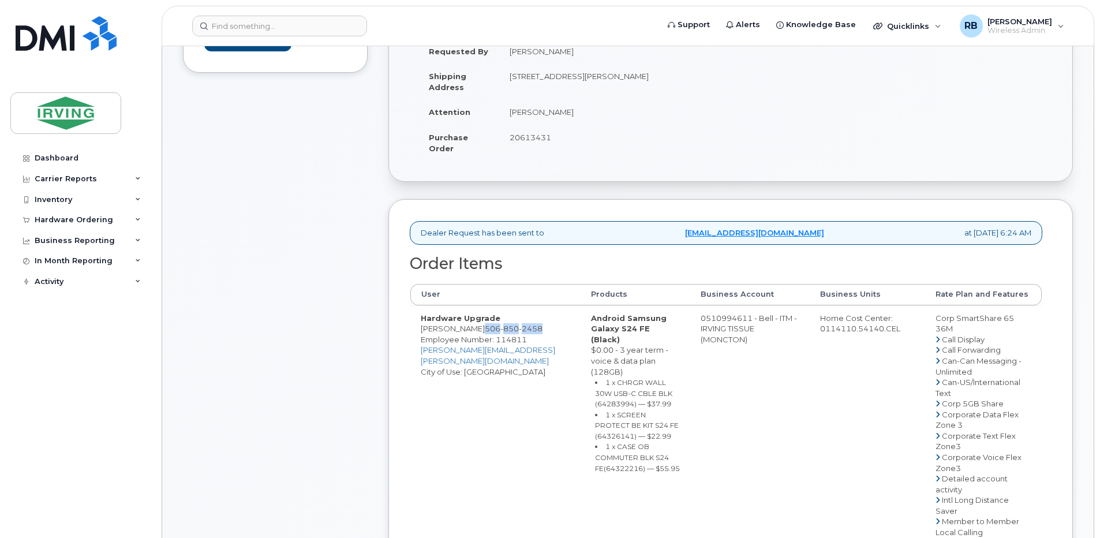
copy span "506 850 2458"
drag, startPoint x: 684, startPoint y: 328, endPoint x: 731, endPoint y: 329, distance: 46.8
click at [500, 333] on span "850" at bounding box center [509, 328] width 18 height 9
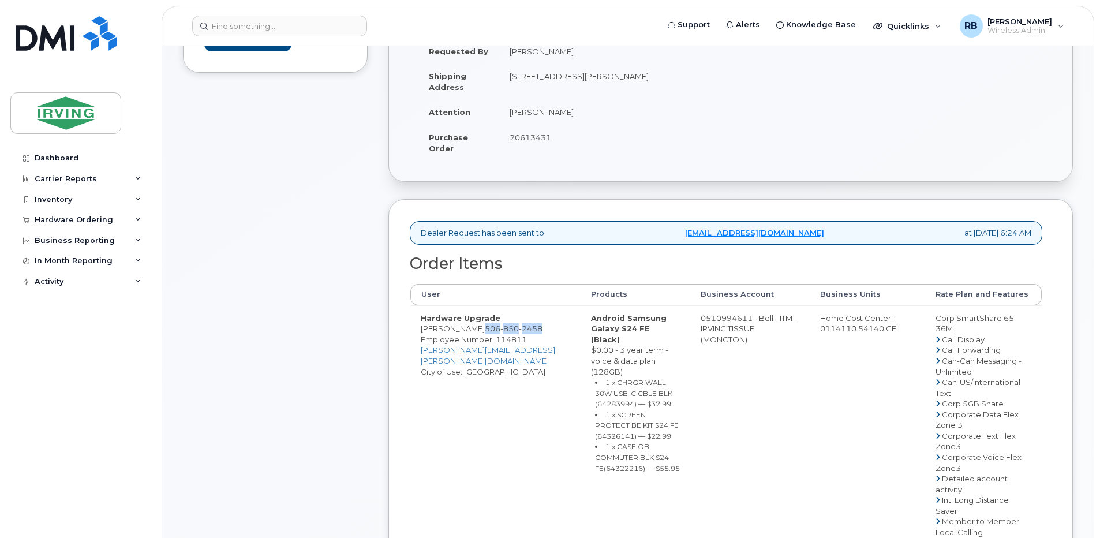
click at [500, 333] on span "850" at bounding box center [509, 328] width 18 height 9
click at [329, 306] on div "Comments Leave Comment" at bounding box center [275, 490] width 185 height 1111
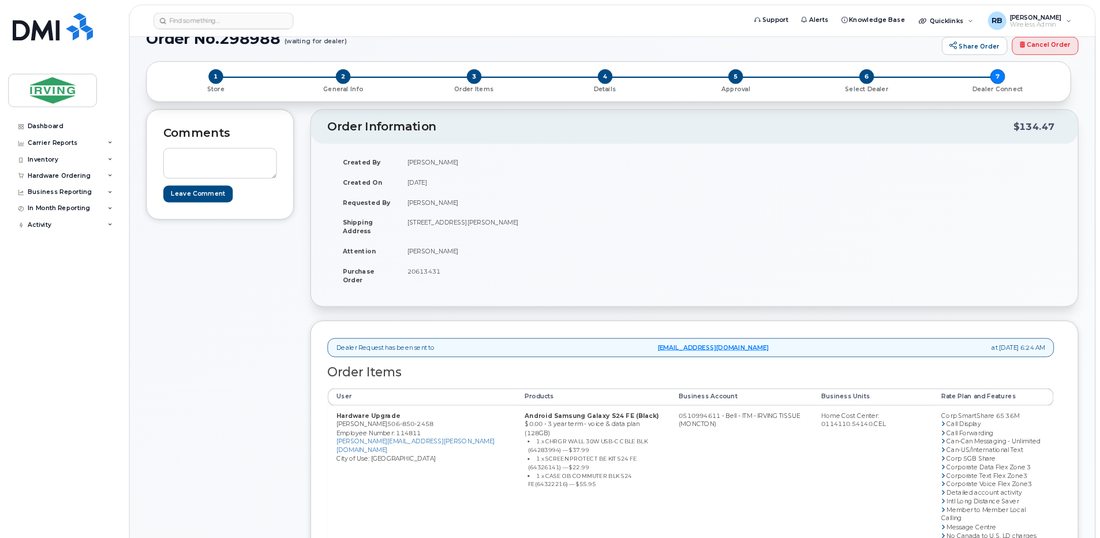
scroll to position [0, 0]
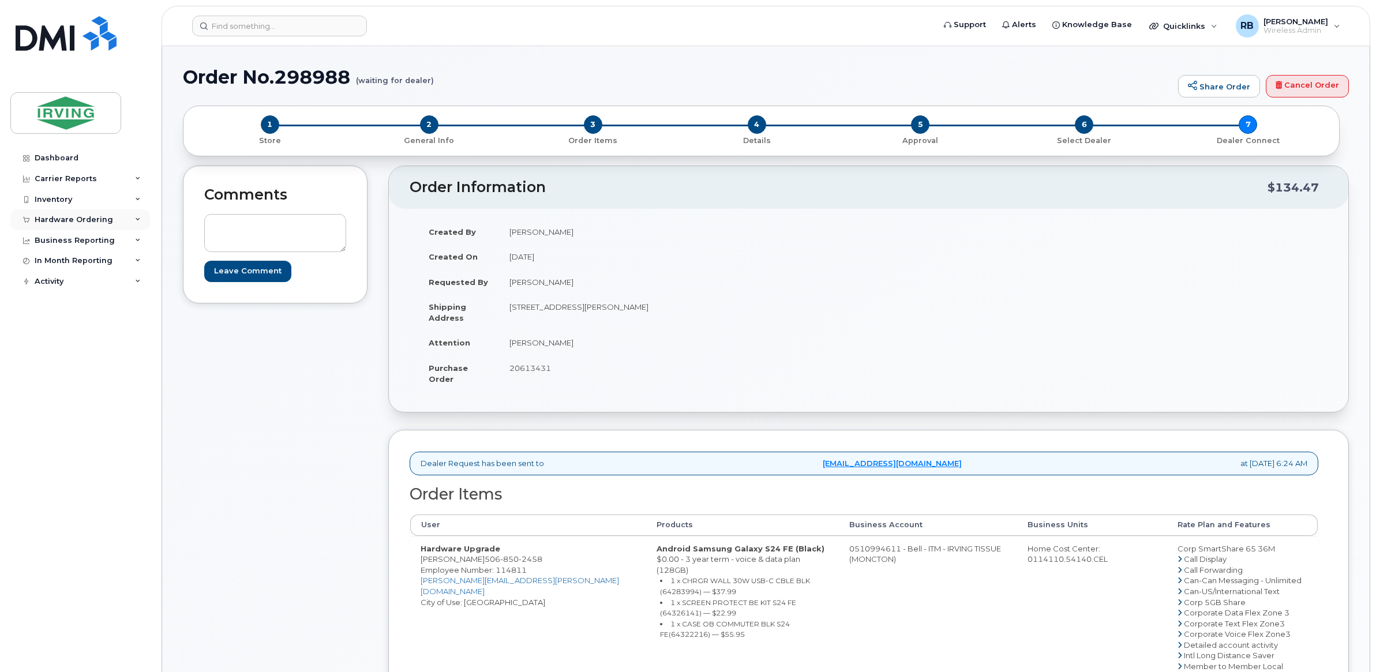
click at [47, 223] on div "Hardware Ordering" at bounding box center [74, 219] width 78 height 9
click at [50, 266] on div "Orders" at bounding box center [54, 263] width 28 height 10
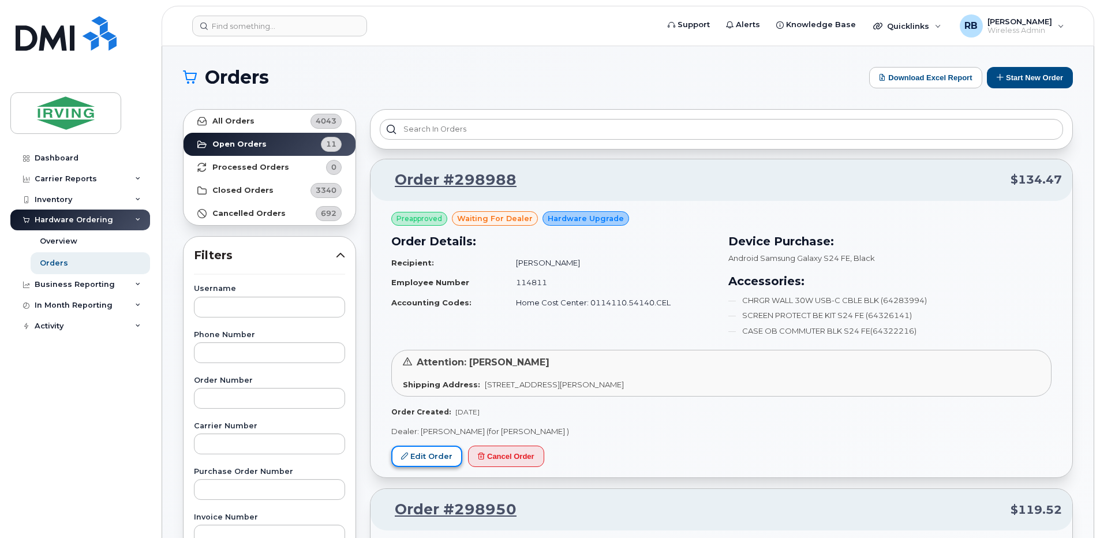
click at [433, 456] on link "Edit Order" at bounding box center [426, 455] width 71 height 21
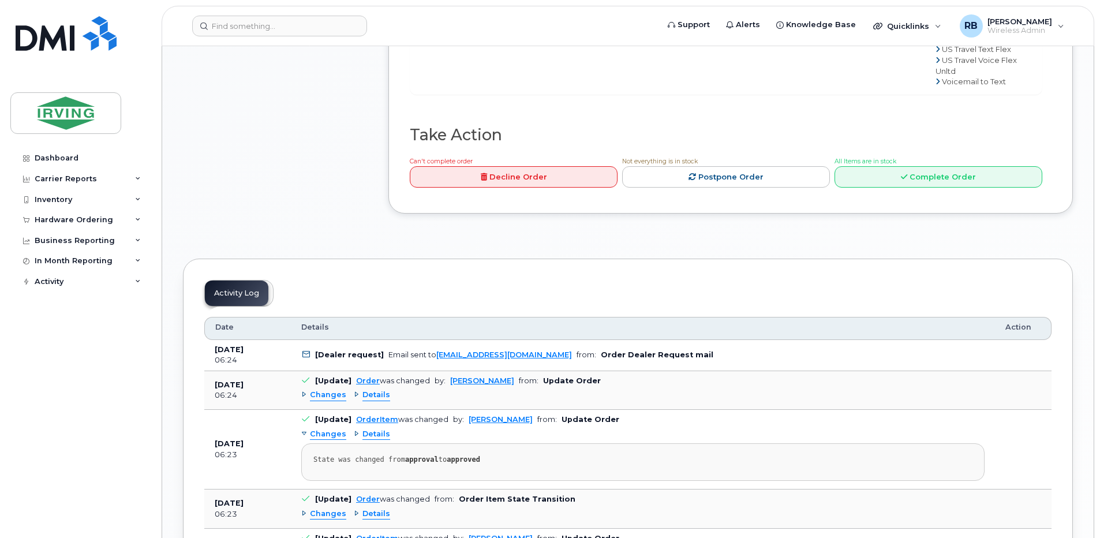
scroll to position [1077, 0]
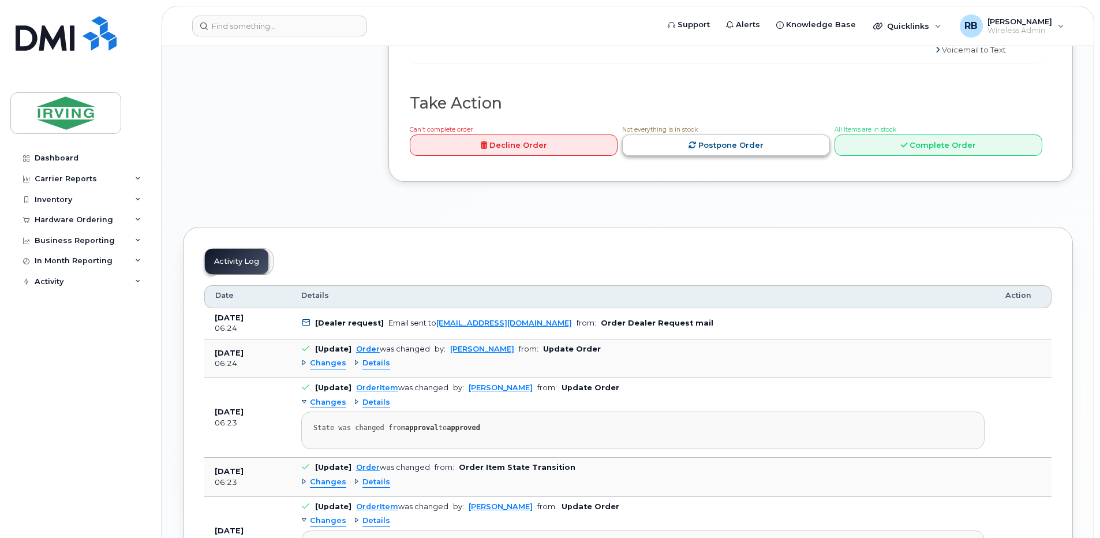
click at [743, 156] on link "Postpone Order" at bounding box center [726, 144] width 208 height 21
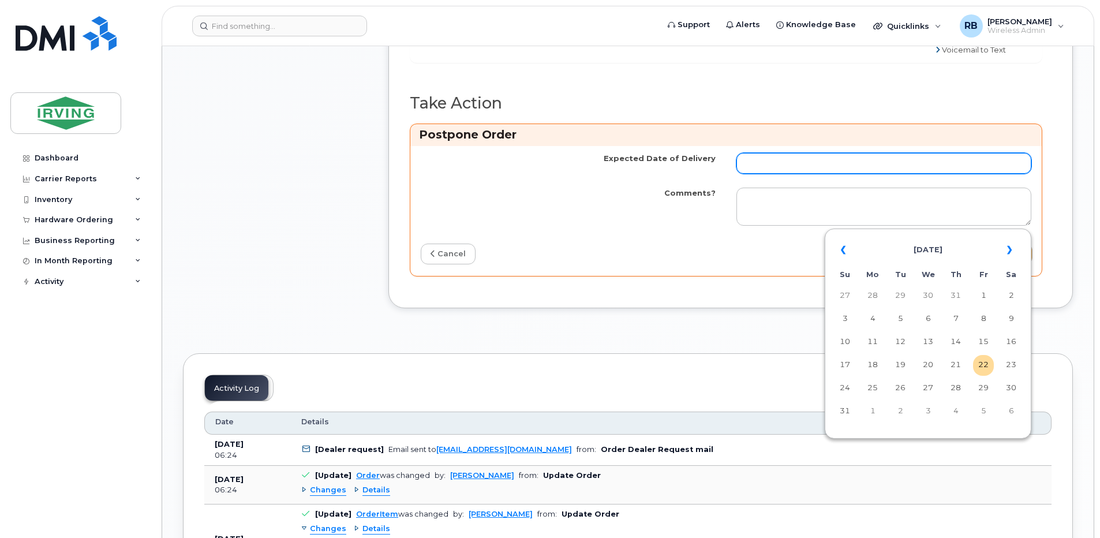
click at [749, 174] on input "Expected Date of Delivery" at bounding box center [883, 163] width 295 height 21
click at [924, 388] on td "27" at bounding box center [927, 388] width 21 height 21
type input "2025-08-27"
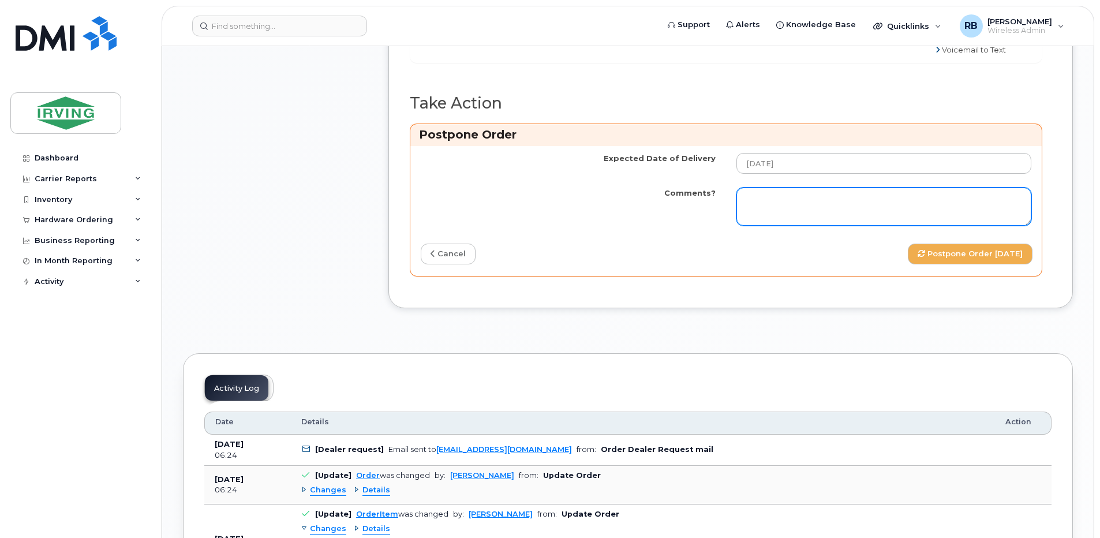
click at [774, 226] on textarea "Comments?" at bounding box center [883, 207] width 295 height 38
paste textarea "Hi [PERSON_NAME] Order Confirmation – SO# 26199010 The order has been placed an…"
type textarea "Hi [PERSON_NAME] Order Confirmation – SO# 26199010 The order has been placed an…"
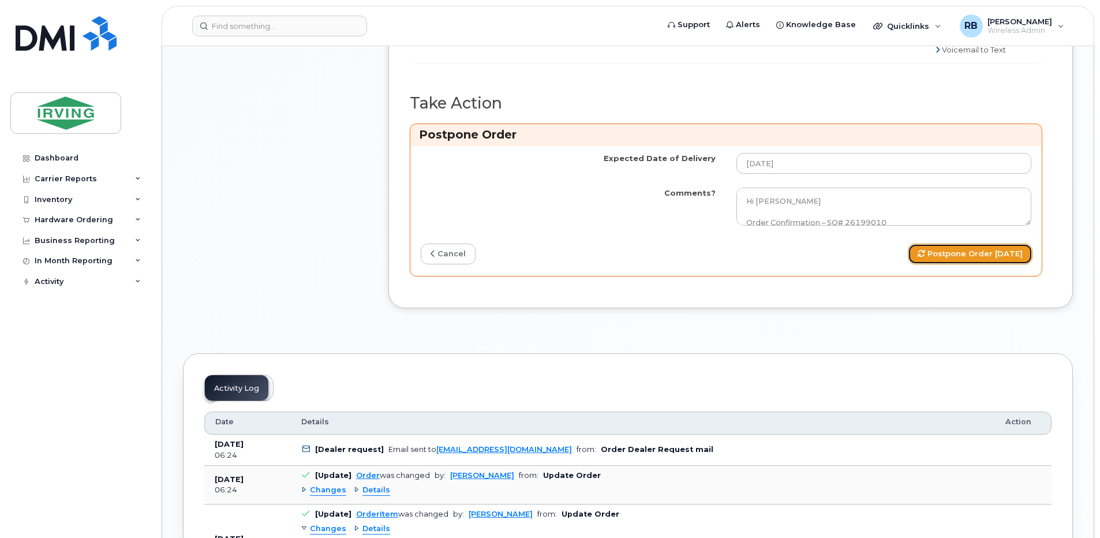
click at [954, 265] on button "Postpone Order 2025-08-27" at bounding box center [970, 254] width 125 height 21
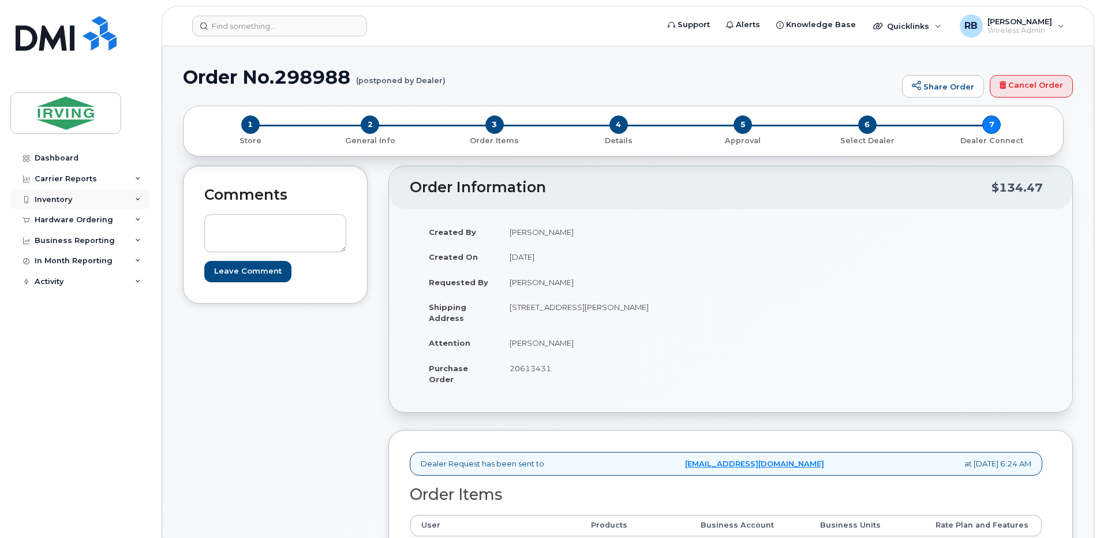
click at [59, 205] on div "Inventory" at bounding box center [80, 199] width 140 height 21
click at [54, 203] on div "Inventory" at bounding box center [54, 199] width 38 height 9
click at [50, 218] on div "Hardware Ordering" at bounding box center [74, 219] width 78 height 9
click at [43, 261] on div "Orders" at bounding box center [54, 263] width 28 height 10
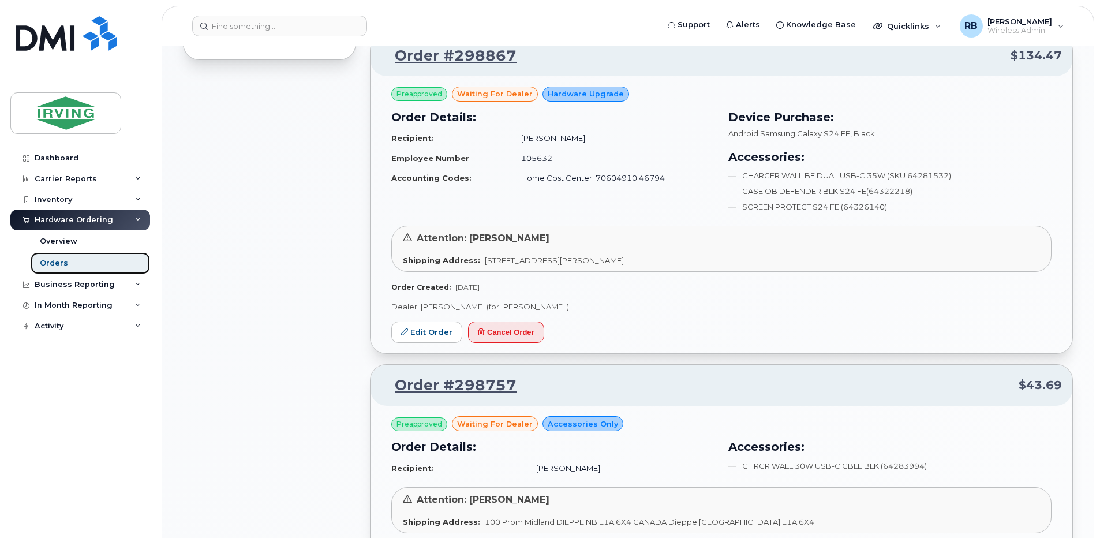
scroll to position [847, 0]
click at [438, 336] on link "Edit Order" at bounding box center [426, 331] width 71 height 21
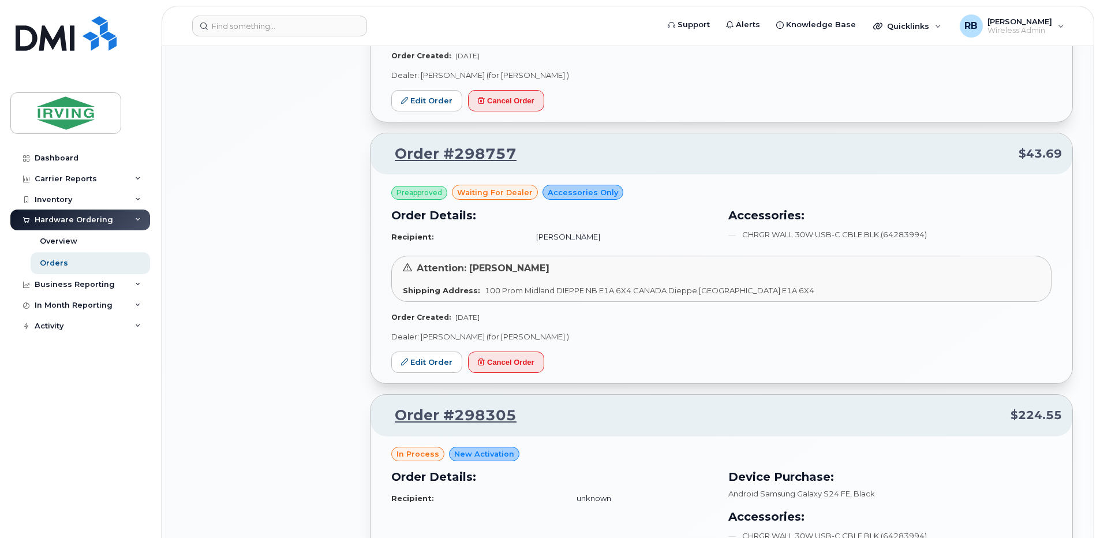
scroll to position [1154, 0]
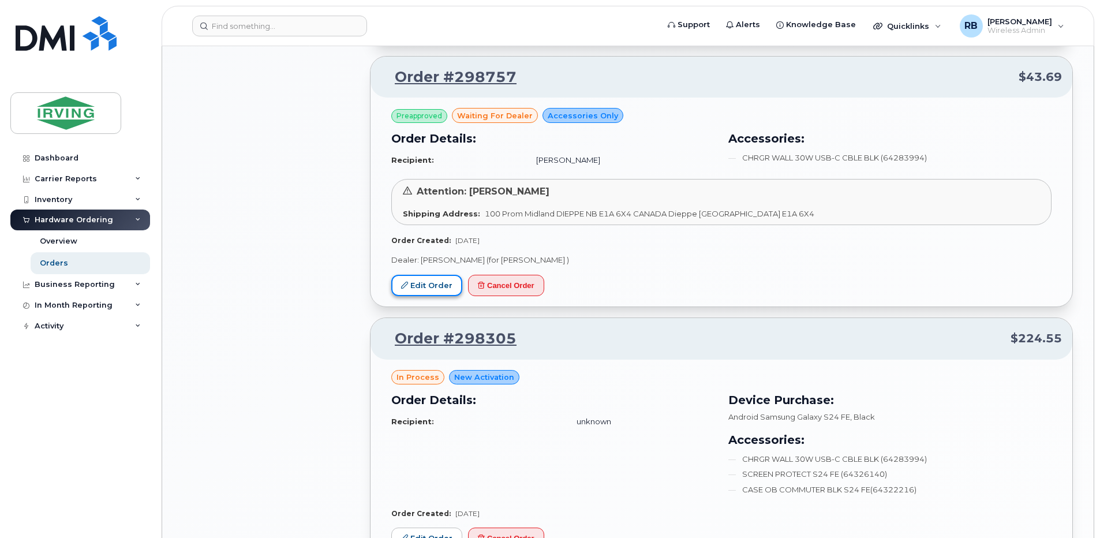
click at [418, 278] on link "Edit Order" at bounding box center [426, 285] width 71 height 21
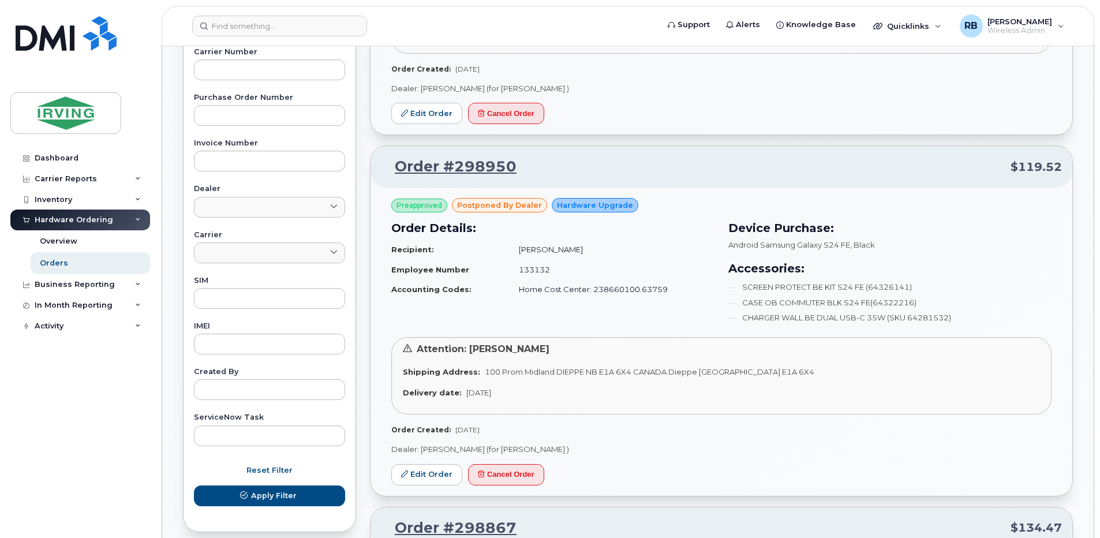
scroll to position [0, 0]
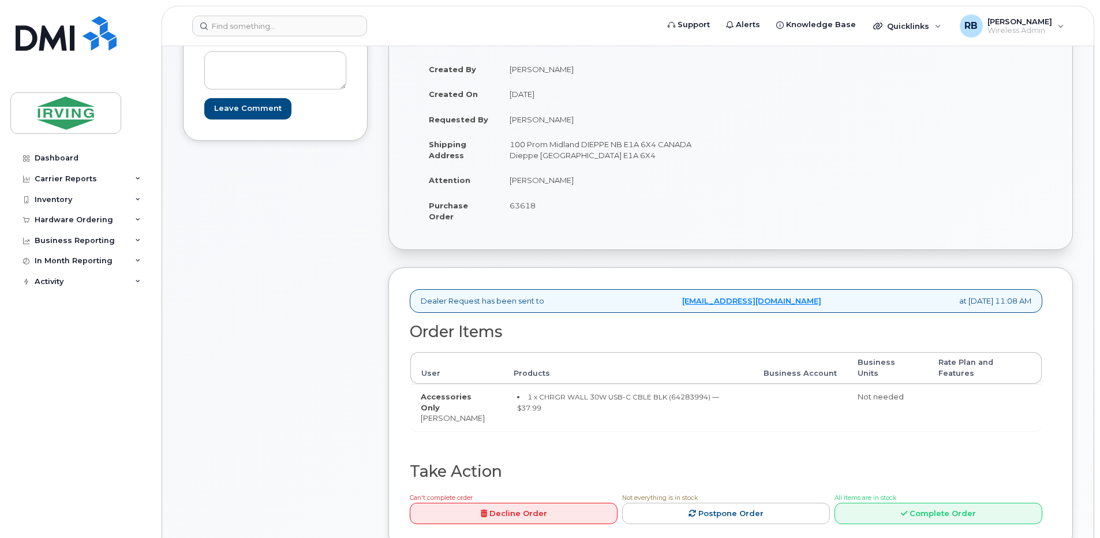
scroll to position [385, 0]
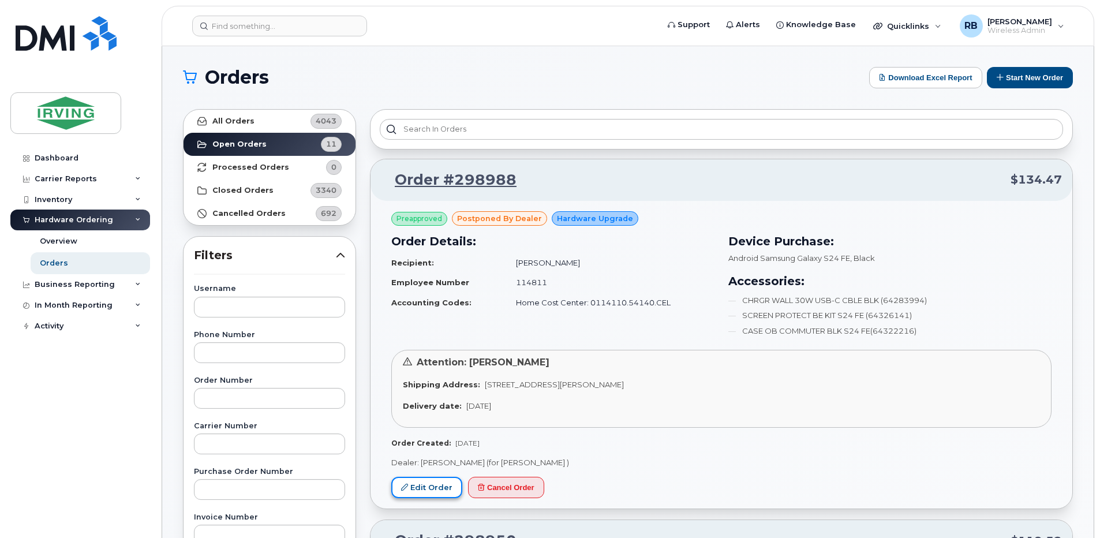
click at [426, 492] on link "Edit Order" at bounding box center [426, 487] width 71 height 21
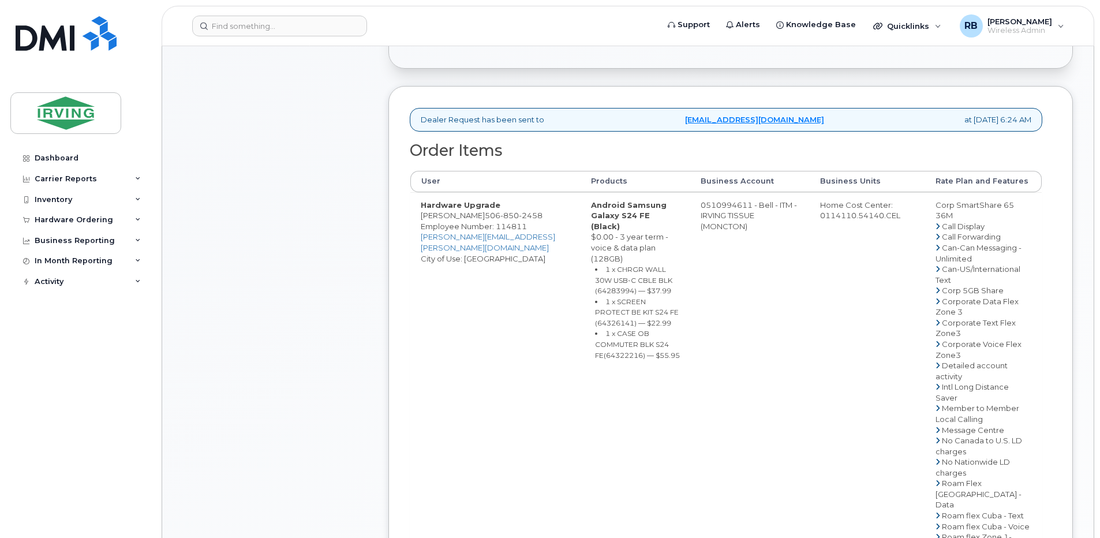
scroll to position [385, 0]
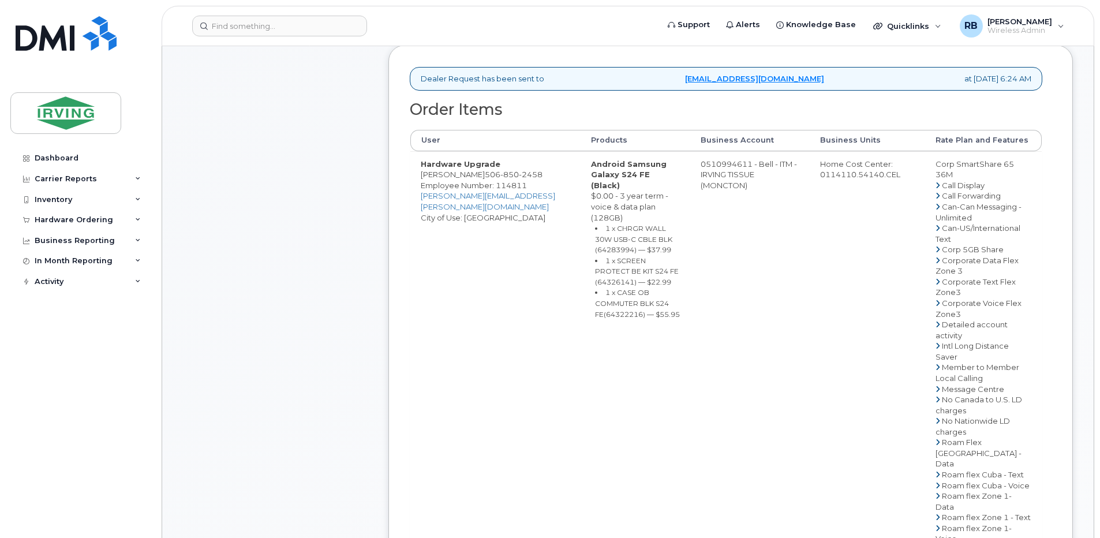
click at [500, 179] on span "850" at bounding box center [509, 174] width 18 height 9
copy span "506 850 2458"
click at [492, 288] on td "Hardware Upgrade Rene Roy 506 850 2458 Employee Number: 114811 roy.rene@irvingt…" at bounding box center [495, 453] width 170 height 604
click at [624, 365] on td "Android Samsung Galaxy S24 FE (Black) $0.00 - 3 year term - voice & data plan (…" at bounding box center [635, 453] width 110 height 604
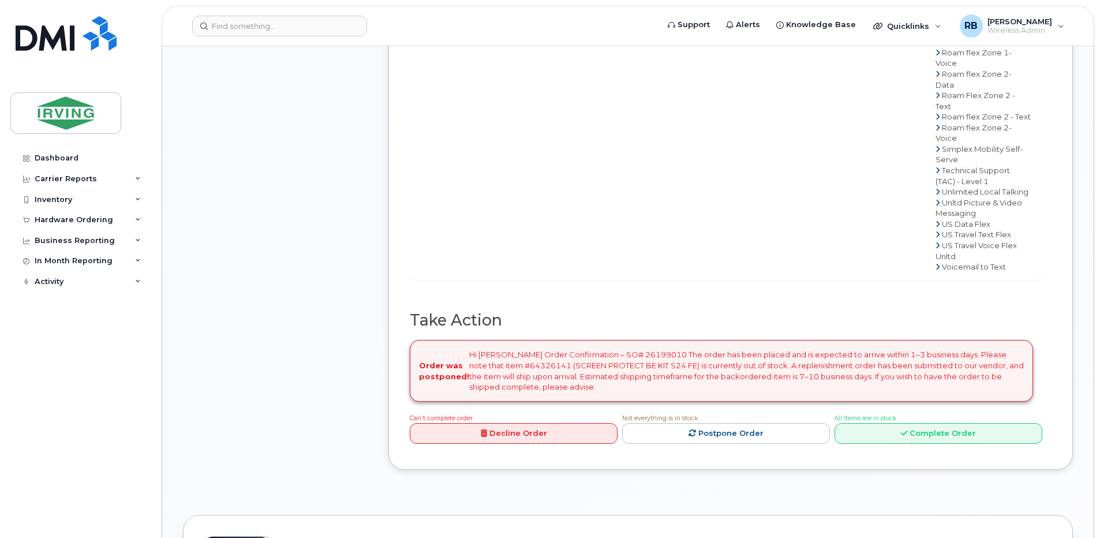
scroll to position [1000, 0]
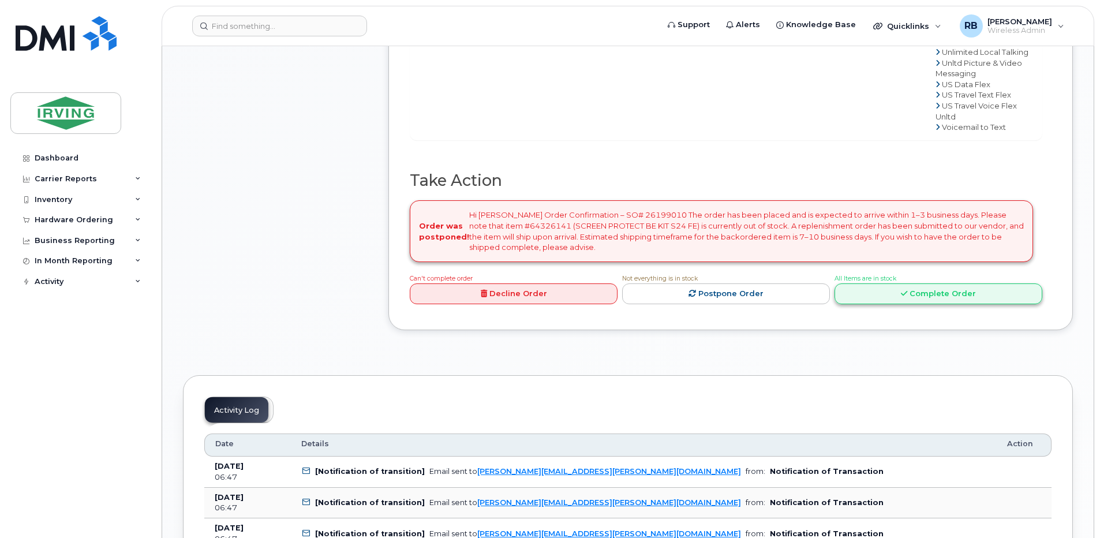
click at [867, 305] on link "Complete Order" at bounding box center [938, 293] width 208 height 21
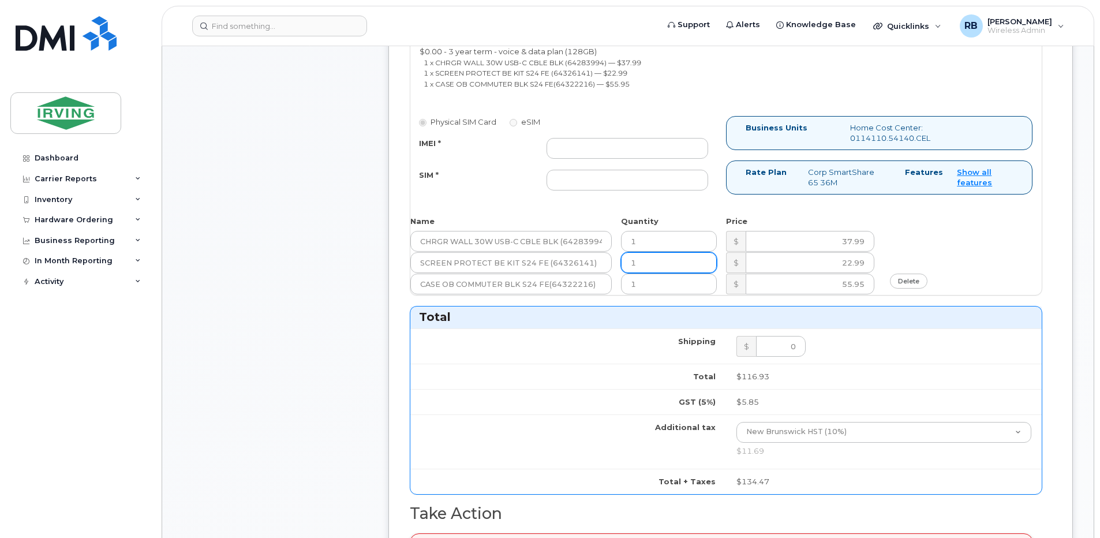
scroll to position [462, 0]
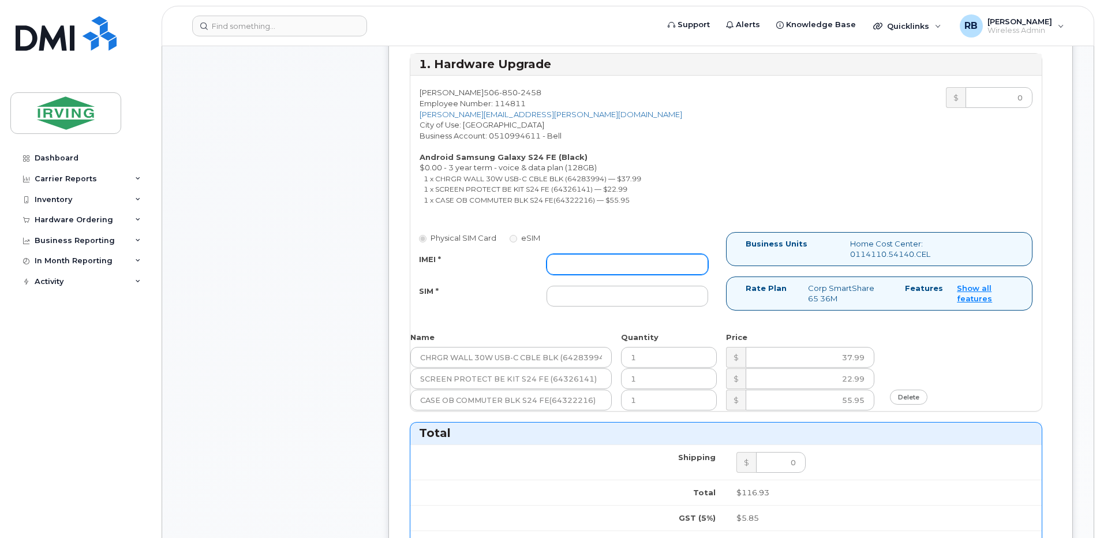
click at [594, 265] on input "IMEI *" at bounding box center [627, 264] width 162 height 21
type input "352693795489307"
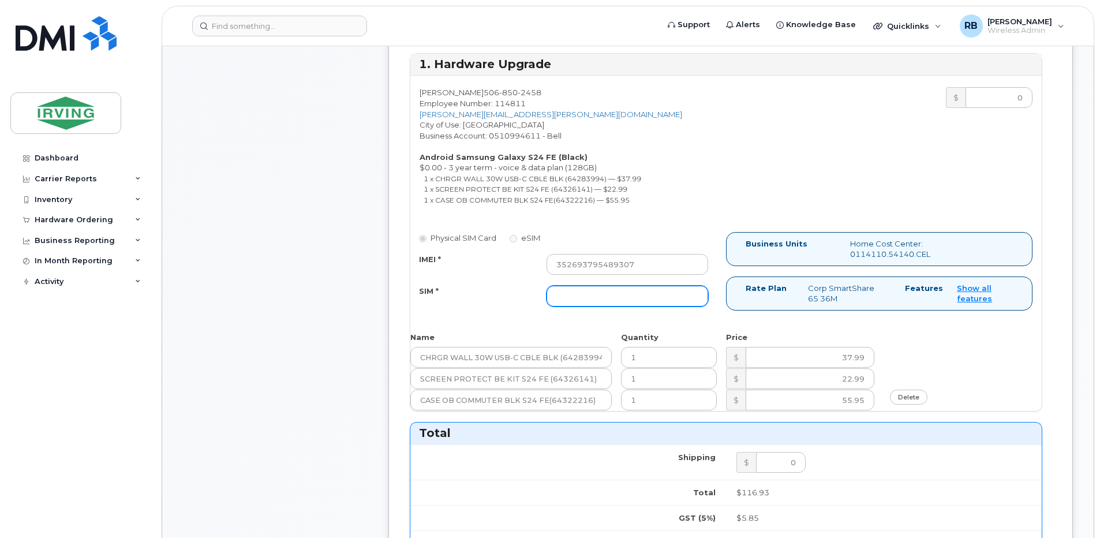
click at [567, 299] on input "SIM *" at bounding box center [627, 296] width 162 height 21
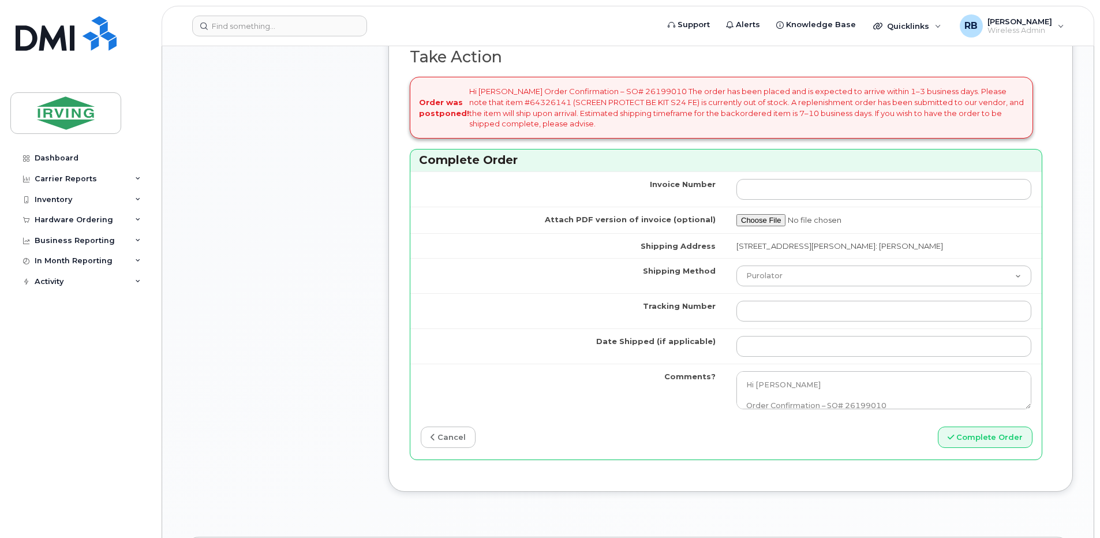
scroll to position [1077, 0]
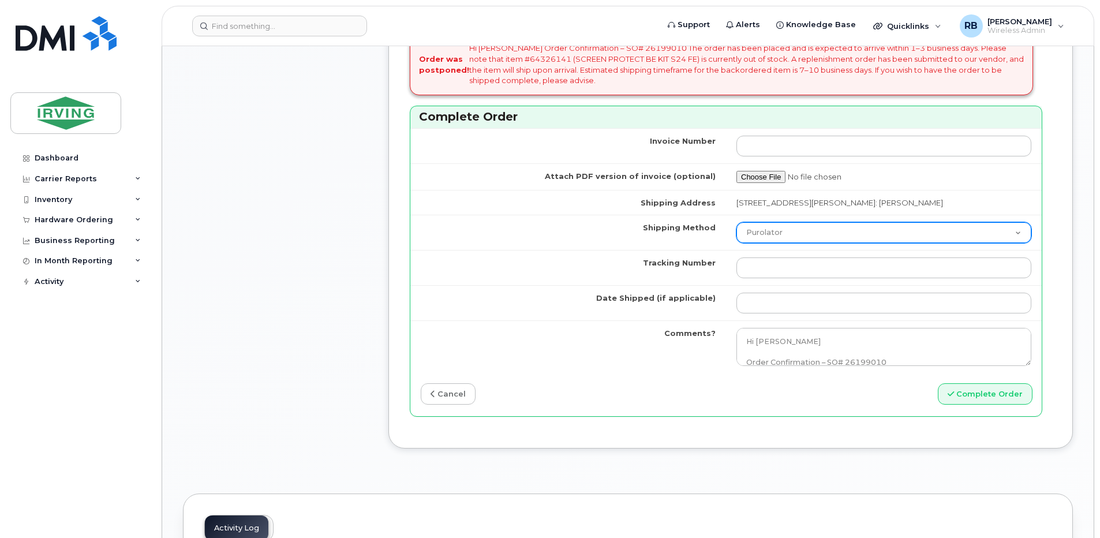
type input "89302610207712406195"
click at [744, 237] on select "Purolator UPS FedEx Canada Post Courier Other Drop Off Pick Up" at bounding box center [883, 232] width 295 height 21
select select "Courier"
click at [736, 222] on select "Purolator UPS FedEx Canada Post Courier Other Drop Off Pick Up" at bounding box center [883, 232] width 295 height 21
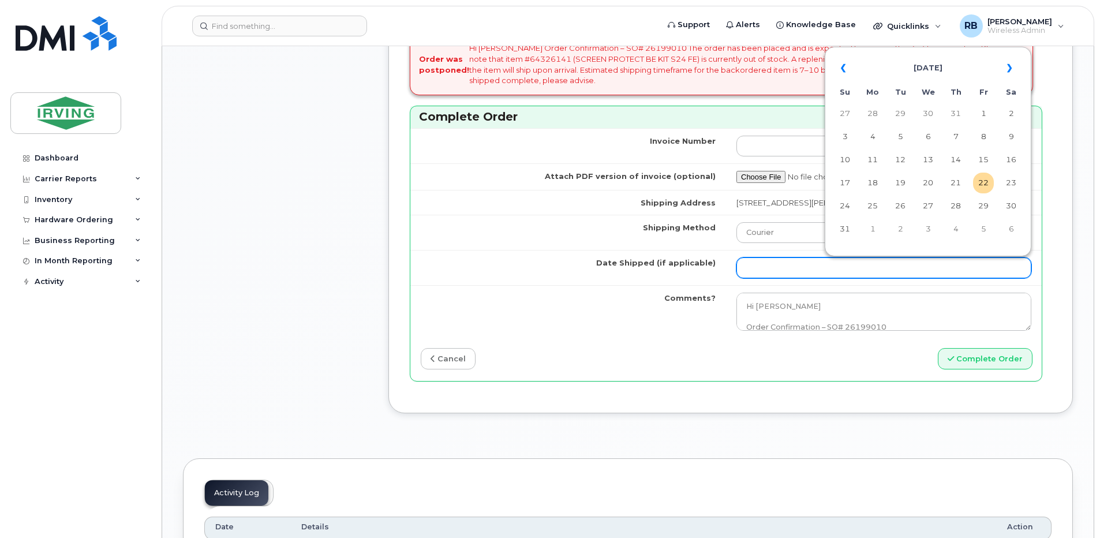
click at [762, 269] on input "Date Shipped (if applicable)" at bounding box center [883, 267] width 295 height 21
click at [926, 204] on td "27" at bounding box center [927, 206] width 21 height 21
type input "2025-08-27"
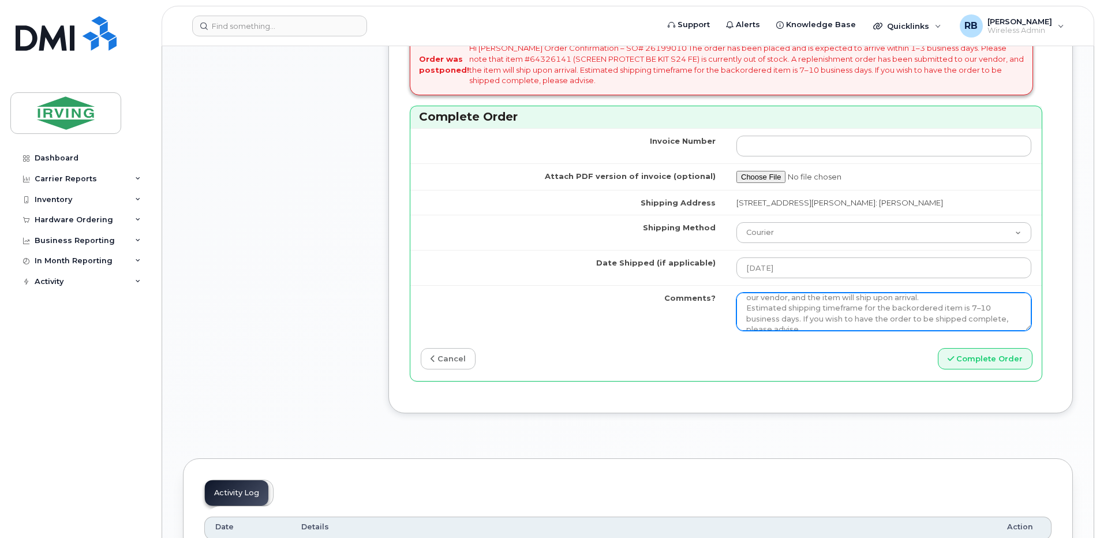
scroll to position [116, 0]
drag, startPoint x: 741, startPoint y: 305, endPoint x: 896, endPoint y: 327, distance: 155.6
click at [896, 327] on textarea "Hi Steve Order Confirmation – SO# 26199010 The order has been placed and is exp…" at bounding box center [883, 312] width 295 height 38
click at [773, 305] on textarea "Hi Steve Order Confirmation – SO# 26199010 The order has been placed and is exp…" at bounding box center [883, 312] width 295 height 38
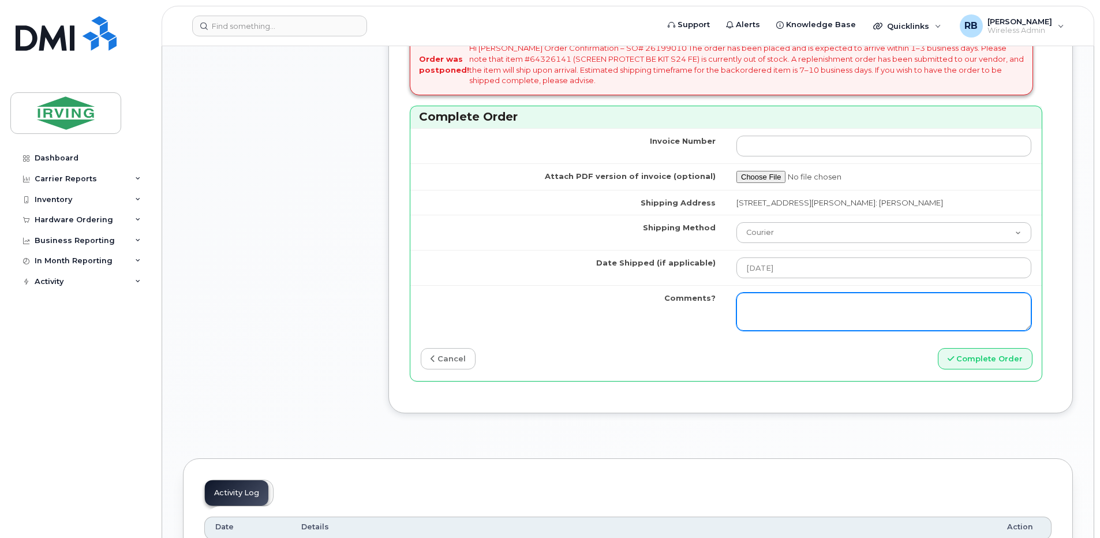
paste textarea "Please be advised the order will ship in the next 1-3 business days. As previou…"
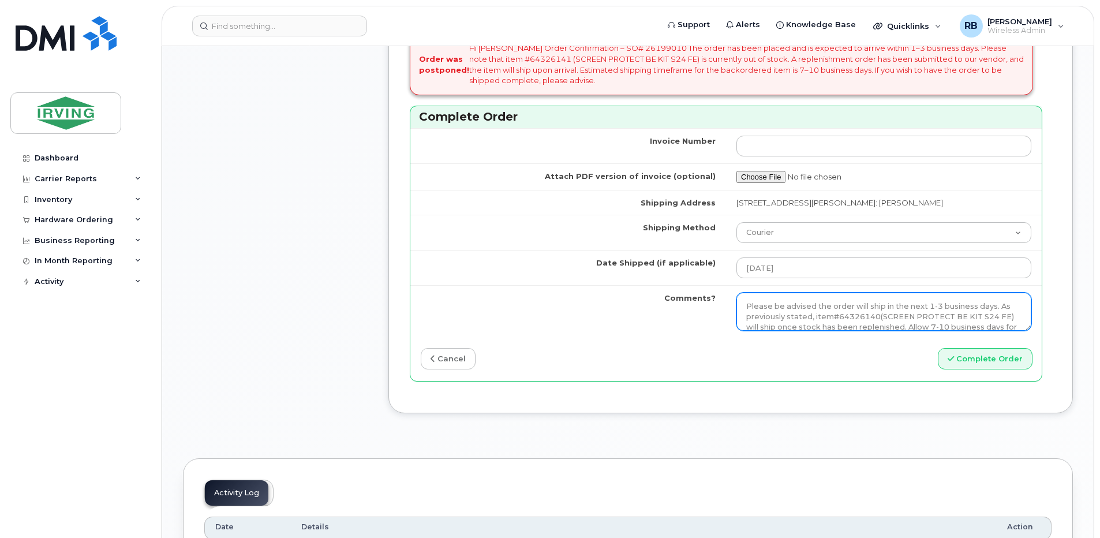
click at [871, 317] on textarea "Hi Steve Order Confirmation – SO# 26199010 The order has been placed and is exp…" at bounding box center [883, 312] width 295 height 38
type textarea "Please be advised the order will ship in the next 1-3 business days. As previou…"
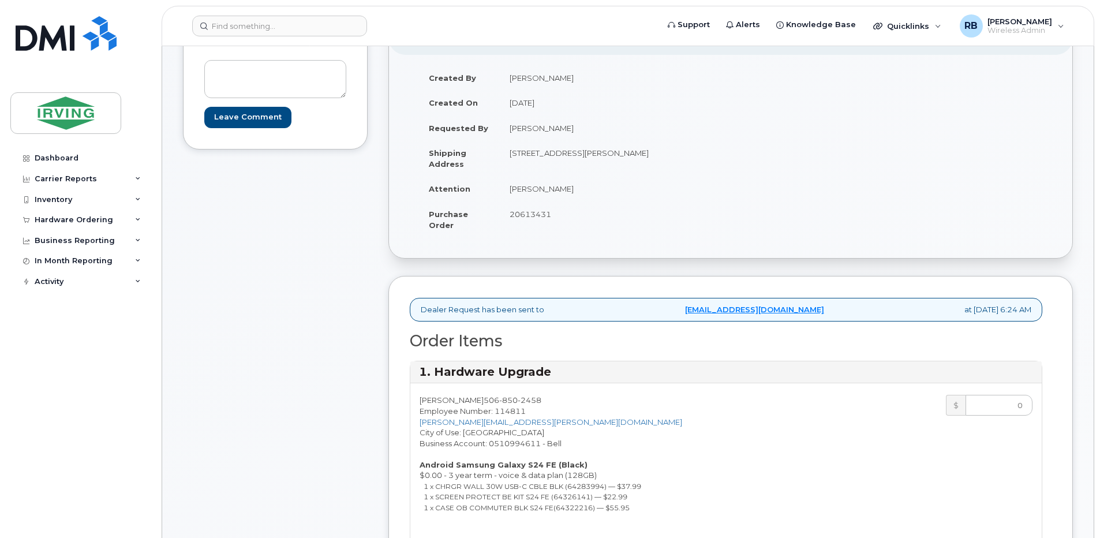
scroll to position [77, 0]
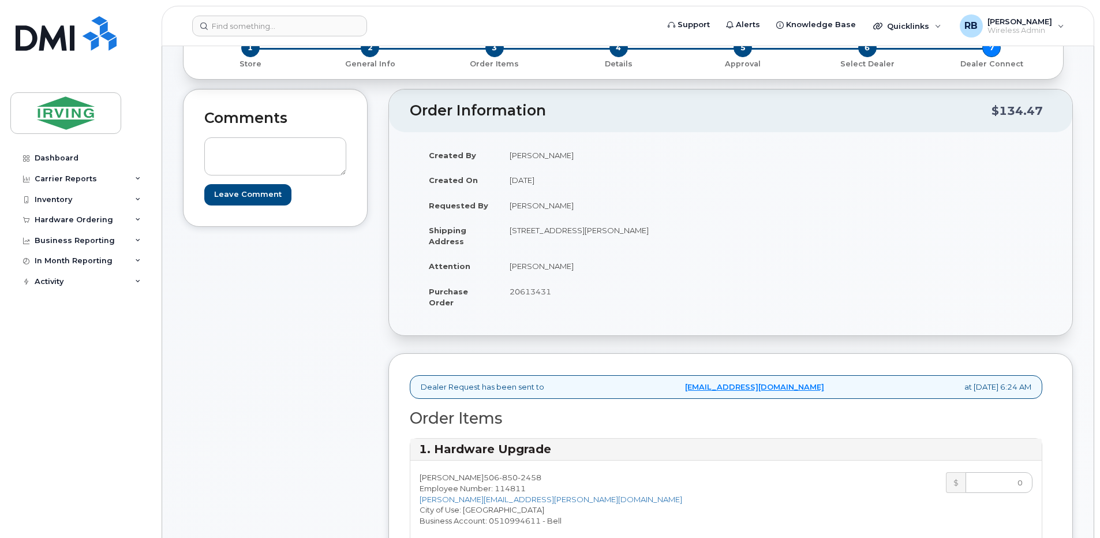
click at [525, 290] on span "20613431" at bounding box center [531, 291] width 42 height 9
copy span "20613431"
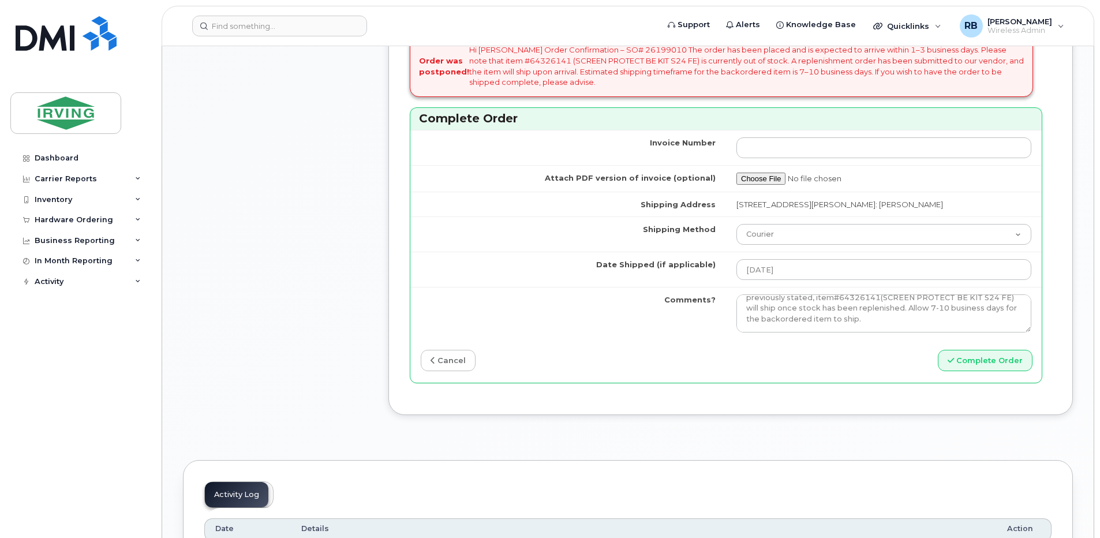
scroll to position [1077, 0]
click at [979, 359] on button "Complete Order" at bounding box center [985, 358] width 95 height 21
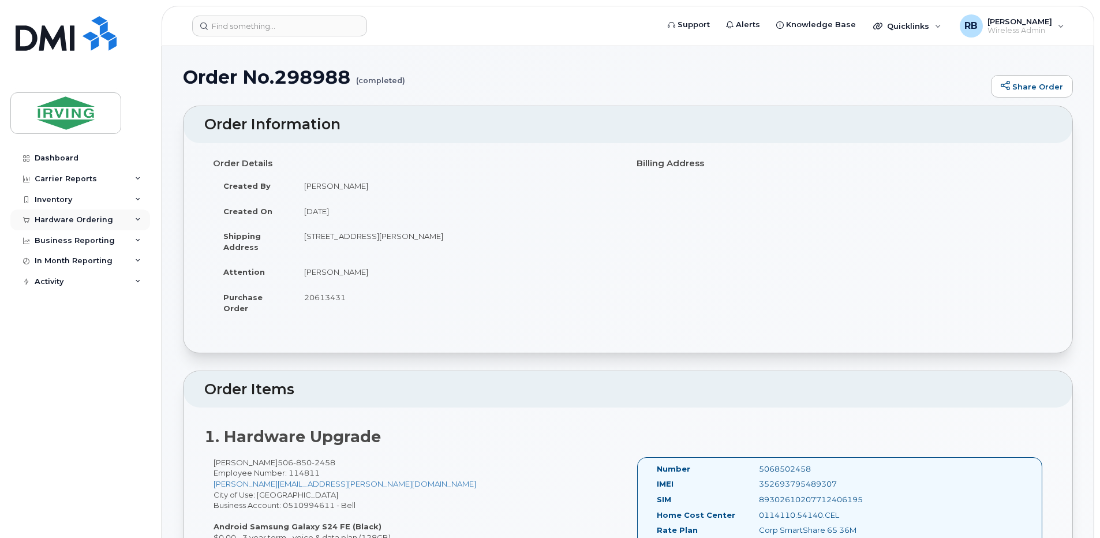
click at [60, 219] on div "Hardware Ordering" at bounding box center [74, 219] width 78 height 9
click at [53, 260] on div "Orders" at bounding box center [54, 263] width 28 height 10
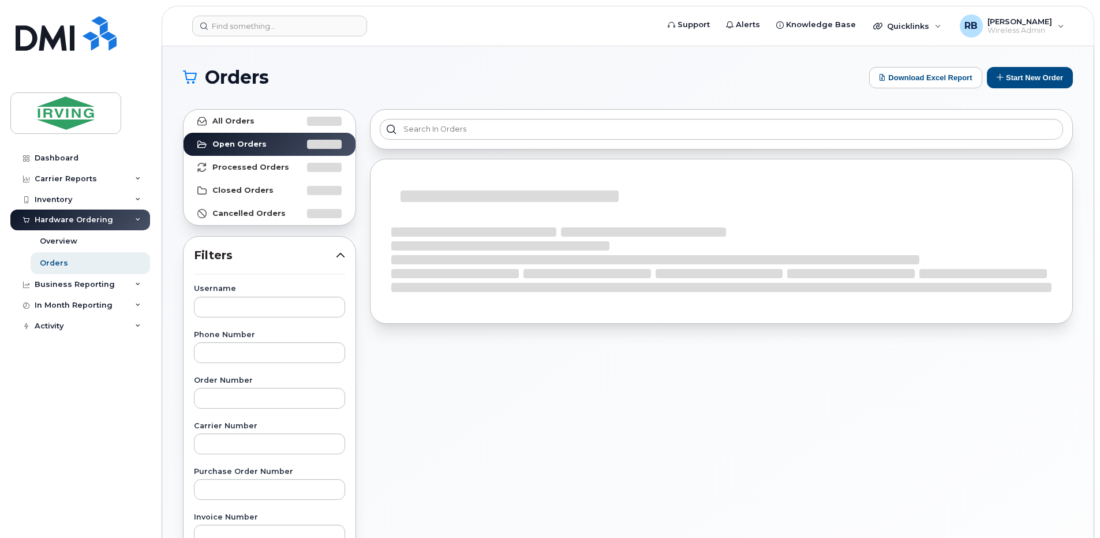
click at [171, 167] on div "Orders Download Excel Report Start New Order All Orders Open Orders Processed O…" at bounding box center [627, 486] width 931 height 881
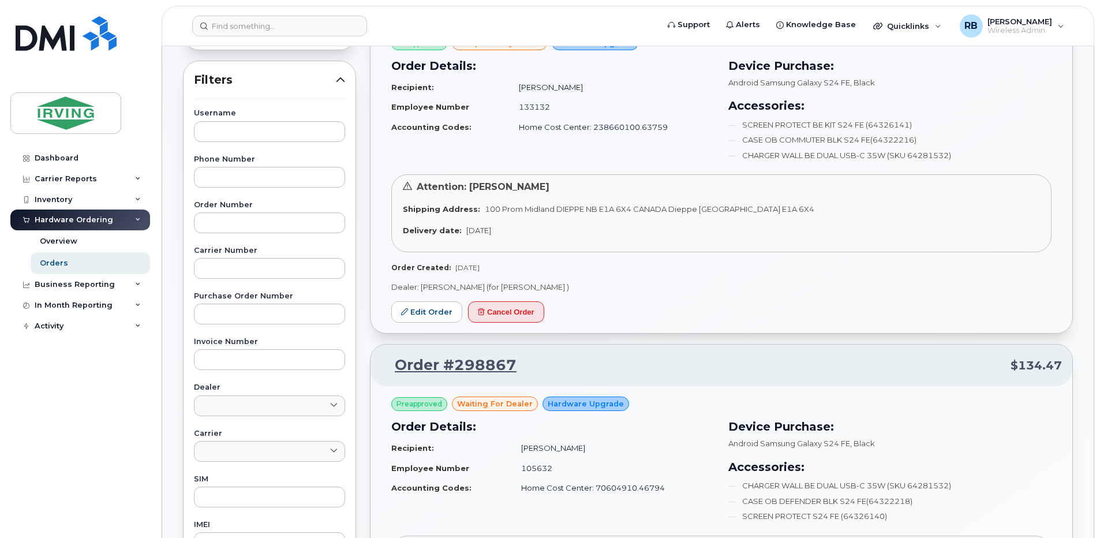
scroll to position [231, 0]
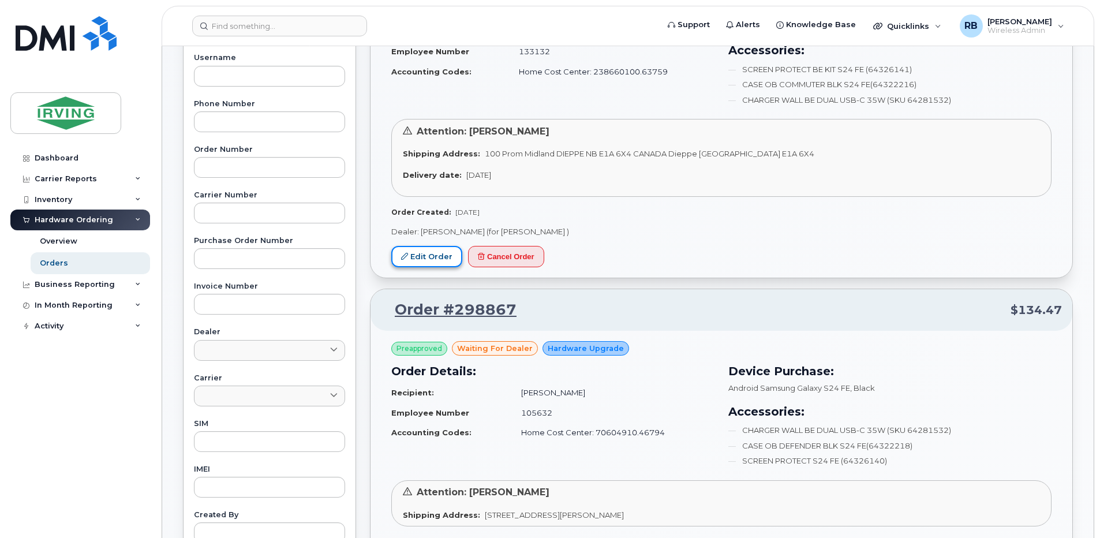
click at [420, 255] on link "Edit Order" at bounding box center [426, 256] width 71 height 21
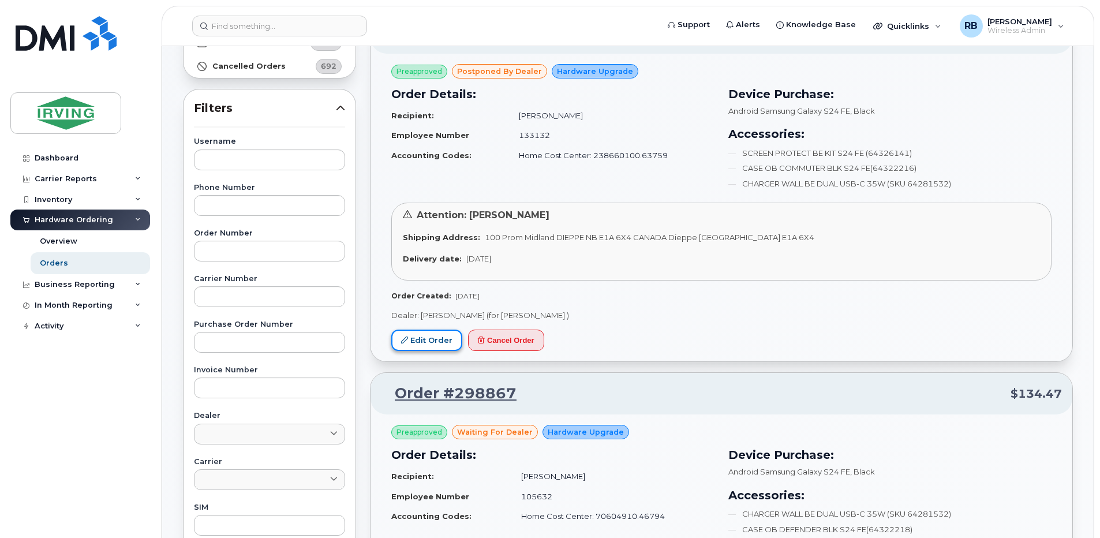
scroll to position [0, 0]
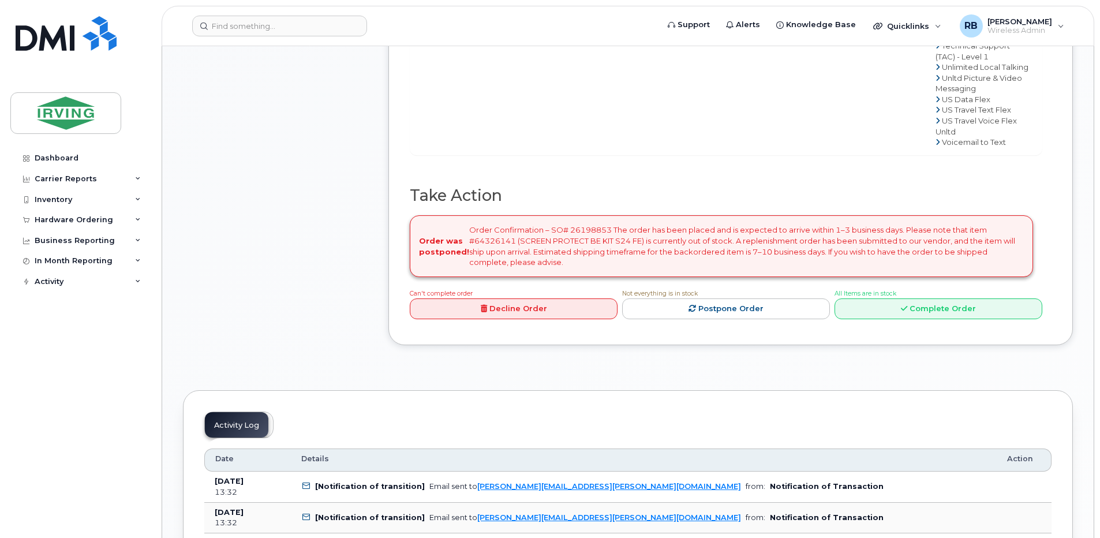
scroll to position [1077, 0]
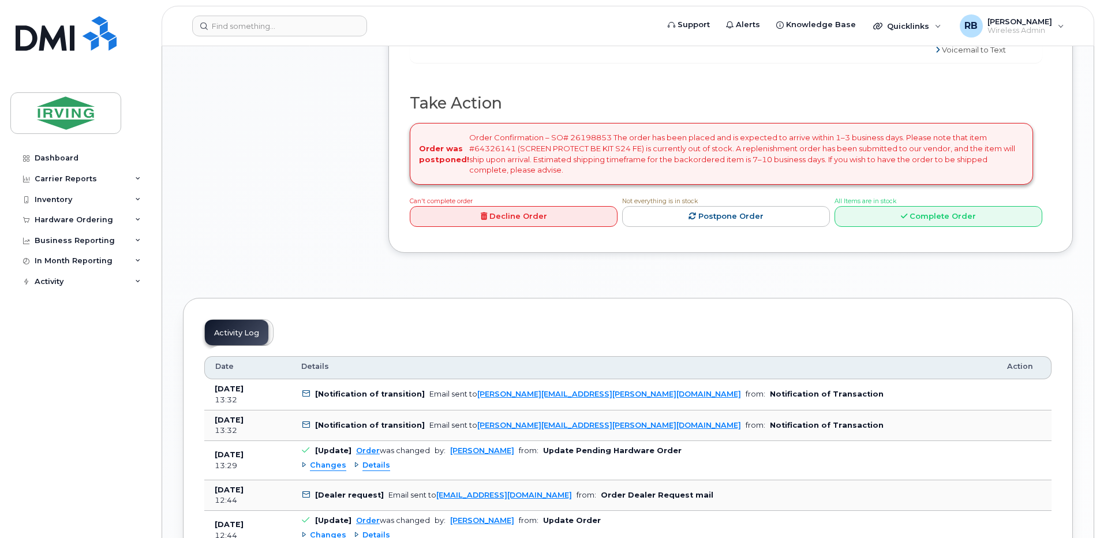
click at [589, 184] on div "Order was postponed! Order Confirmation – SO# 26198853 The order has been place…" at bounding box center [721, 153] width 623 height 61
copy div "26198853"
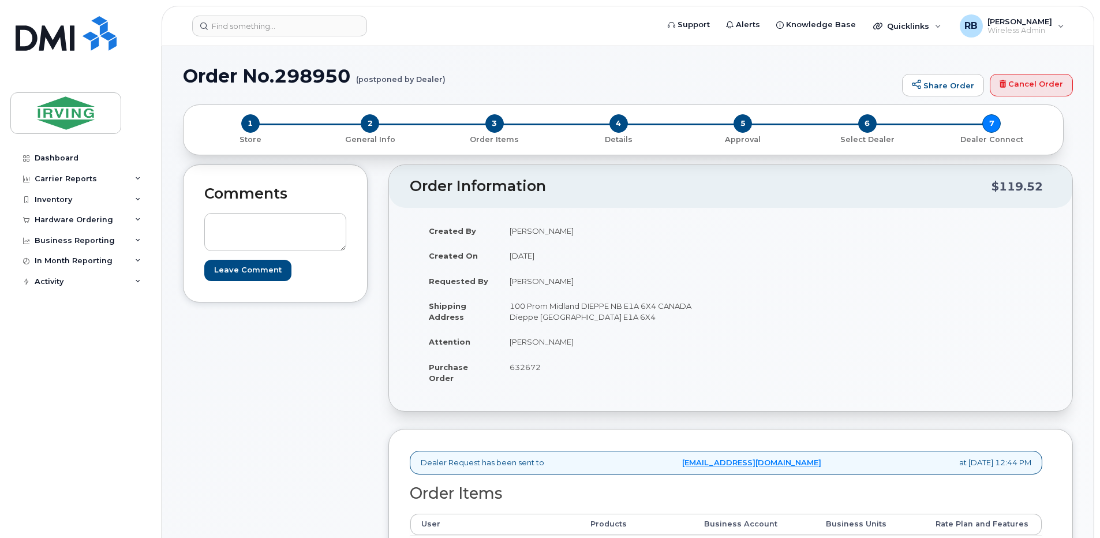
scroll to position [0, 0]
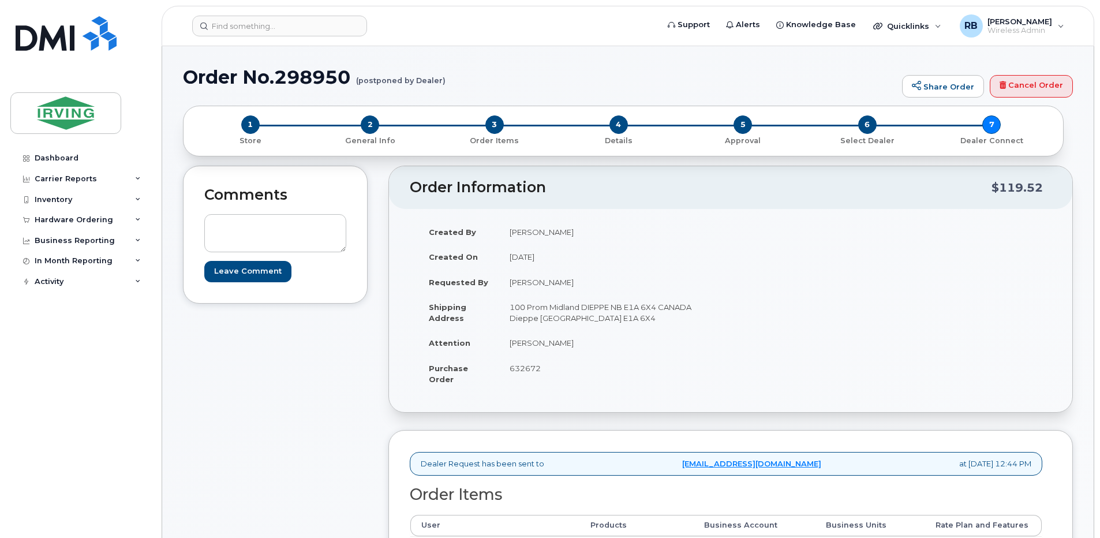
click at [525, 366] on span "632672" at bounding box center [525, 368] width 31 height 9
copy span "632672"
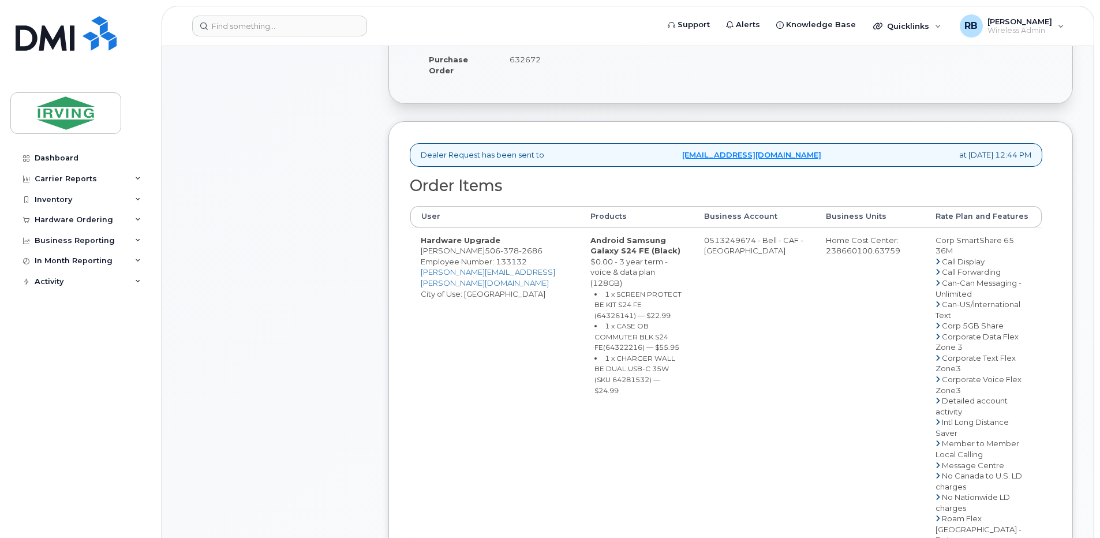
scroll to position [308, 0]
click at [508, 256] on span "378" at bounding box center [509, 251] width 18 height 9
copy span "506 378 2686"
click at [235, 225] on div "Comments Leave Comment" at bounding box center [275, 449] width 185 height 1182
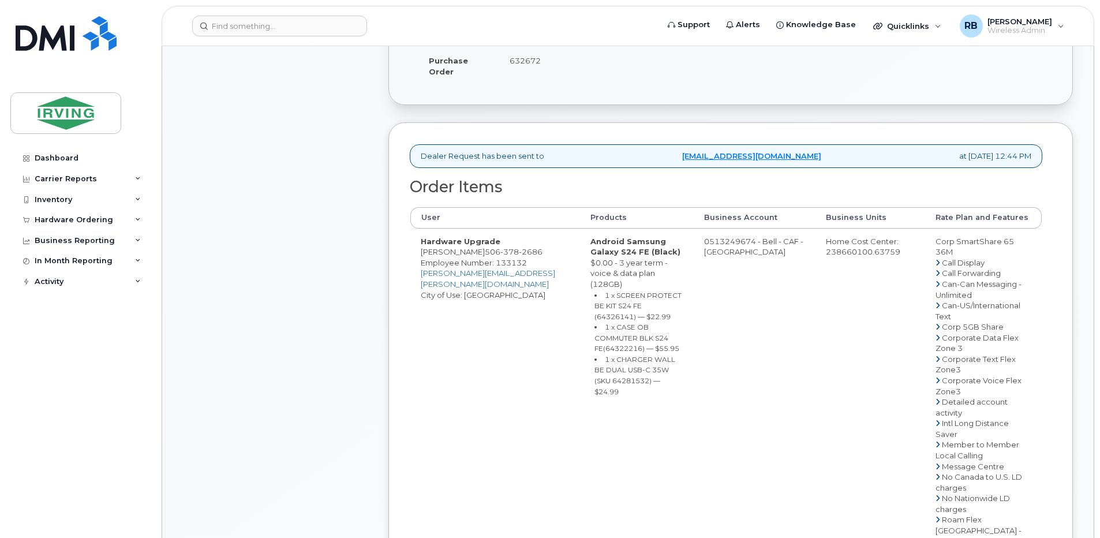
scroll to position [231, 0]
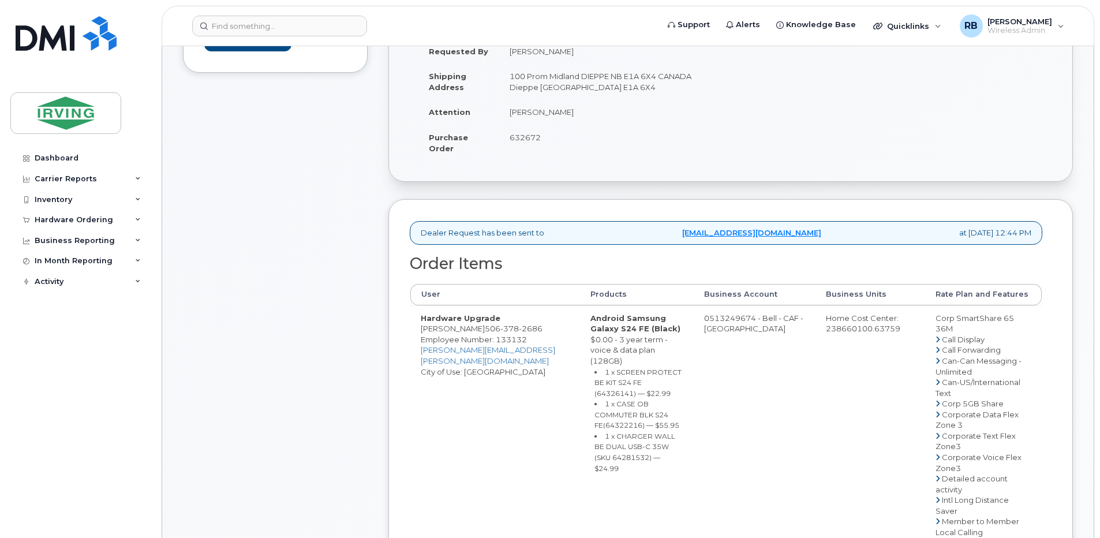
drag, startPoint x: 710, startPoint y: 329, endPoint x: 756, endPoint y: 327, distance: 46.2
copy td "513249674"
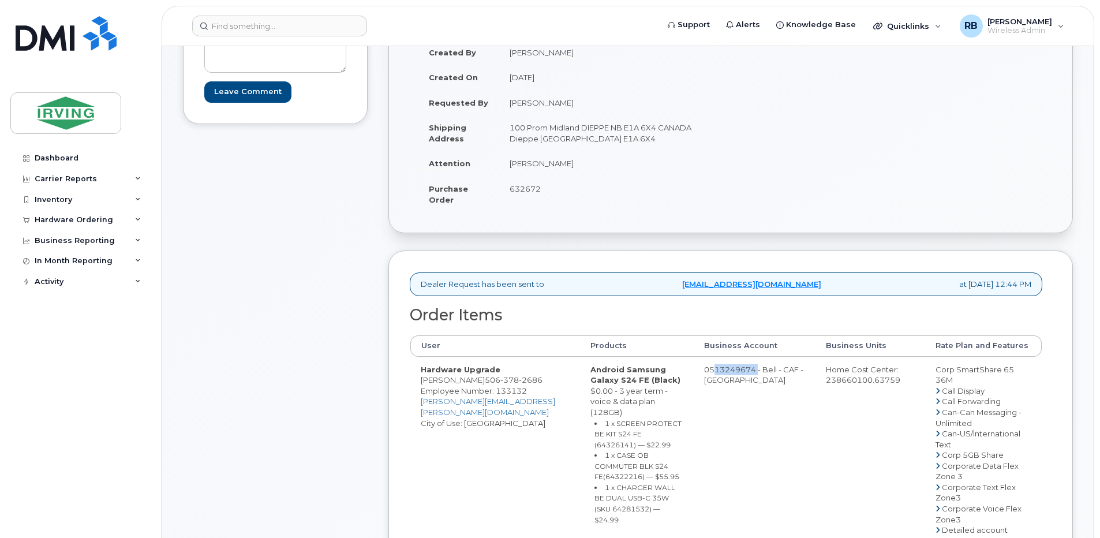
scroll to position [154, 0]
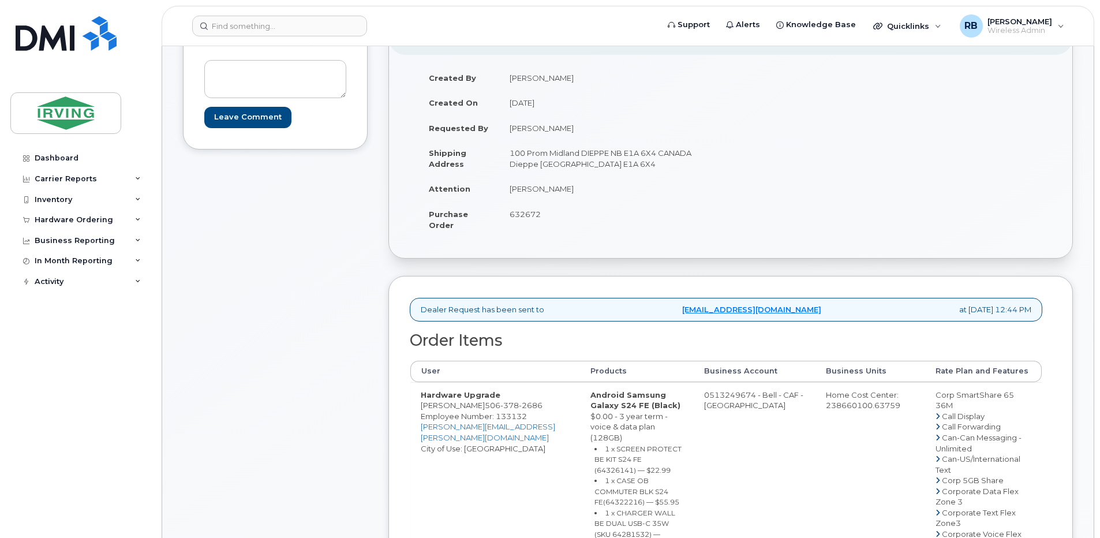
click at [526, 215] on span "632672" at bounding box center [525, 213] width 31 height 9
copy span "632672"
drag, startPoint x: 475, startPoint y: 418, endPoint x: 421, endPoint y: 420, distance: 54.3
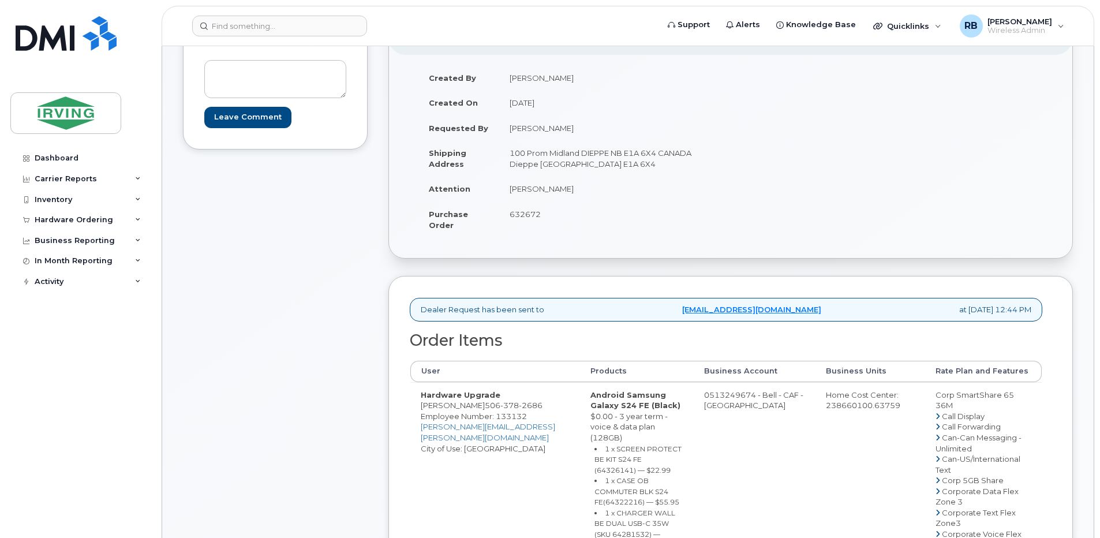
copy td "[PERSON_NAME]"
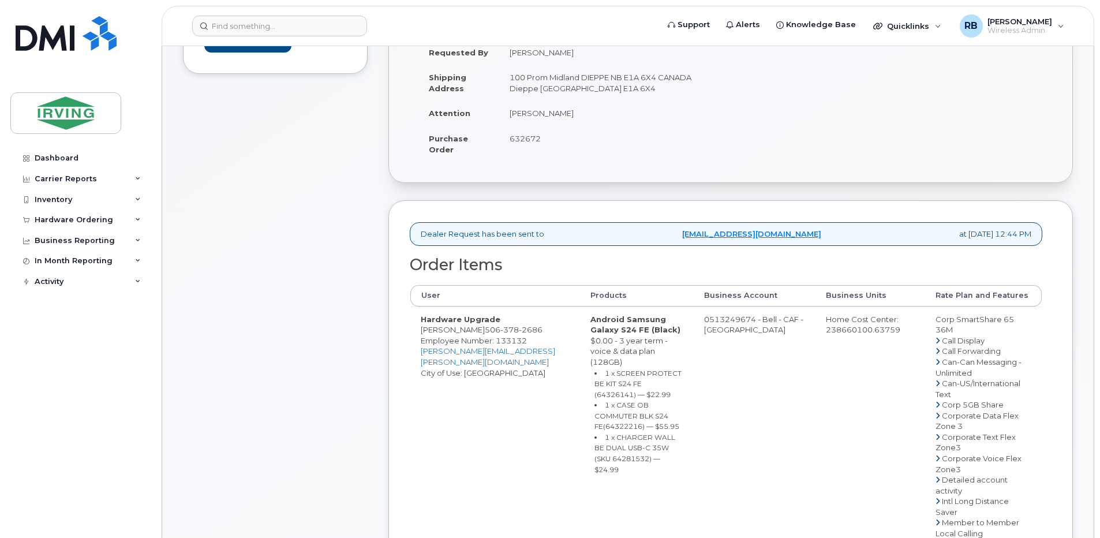
scroll to position [308, 0]
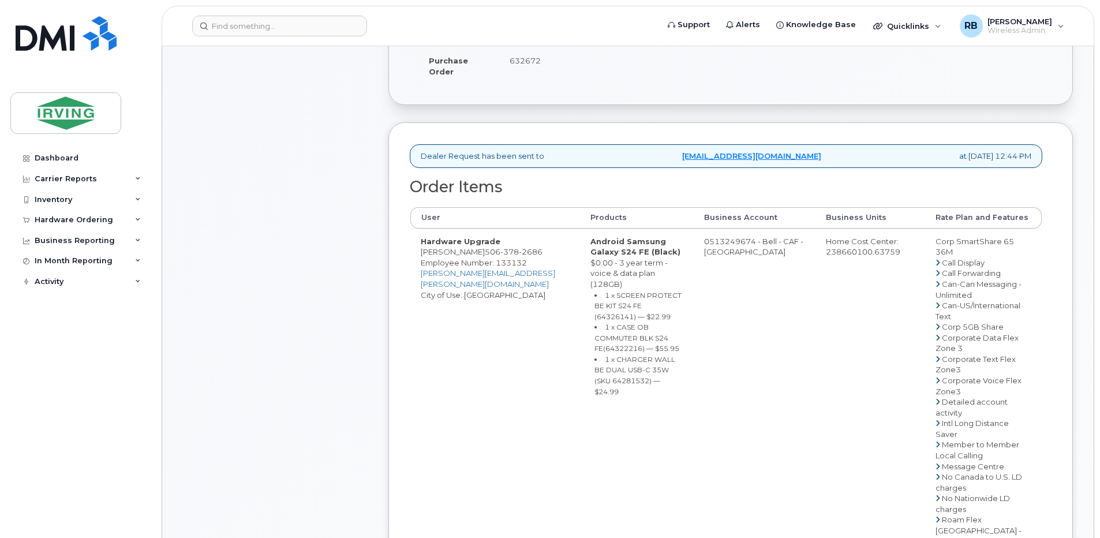
click at [616, 301] on small "1 x SCREEN PROTECT BE KIT S24 FE (64326141) — $22.99" at bounding box center [637, 306] width 87 height 30
copy small "64326141"
click at [613, 327] on small "1 x CASE OB COMMUTER BLK S24 FE(64322216) — $55.95" at bounding box center [636, 338] width 85 height 30
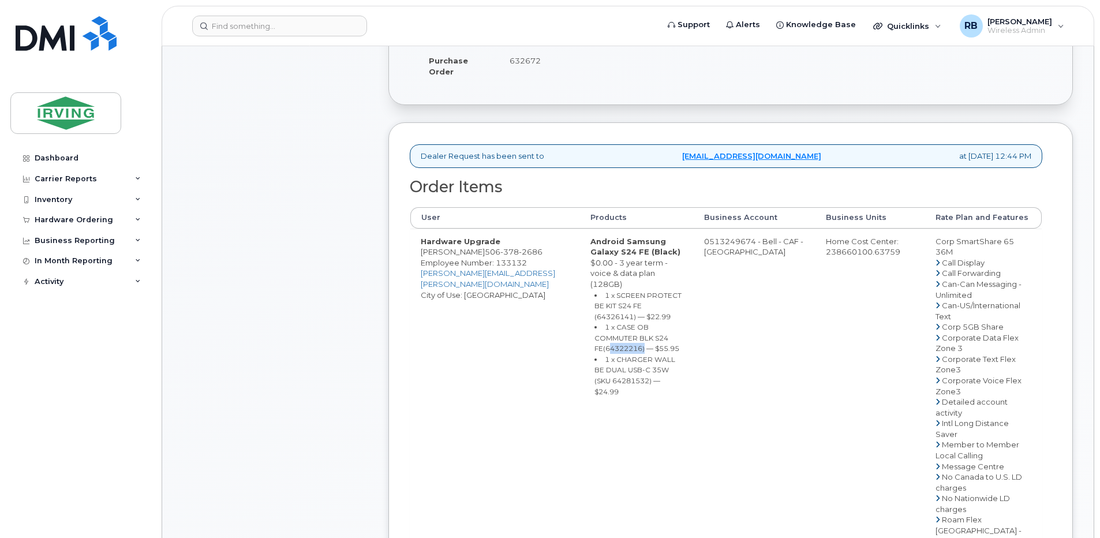
copy small "64322216"
click at [646, 355] on small "1 x CHARGER WALL BE DUAL USB-C 35W (SKU 64281532) — $24.99" at bounding box center [634, 375] width 81 height 41
copy small "64281532"
click at [713, 246] on td "0513249674 - Bell - CAF - CAVENDISH FARMS" at bounding box center [755, 531] width 122 height 604
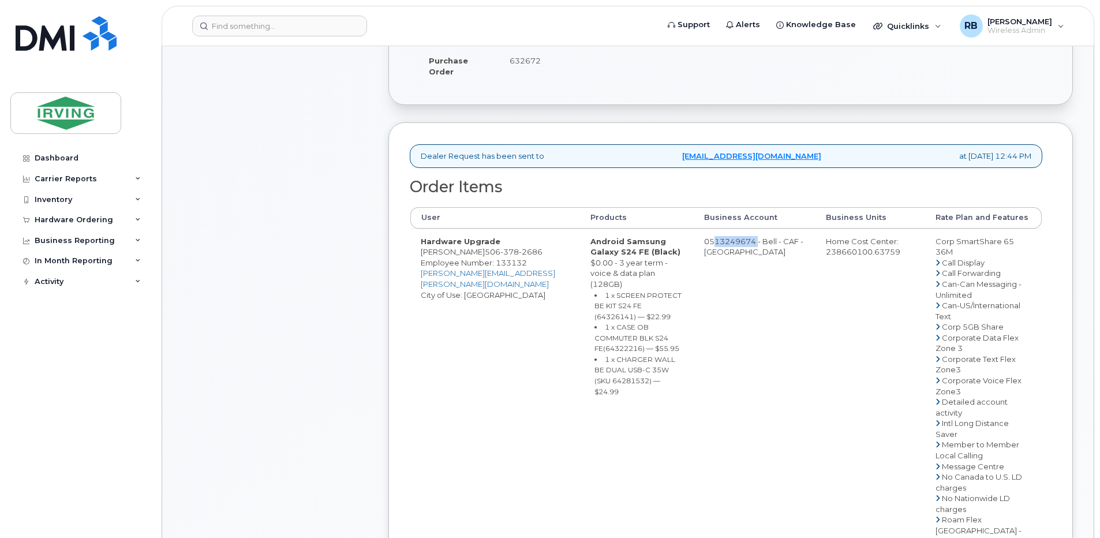
drag, startPoint x: 711, startPoint y: 250, endPoint x: 758, endPoint y: 255, distance: 46.4
click at [758, 255] on td "0513249674 - Bell - CAF - CAVENDISH FARMS" at bounding box center [755, 531] width 122 height 604
click at [504, 256] on span "378" at bounding box center [509, 251] width 18 height 9
click at [303, 226] on div "Comments Leave Comment" at bounding box center [275, 449] width 185 height 1182
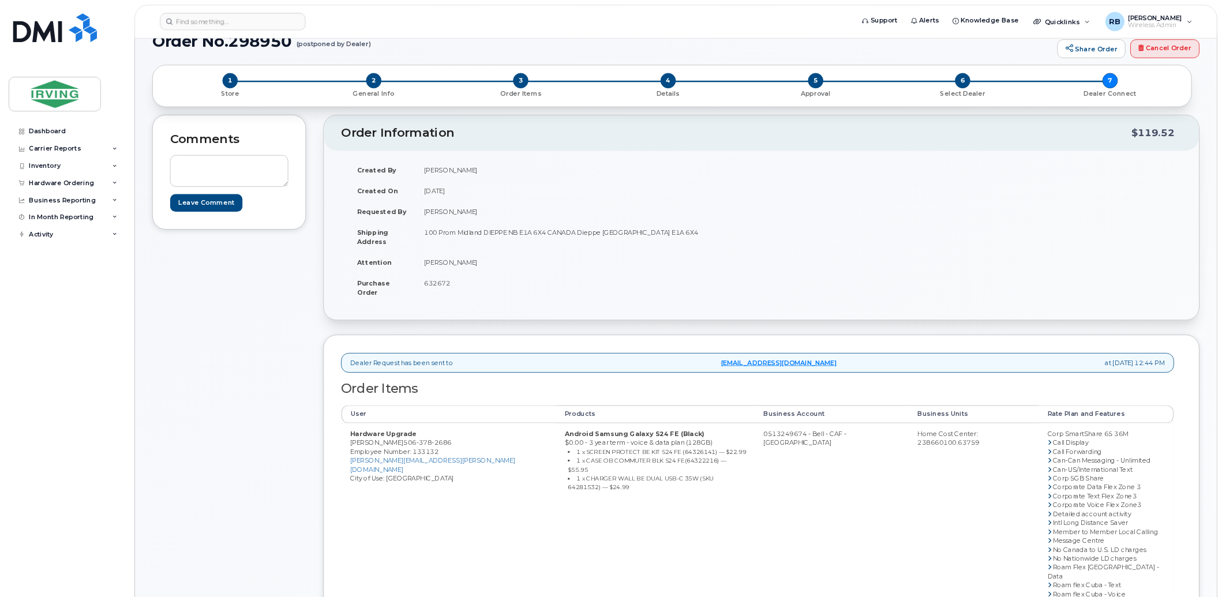
scroll to position [0, 0]
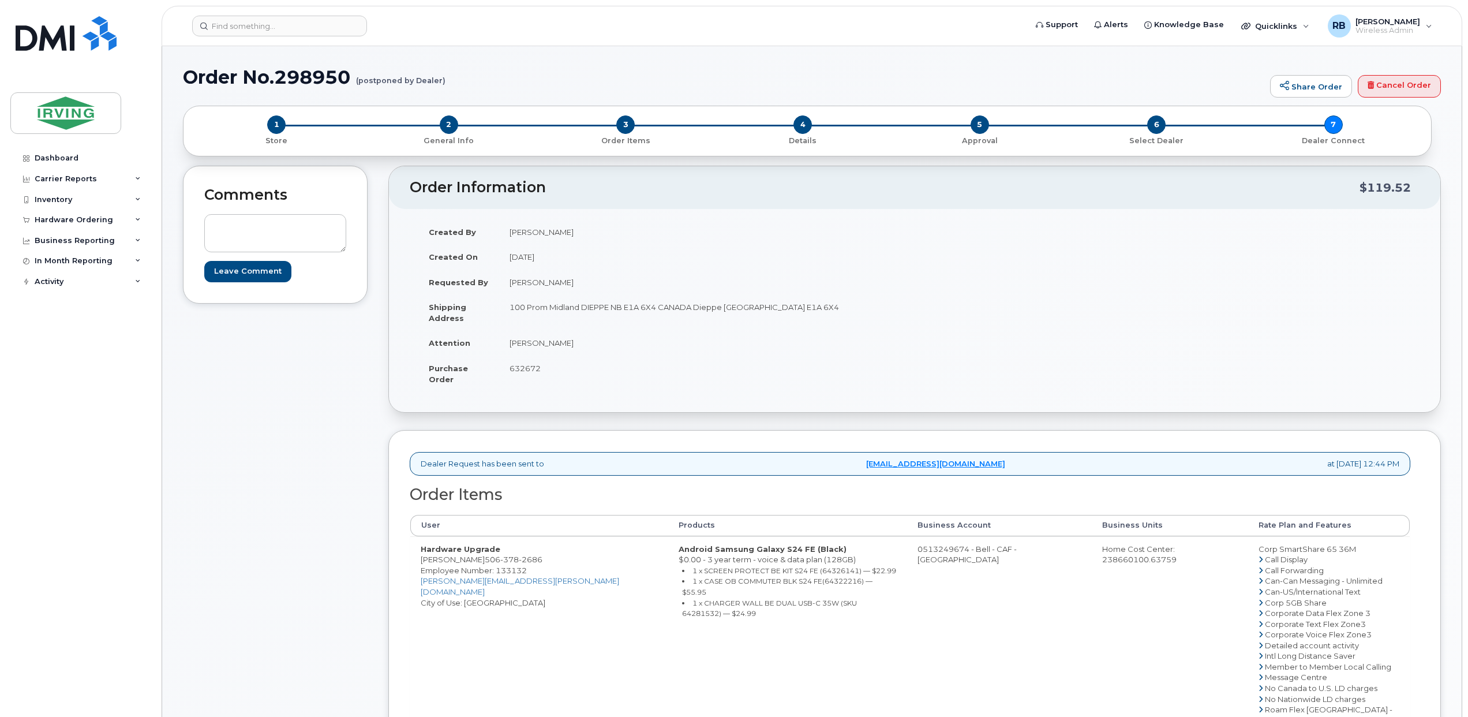
click at [995, 402] on div "Created By Jim Briggs Created On August 21, 2025 Requested By Jim Briggs Shippi…" at bounding box center [915, 310] width 1010 height 183
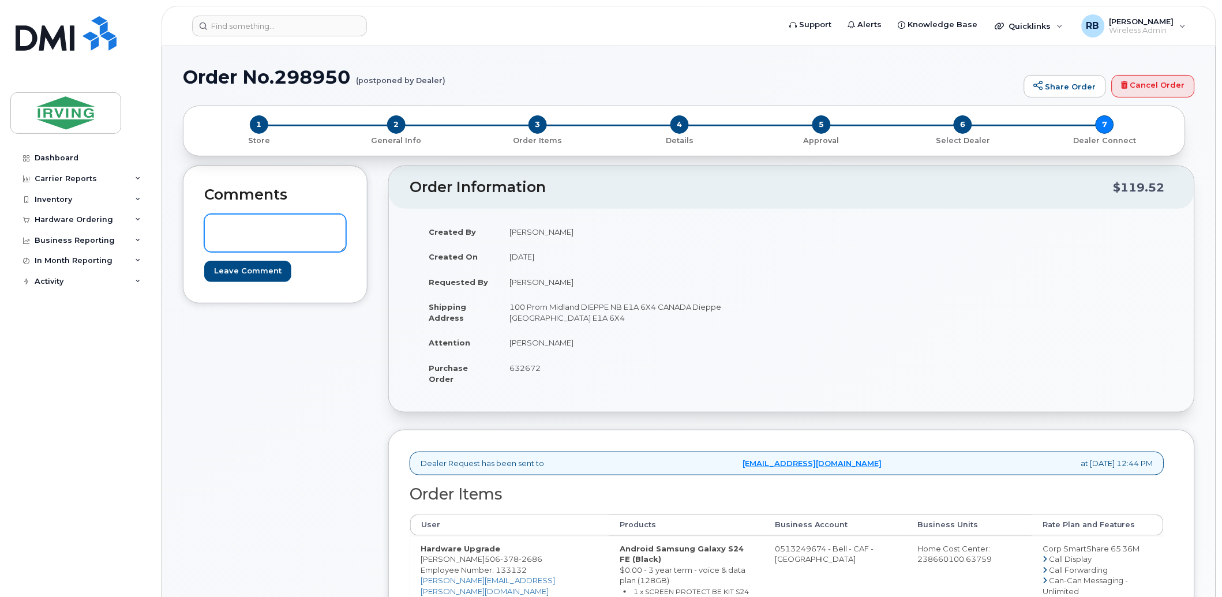
click at [294, 222] on textarea at bounding box center [275, 233] width 142 height 38
type textarea "SO # correction. SO#26199084"
click at [268, 268] on input "Leave Comment" at bounding box center [247, 271] width 87 height 21
type input "Create Event"
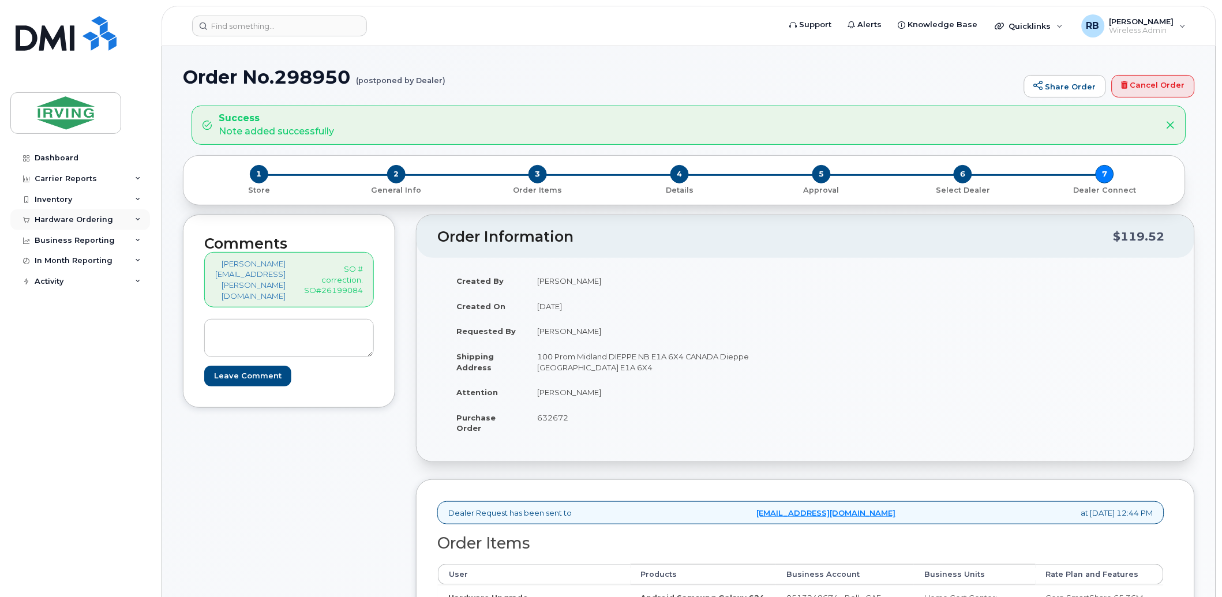
click at [46, 215] on div "Hardware Ordering" at bounding box center [74, 219] width 78 height 9
click at [44, 267] on div "Orders" at bounding box center [54, 263] width 28 height 10
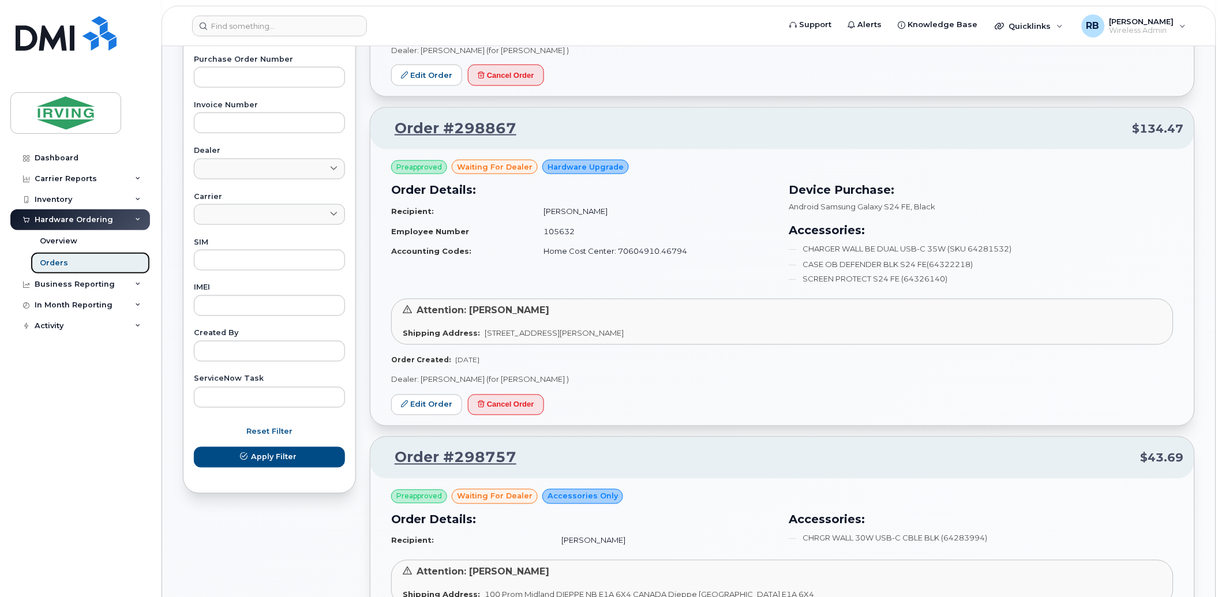
scroll to position [428, 0]
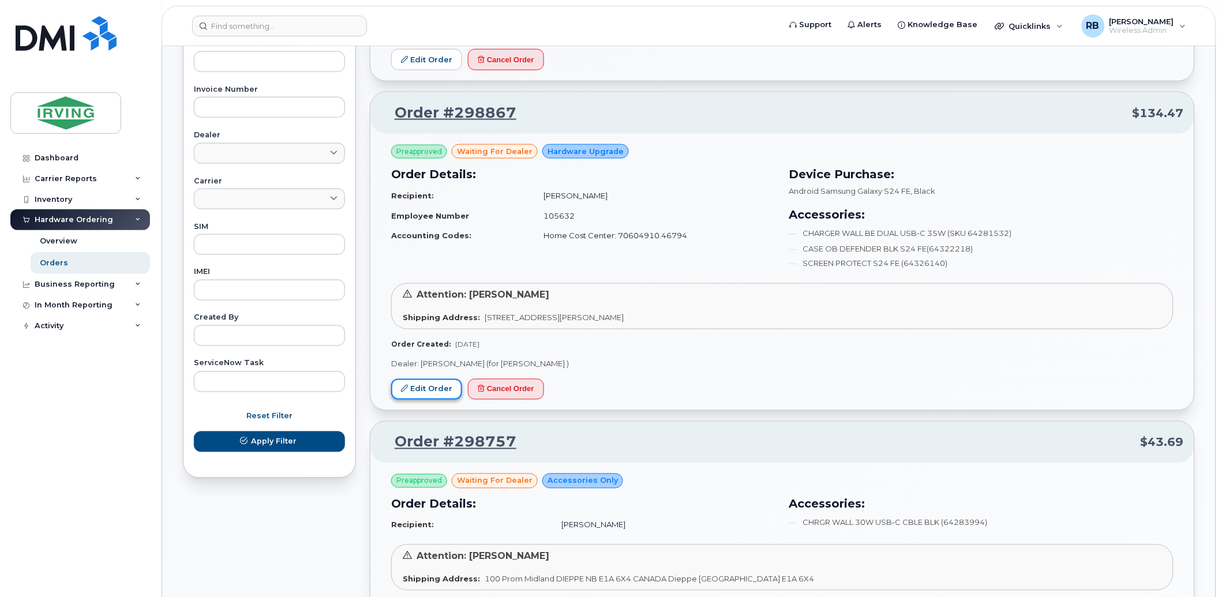
click at [436, 385] on link "Edit Order" at bounding box center [426, 389] width 71 height 21
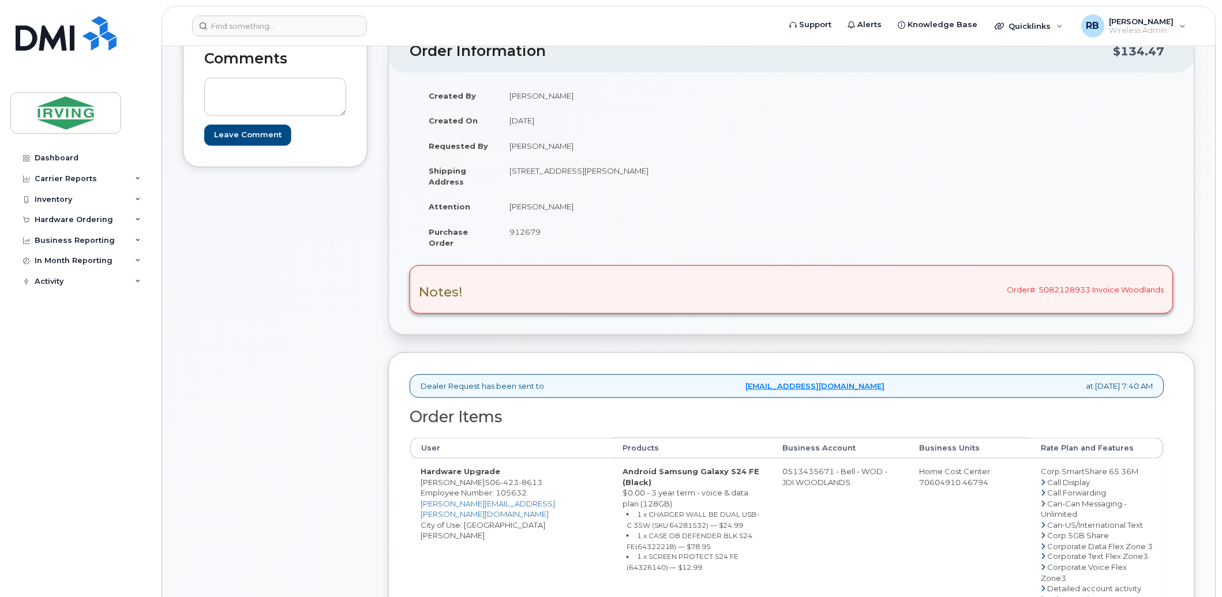
scroll to position [85, 0]
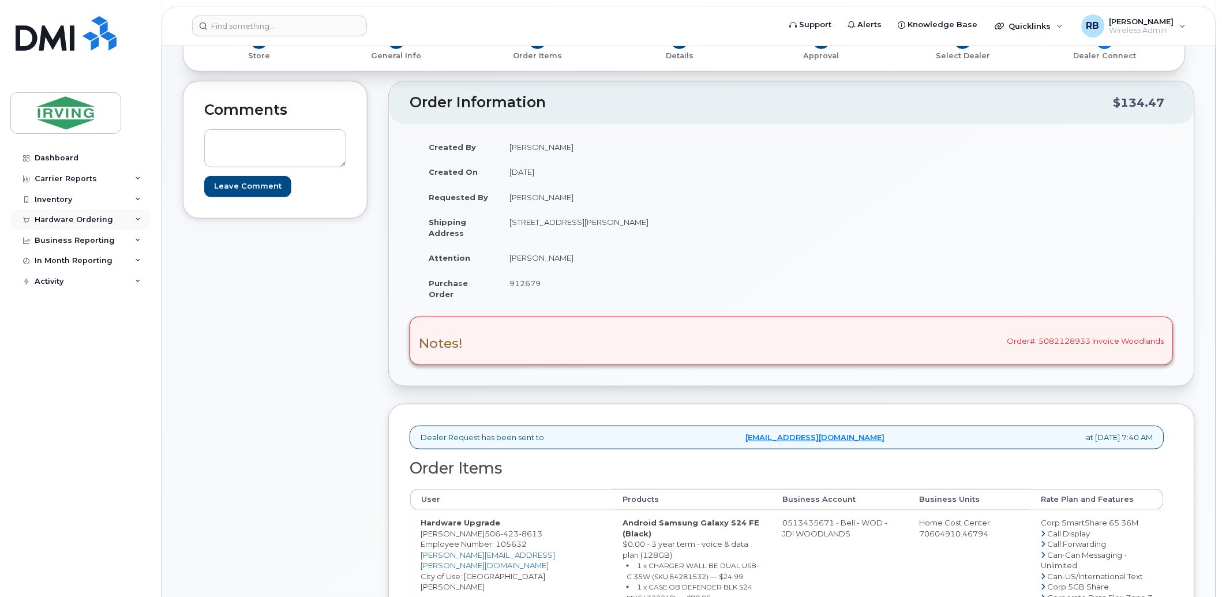
click at [87, 215] on div "Hardware Ordering" at bounding box center [74, 219] width 78 height 9
click at [65, 261] on div "Orders" at bounding box center [54, 263] width 28 height 10
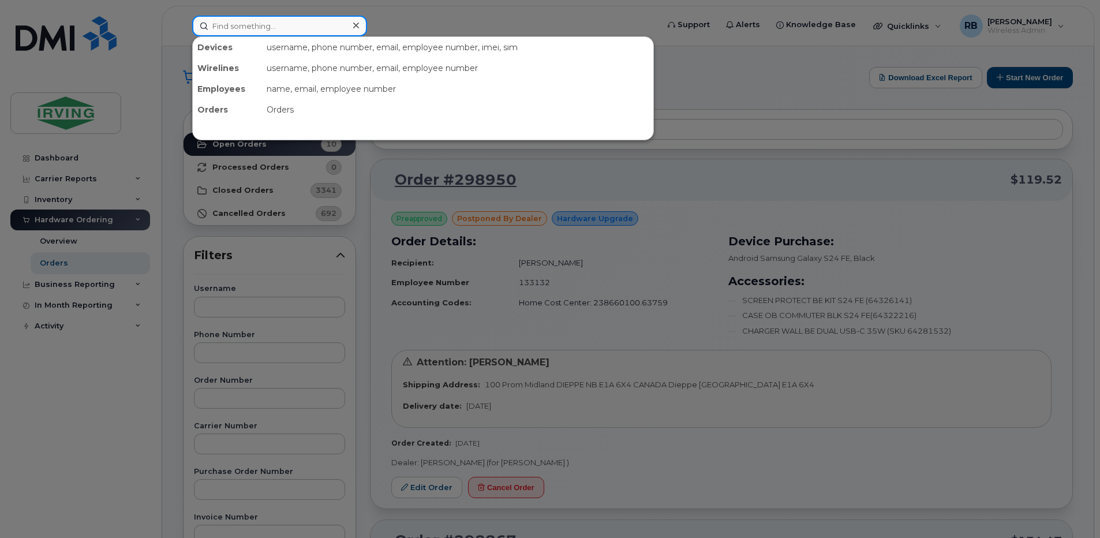
click at [249, 28] on input at bounding box center [279, 26] width 175 height 21
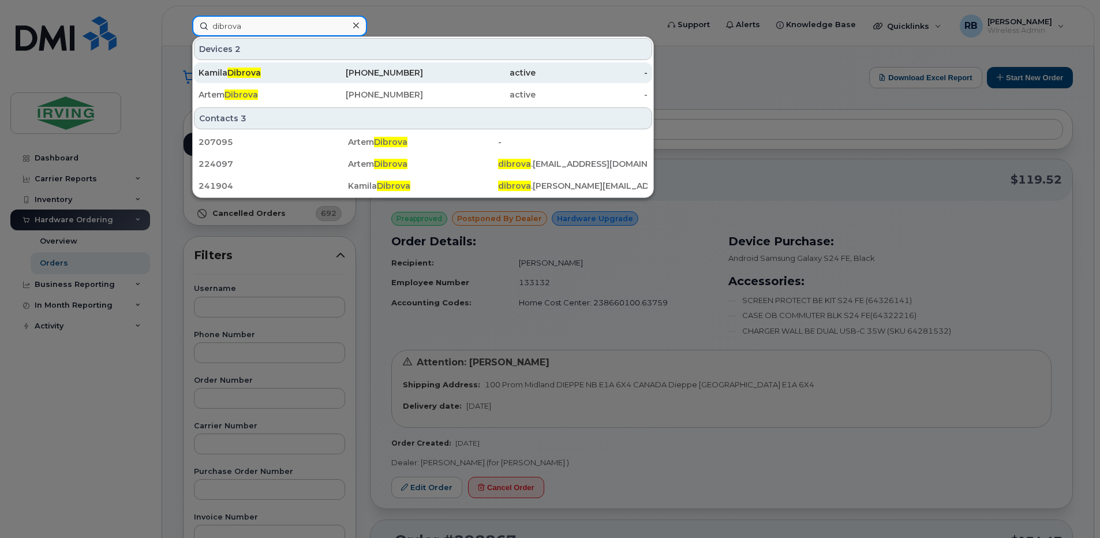
type input "dibrova"
click at [222, 76] on div "[PERSON_NAME]" at bounding box center [255, 73] width 113 height 12
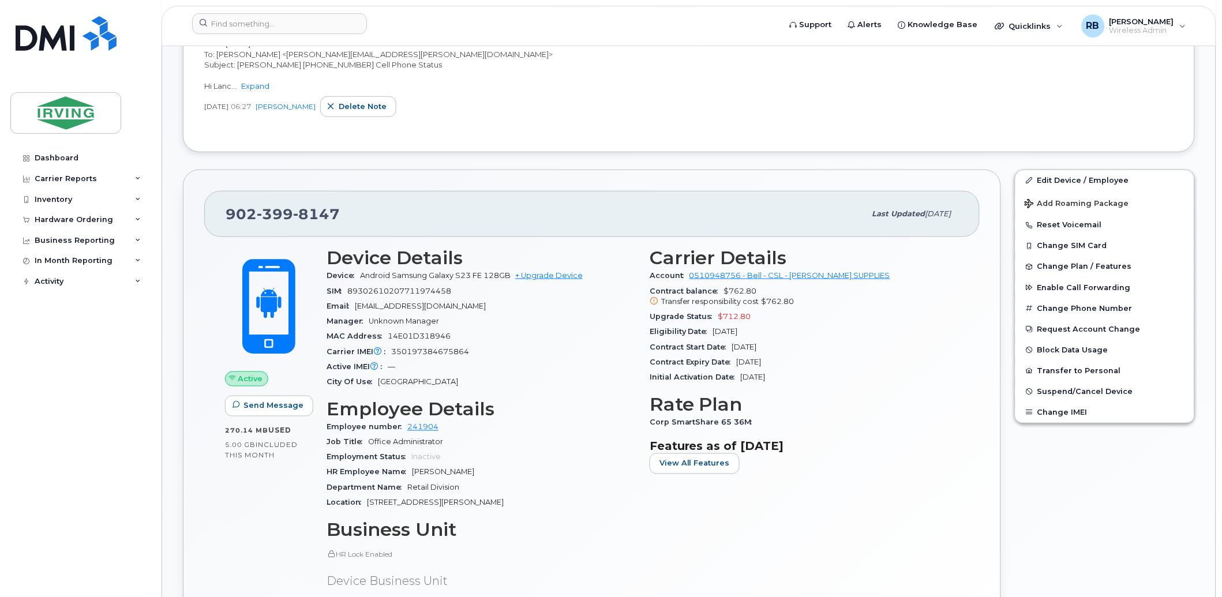
scroll to position [342, 0]
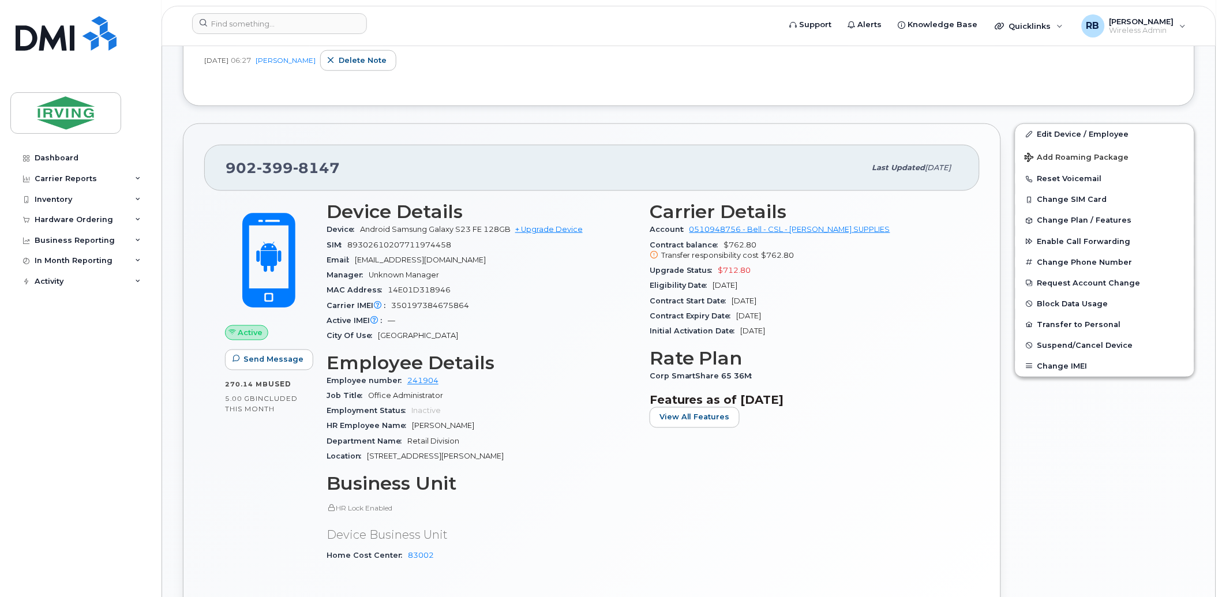
click at [171, 188] on div "Kamila Dibrova Active Used for: Office Administrator • Administration Tags List…" at bounding box center [689, 601] width 1054 height 1793
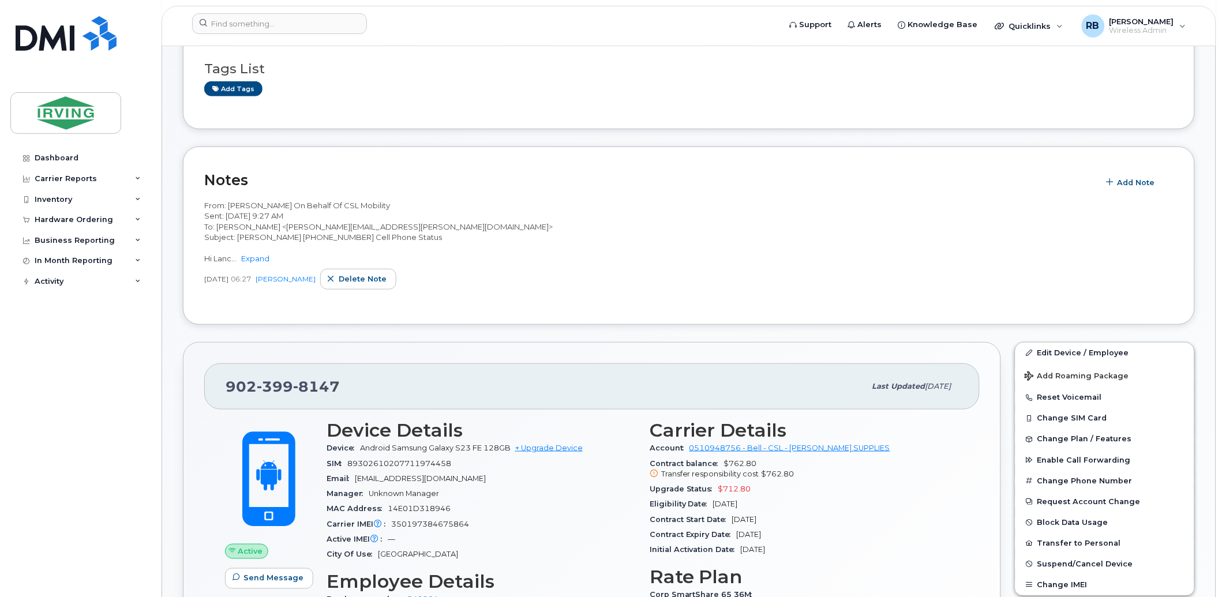
scroll to position [0, 0]
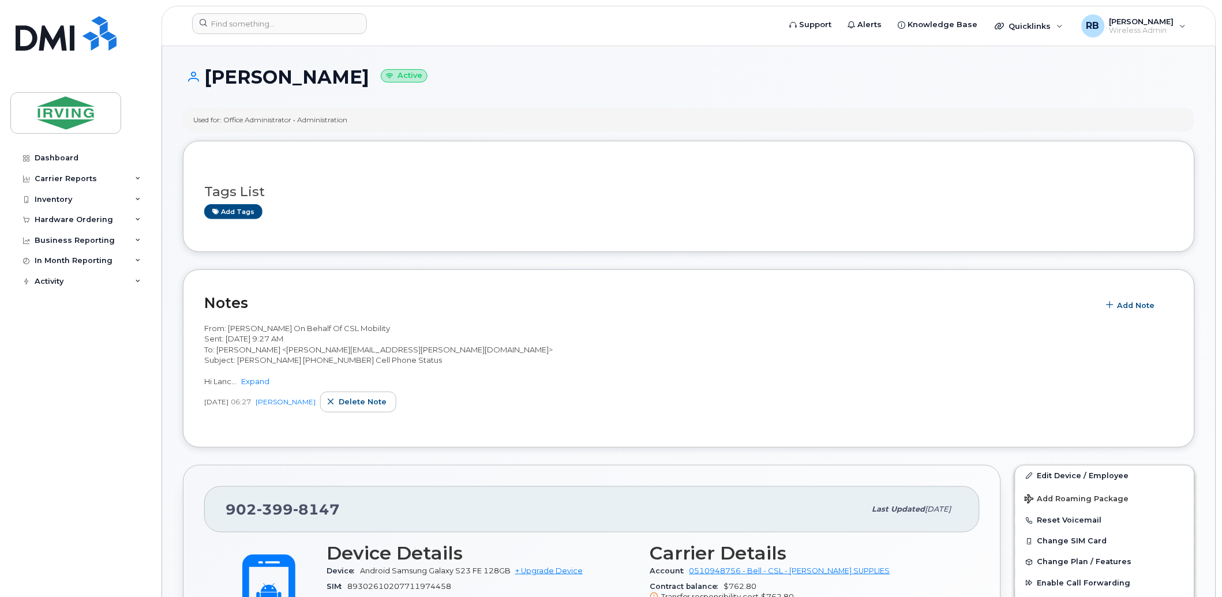
click at [94, 343] on div "Dashboard Carrier Reports Monthly Billing Roaming Reports Suspended Devices Sus…" at bounding box center [81, 364] width 143 height 432
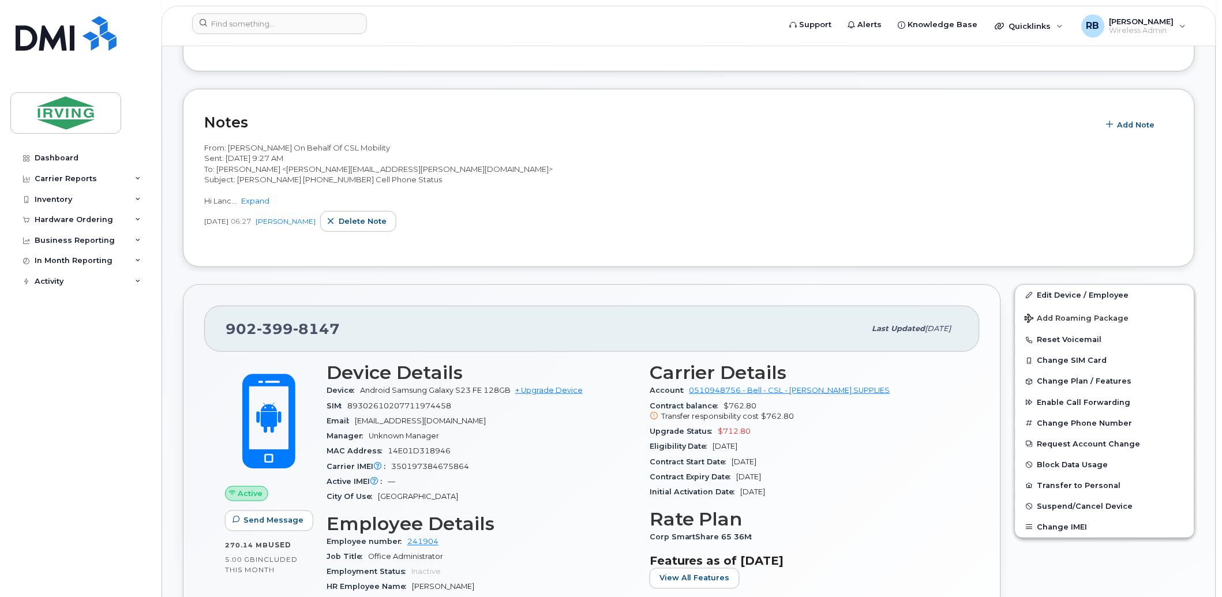
scroll to position [342, 0]
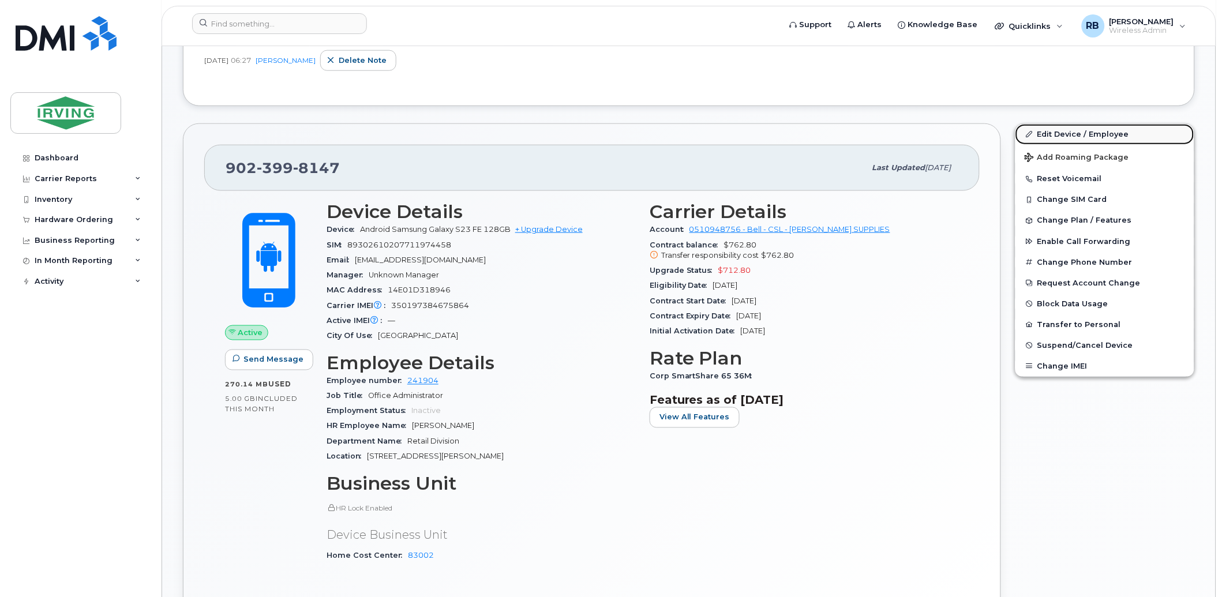
click at [1058, 145] on link "Edit Device / Employee" at bounding box center [1105, 134] width 179 height 21
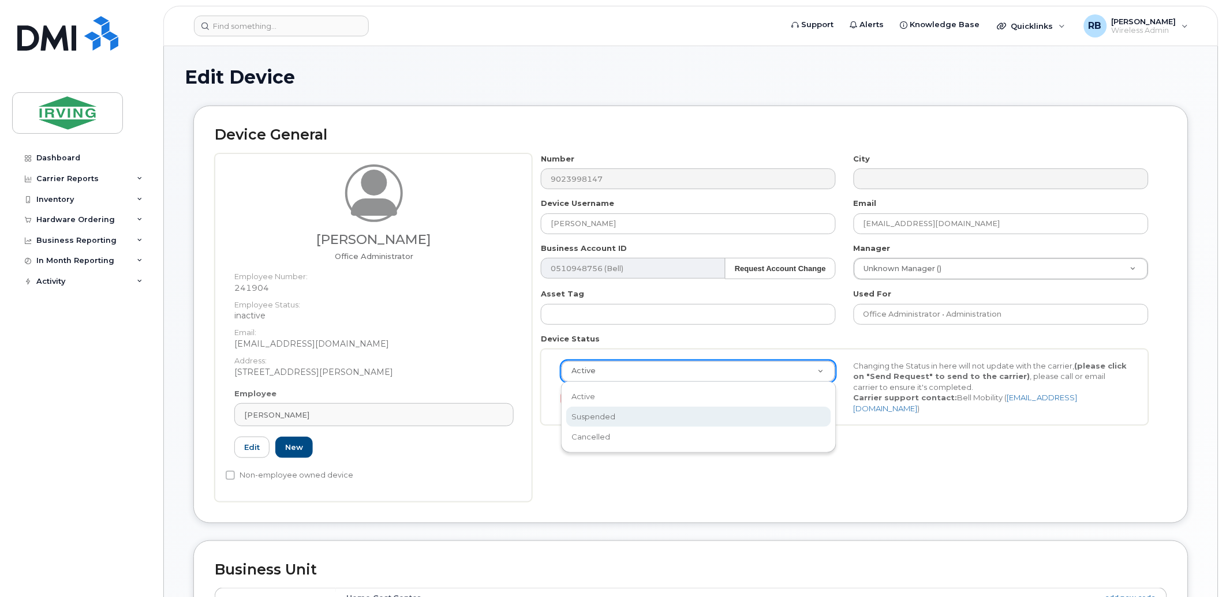
scroll to position [0, 3]
select select "suspended"
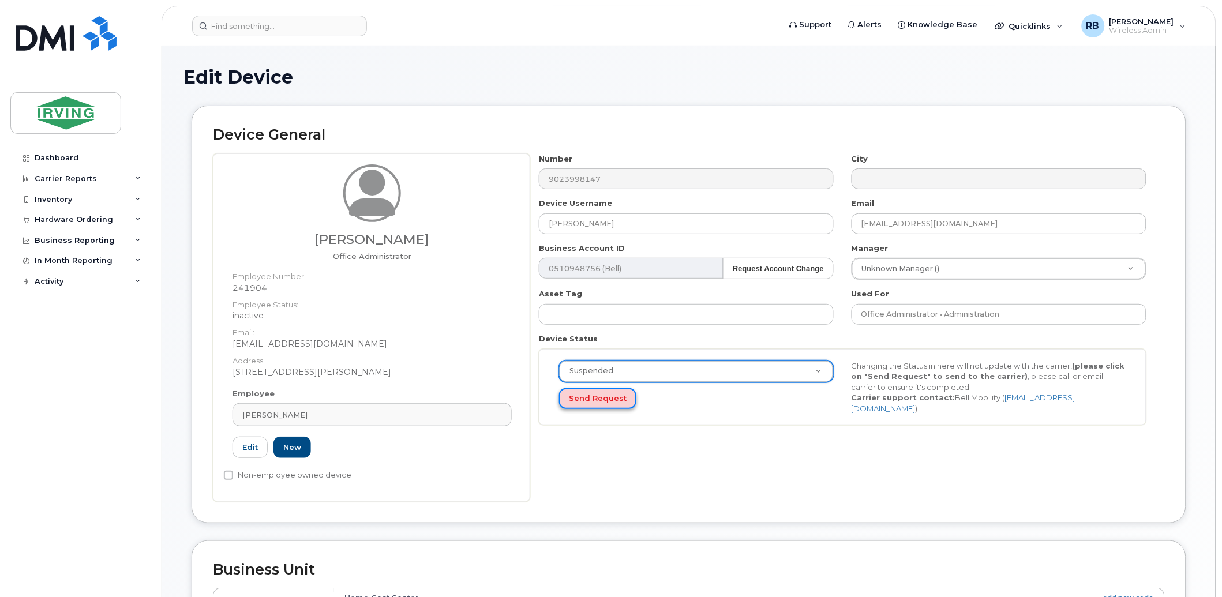
click at [599, 402] on button "Send Request" at bounding box center [597, 398] width 77 height 21
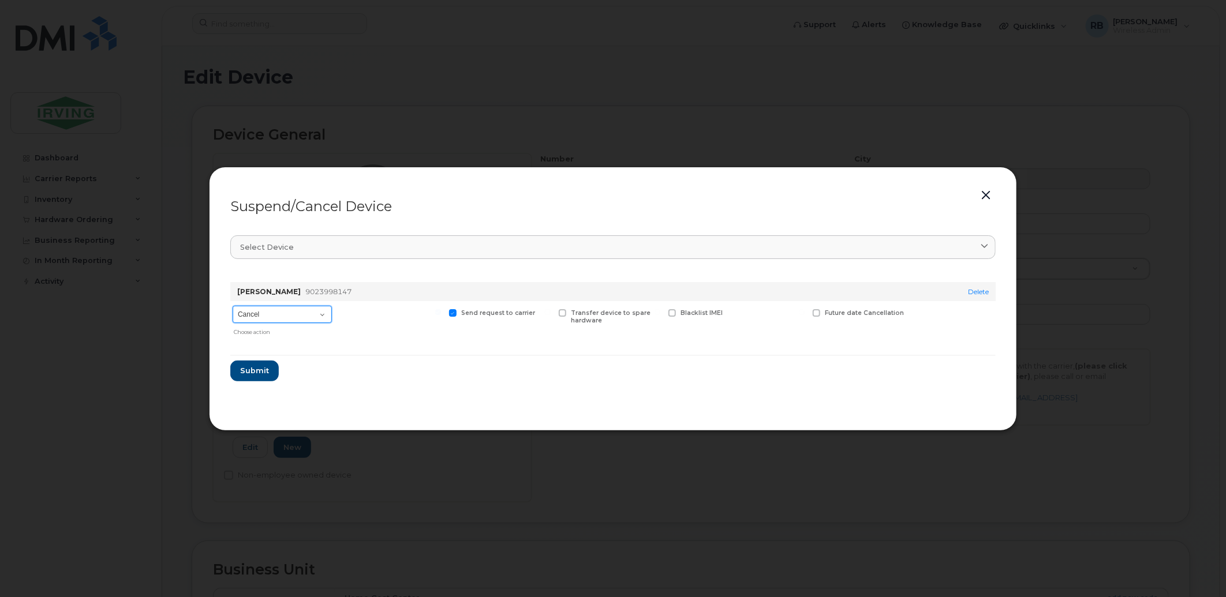
click at [312, 316] on select "Cancel Suspend - Extend Suspension Suspend - Reduced Rate Suspend - Full Rate S…" at bounding box center [282, 314] width 99 height 17
select select "[object Object]"
click at [233, 306] on select "Cancel Suspend - Extend Suspension Suspend - Reduced Rate Suspend - Full Rate S…" at bounding box center [282, 314] width 99 height 17
click at [255, 370] on span "Submit" at bounding box center [253, 370] width 29 height 11
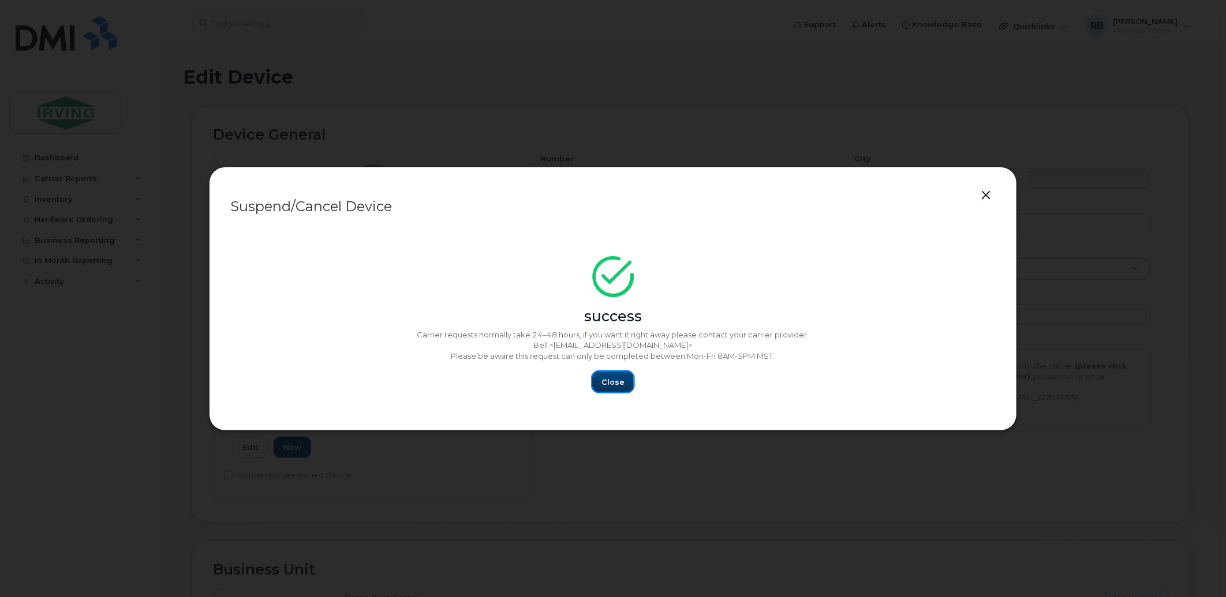
click at [602, 376] on button "Close" at bounding box center [613, 382] width 42 height 21
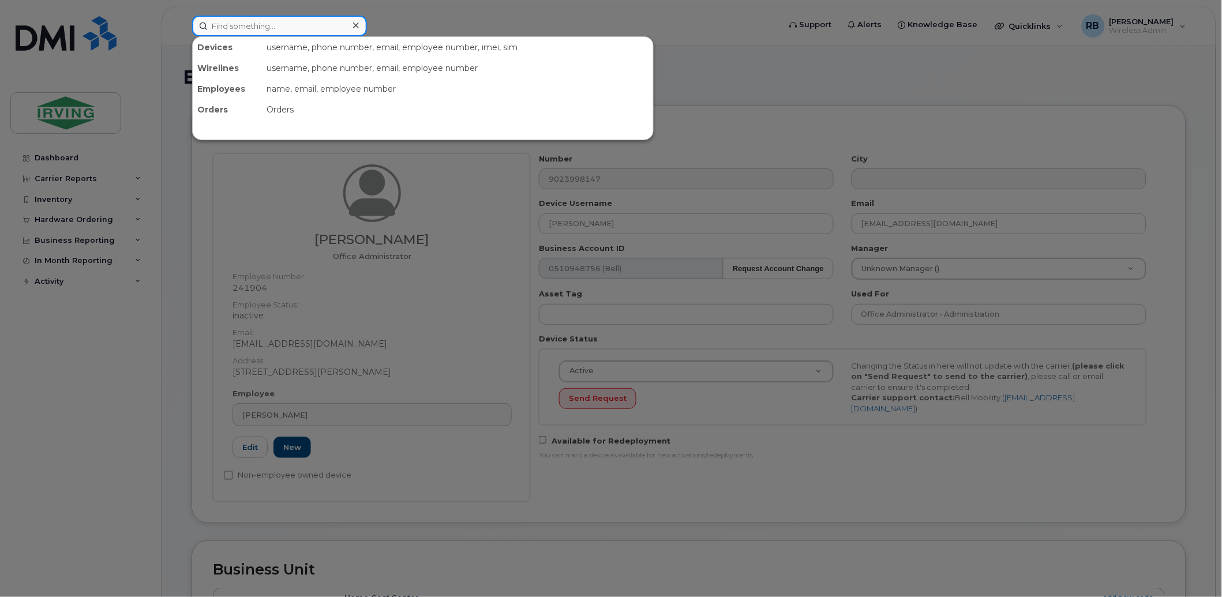
click at [263, 29] on input at bounding box center [279, 26] width 175 height 21
paste input "9023998147"
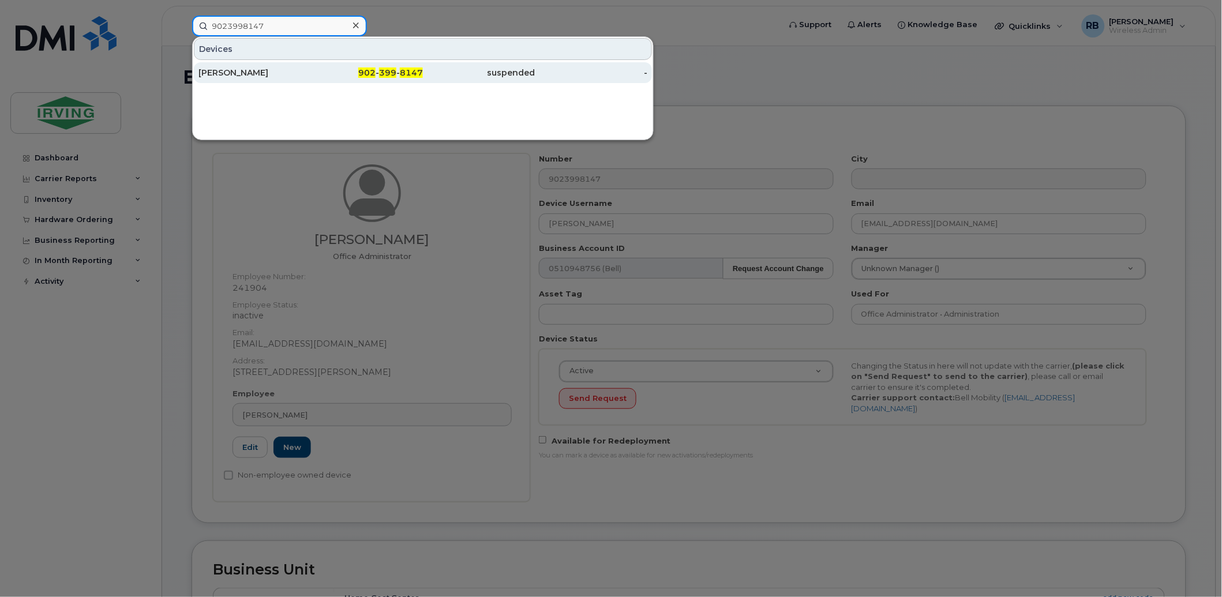
type input "9023998147"
click at [225, 70] on div "Kamila Dibrova" at bounding box center [255, 73] width 113 height 12
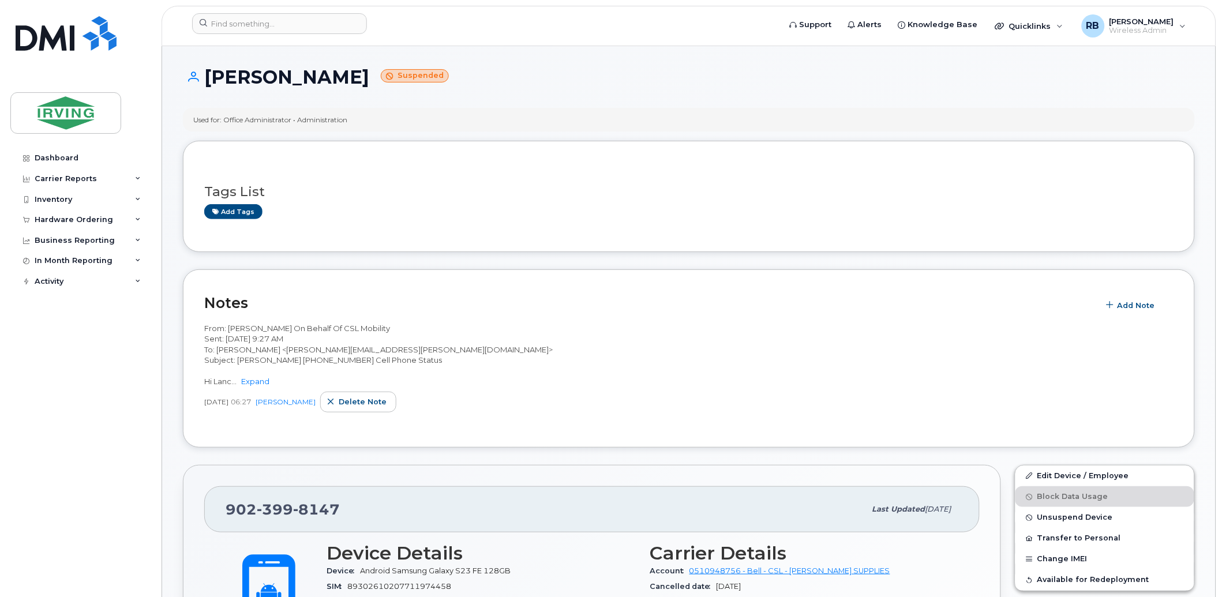
click at [88, 399] on div "Dashboard Carrier Reports Monthly Billing Roaming Reports Suspended Devices Sus…" at bounding box center [81, 364] width 143 height 432
click at [372, 407] on span "Delete note" at bounding box center [363, 401] width 48 height 11
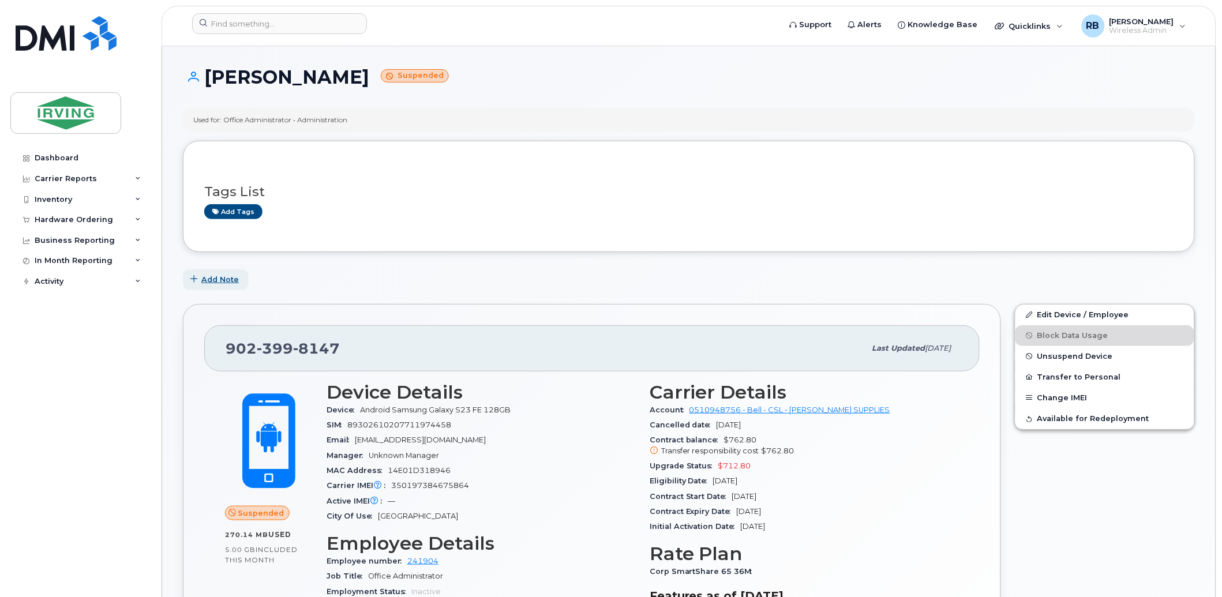
click at [205, 279] on span "Add Note" at bounding box center [220, 279] width 38 height 11
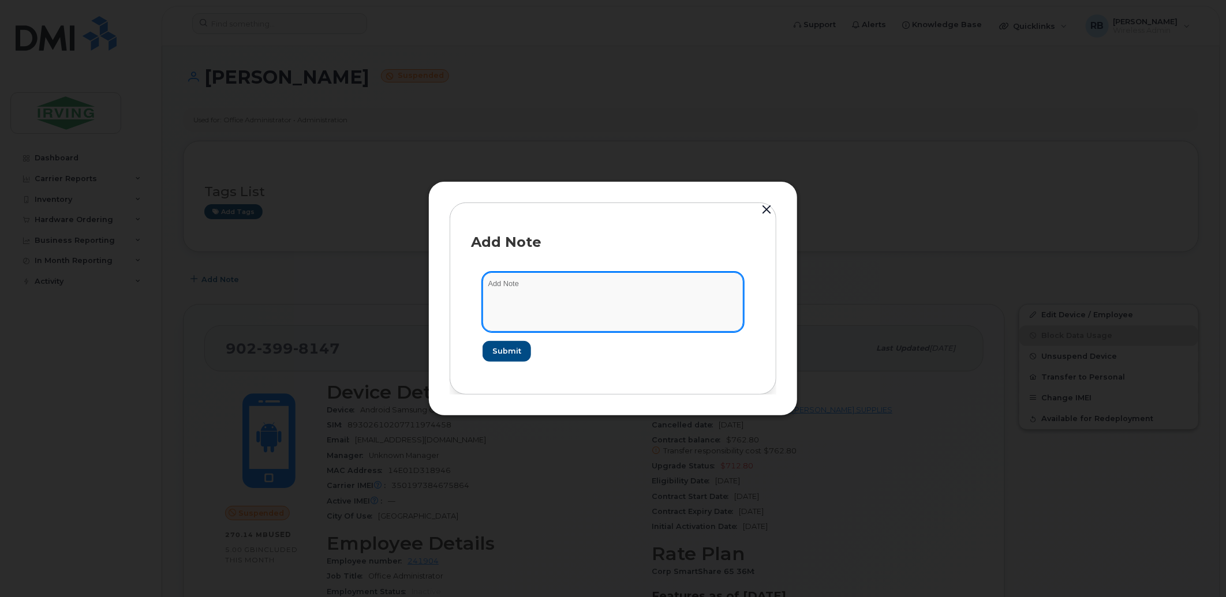
click at [526, 281] on textarea at bounding box center [612, 301] width 261 height 59
paste textarea "From: Chandler Business Support Sent: Friday, August 22, 2025 11:33 AM To: Spar…"
type textarea "From: Chandler Business Support Sent: Friday, August 22, 2025 11:33 AM To: Spar…"
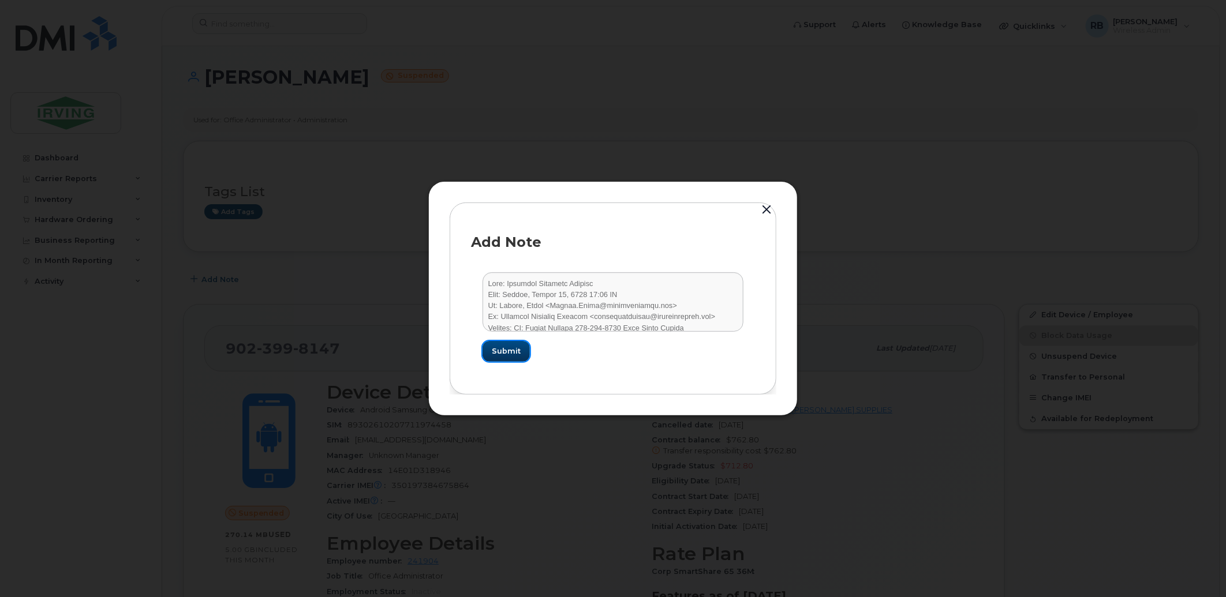
click at [501, 346] on span "Submit" at bounding box center [506, 351] width 29 height 11
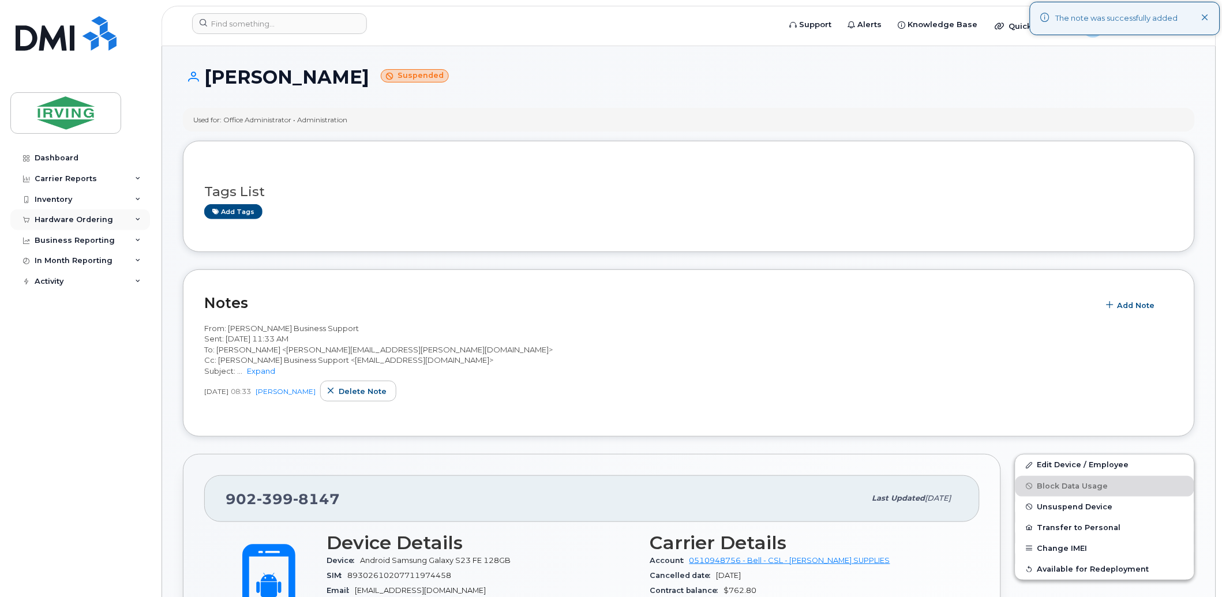
click at [58, 216] on div "Hardware Ordering" at bounding box center [74, 219] width 78 height 9
click at [48, 259] on div "Orders" at bounding box center [54, 263] width 28 height 10
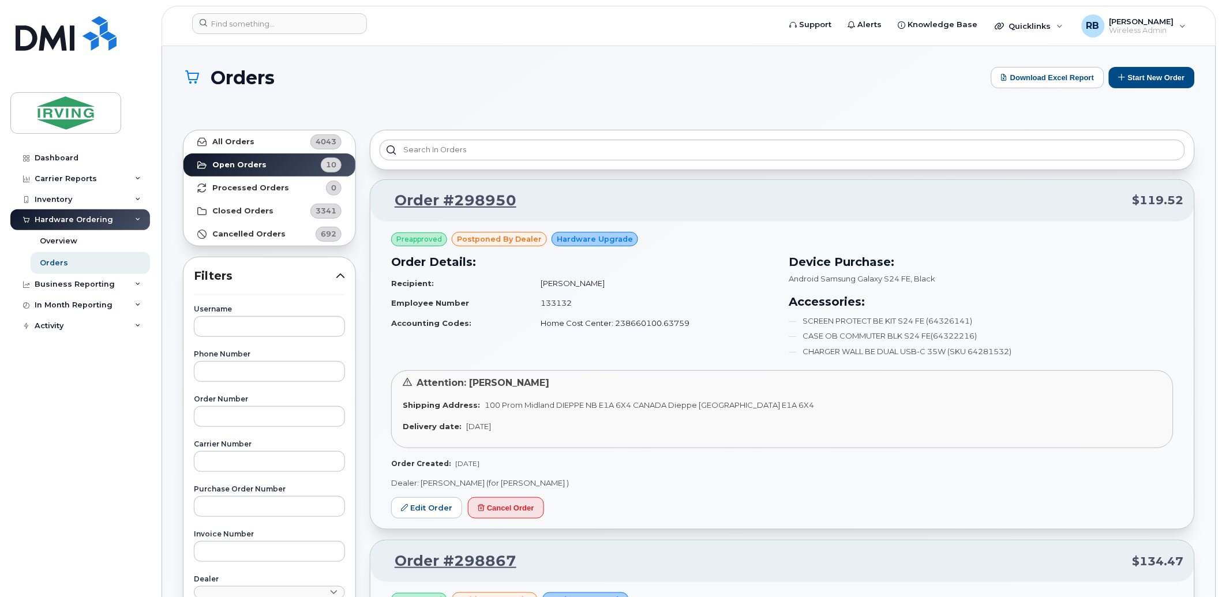
drag, startPoint x: 583, startPoint y: 100, endPoint x: 557, endPoint y: 116, distance: 31.1
click at [573, 107] on div "Orders Download Excel Report Start New Order" at bounding box center [689, 88] width 1012 height 42
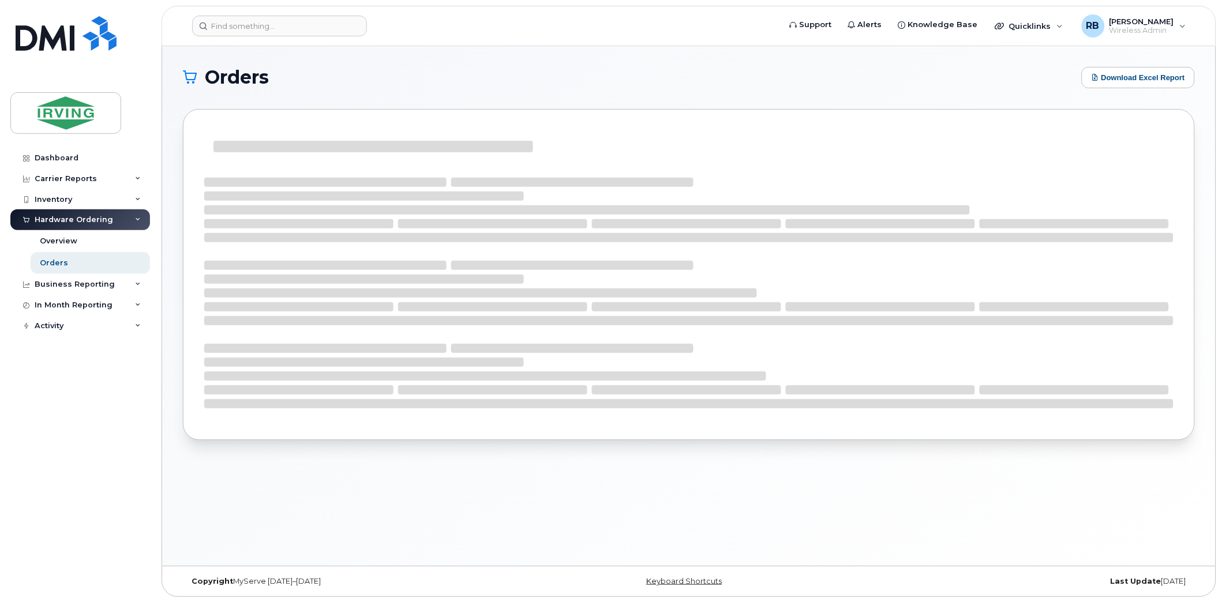
click at [177, 212] on div "Orders Download Excel Report" at bounding box center [689, 306] width 1054 height 520
click at [58, 268] on div "Orders" at bounding box center [54, 263] width 28 height 10
